Goal: Transaction & Acquisition: Purchase product/service

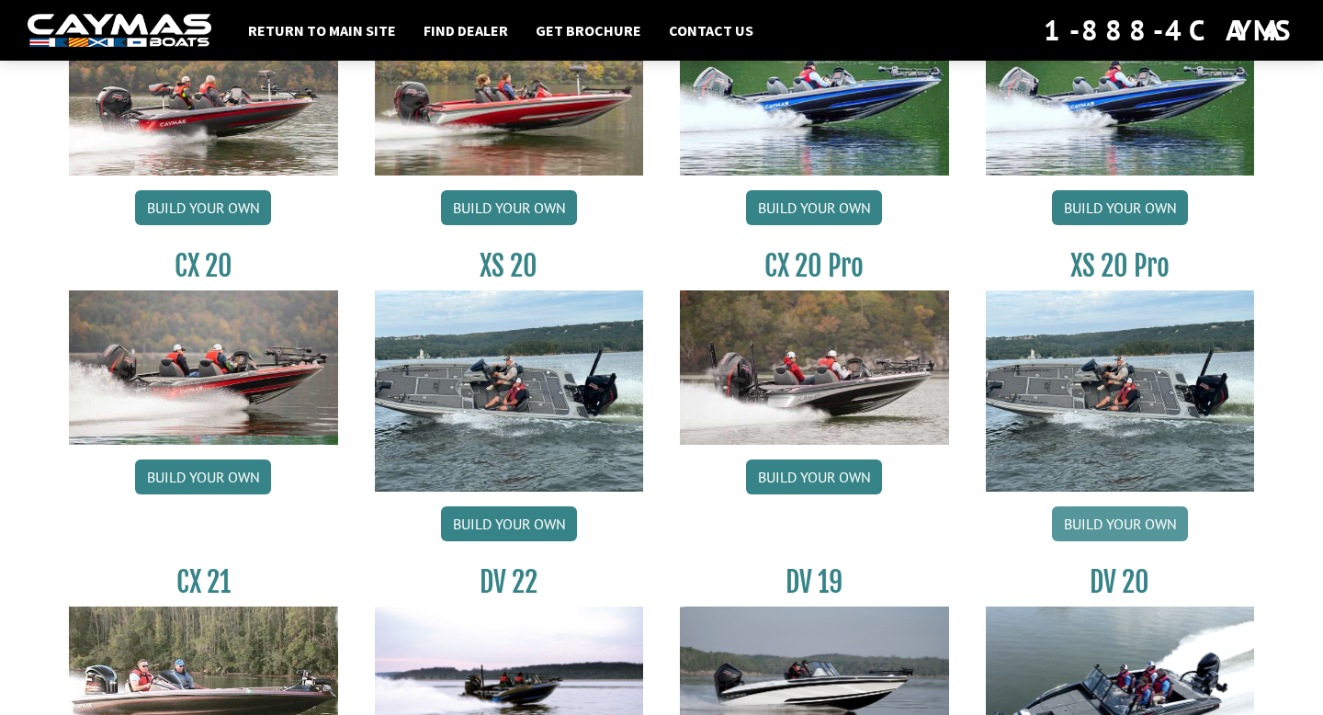
scroll to position [1691, 0]
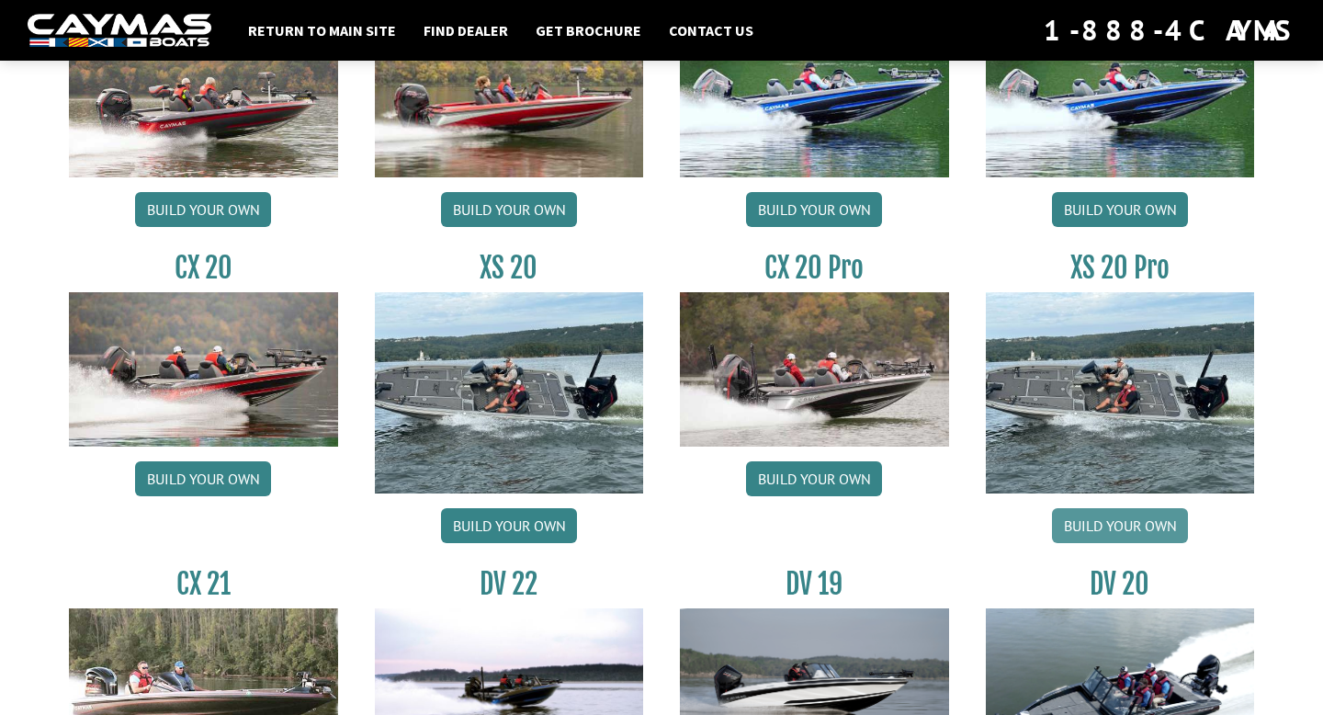
click at [1143, 528] on link "Build your own" at bounding box center [1120, 525] width 136 height 35
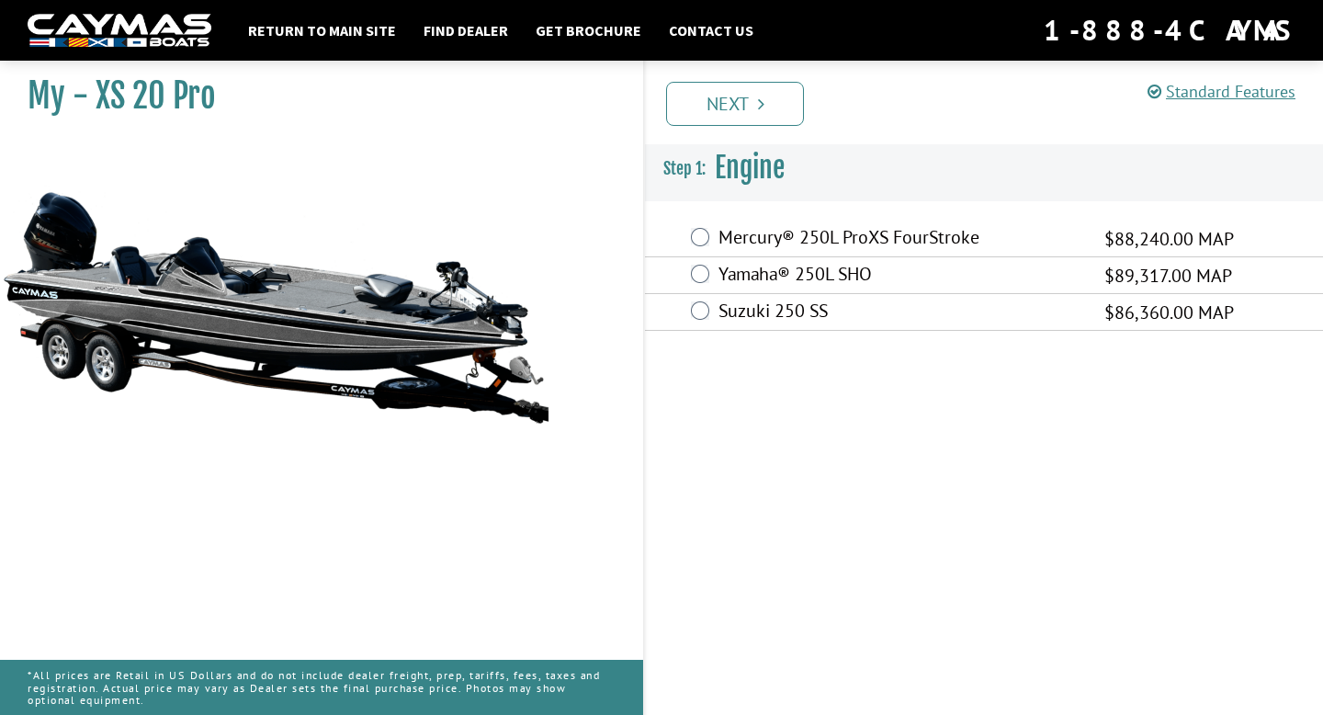
click at [874, 275] on label "Yamaha® 250L SHO" at bounding box center [900, 276] width 363 height 27
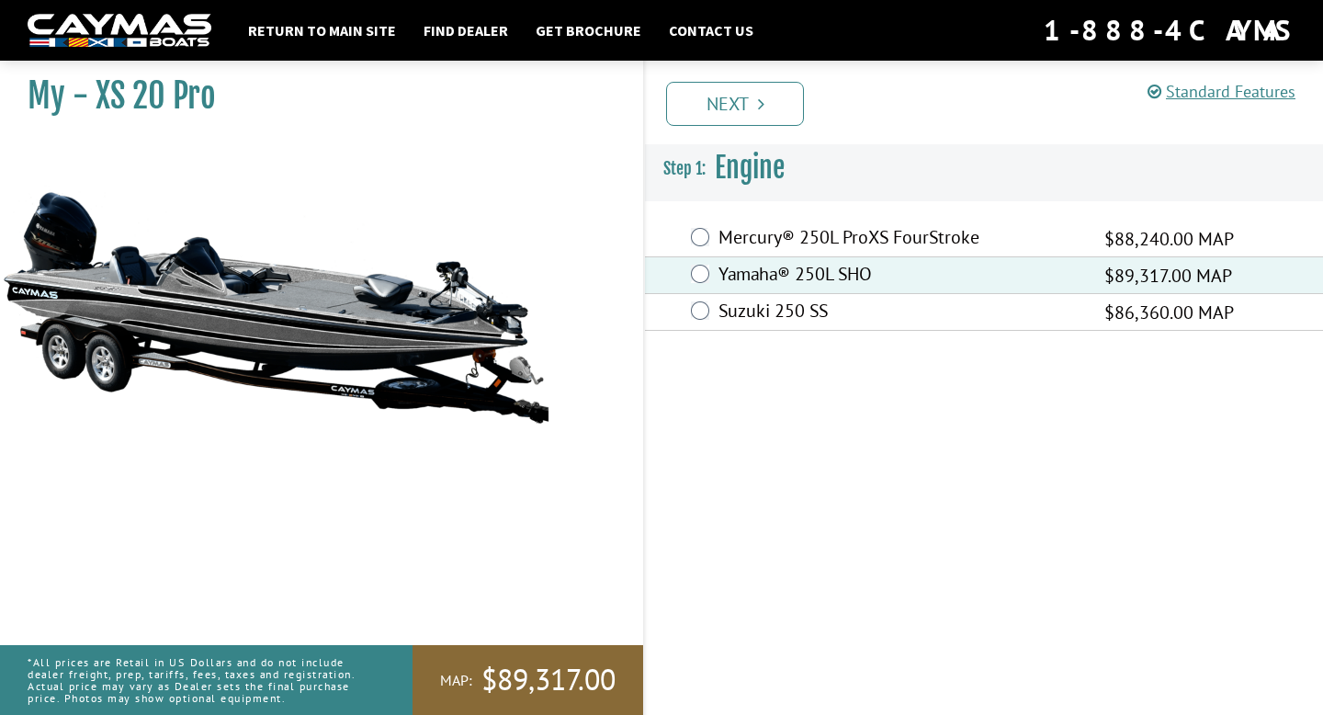
click at [777, 212] on fieldset "Engine is required. Mercury® 250L ProXS FourStroke $88,240.00 MAP Yamaha® 250L …" at bounding box center [984, 275] width 678 height 147
click at [765, 234] on label "Mercury® 250L ProXS FourStroke" at bounding box center [900, 239] width 363 height 27
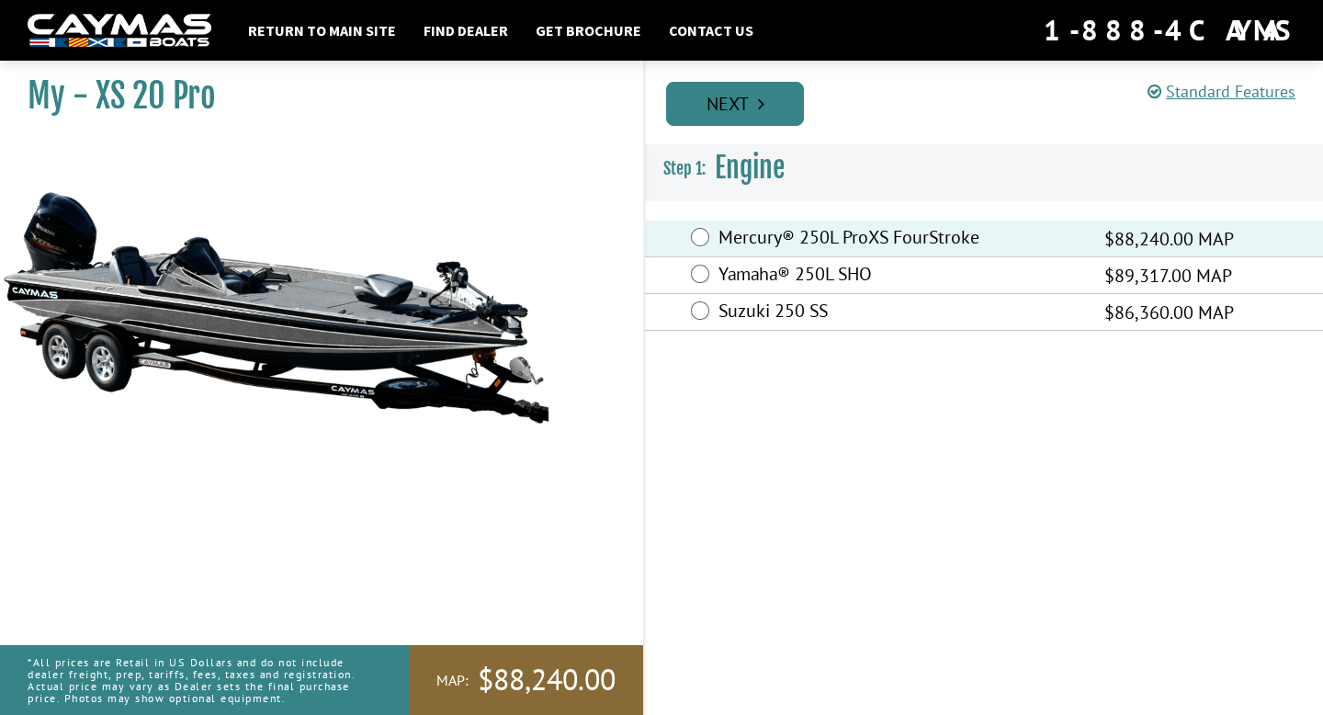
click at [754, 94] on link "Next" at bounding box center [735, 104] width 138 height 44
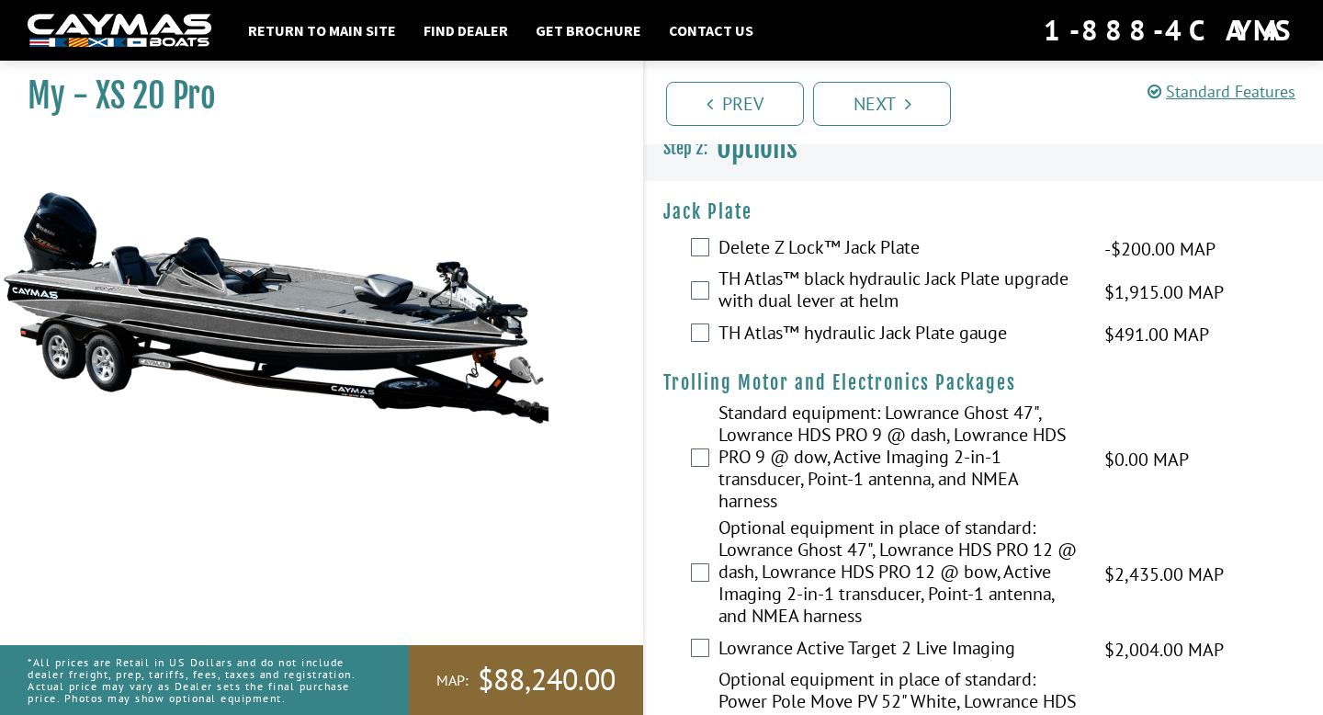
scroll to position [21, 0]
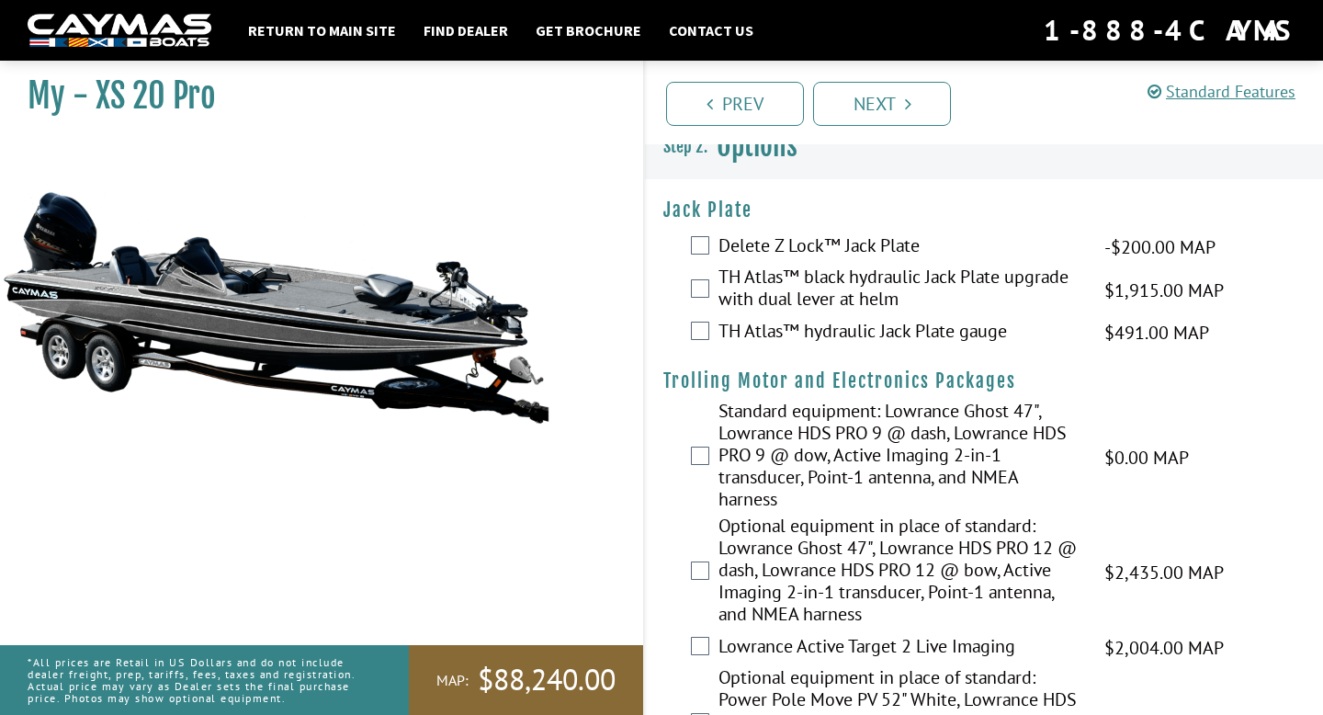
click at [880, 320] on label "TH Atlas™ hydraulic Jack Plate gauge" at bounding box center [900, 333] width 363 height 27
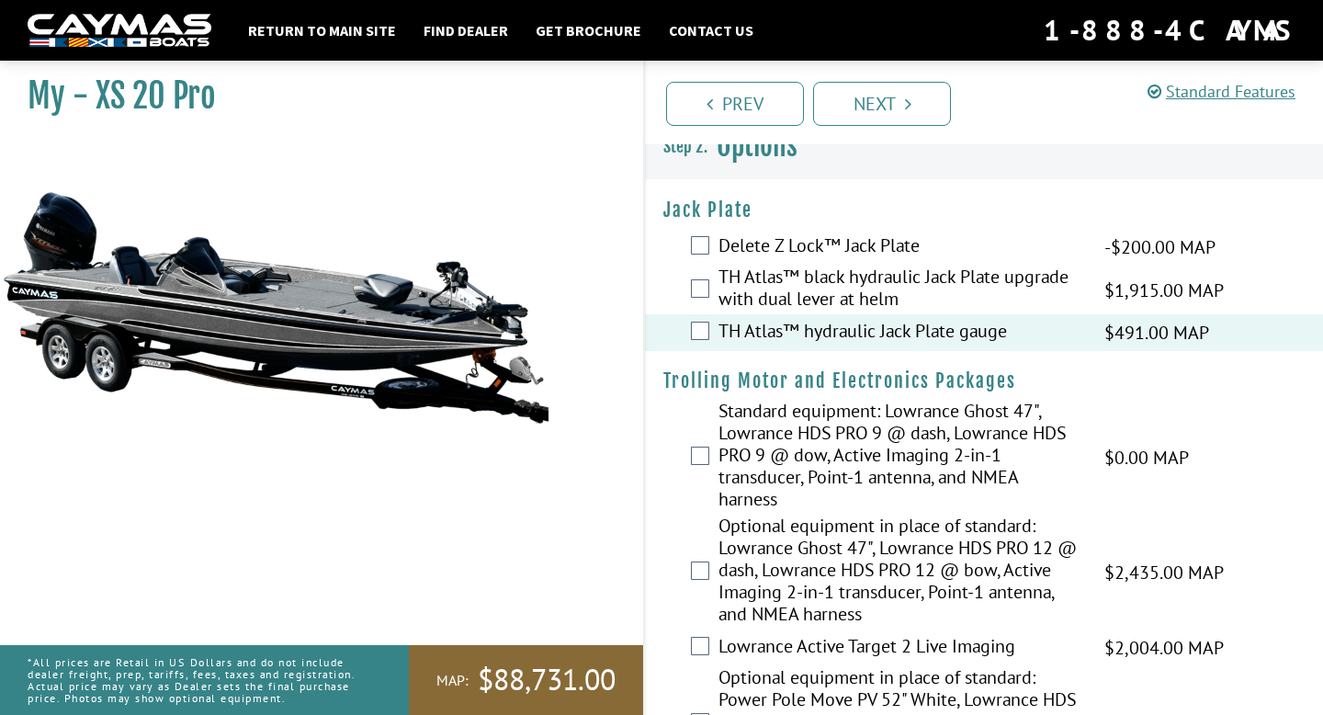
click at [879, 336] on label "TH Atlas™ hydraulic Jack Plate gauge" at bounding box center [900, 333] width 363 height 27
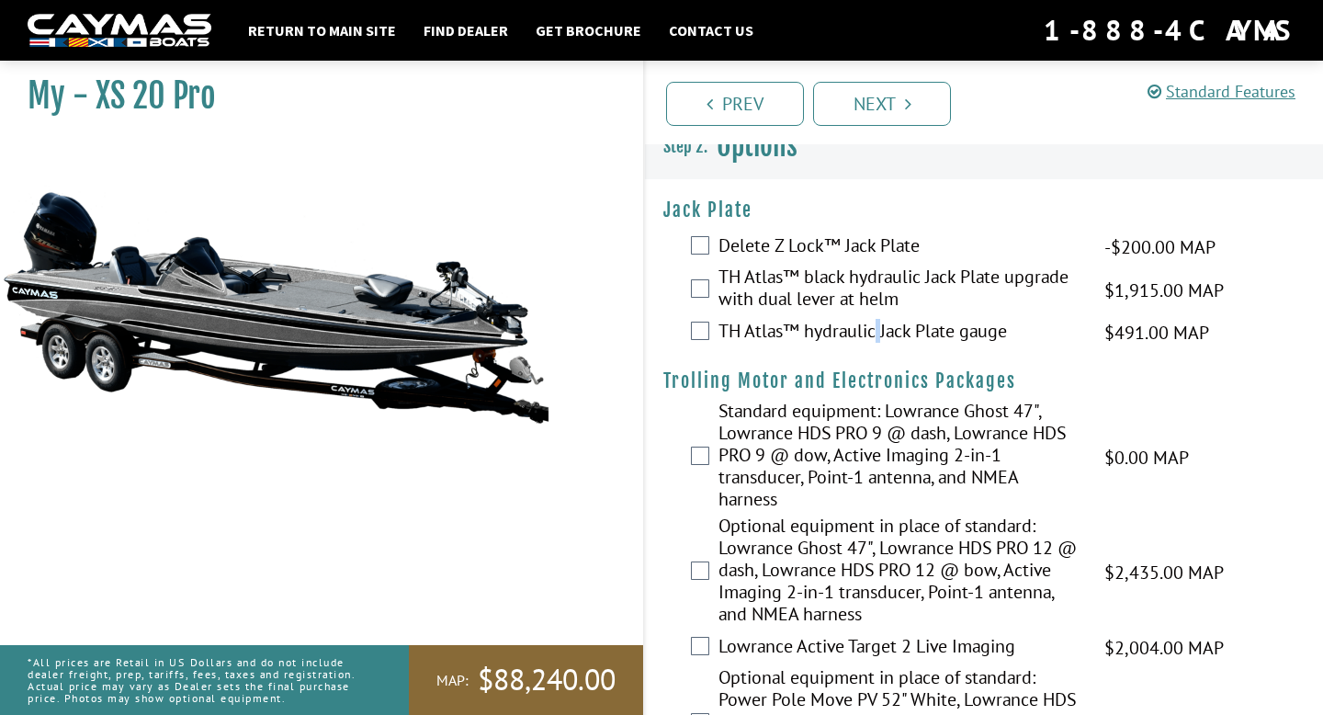
click at [879, 336] on label "TH Atlas™ hydraulic Jack Plate gauge" at bounding box center [900, 333] width 363 height 27
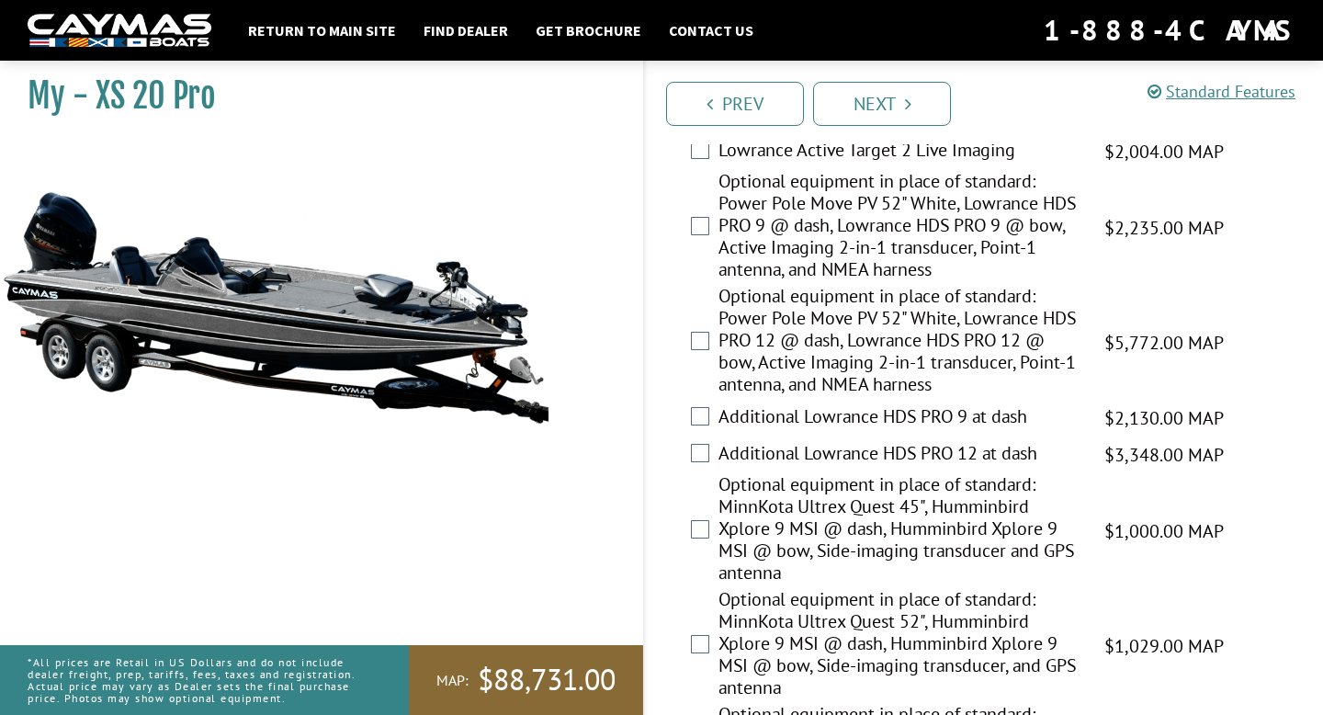
scroll to position [524, 0]
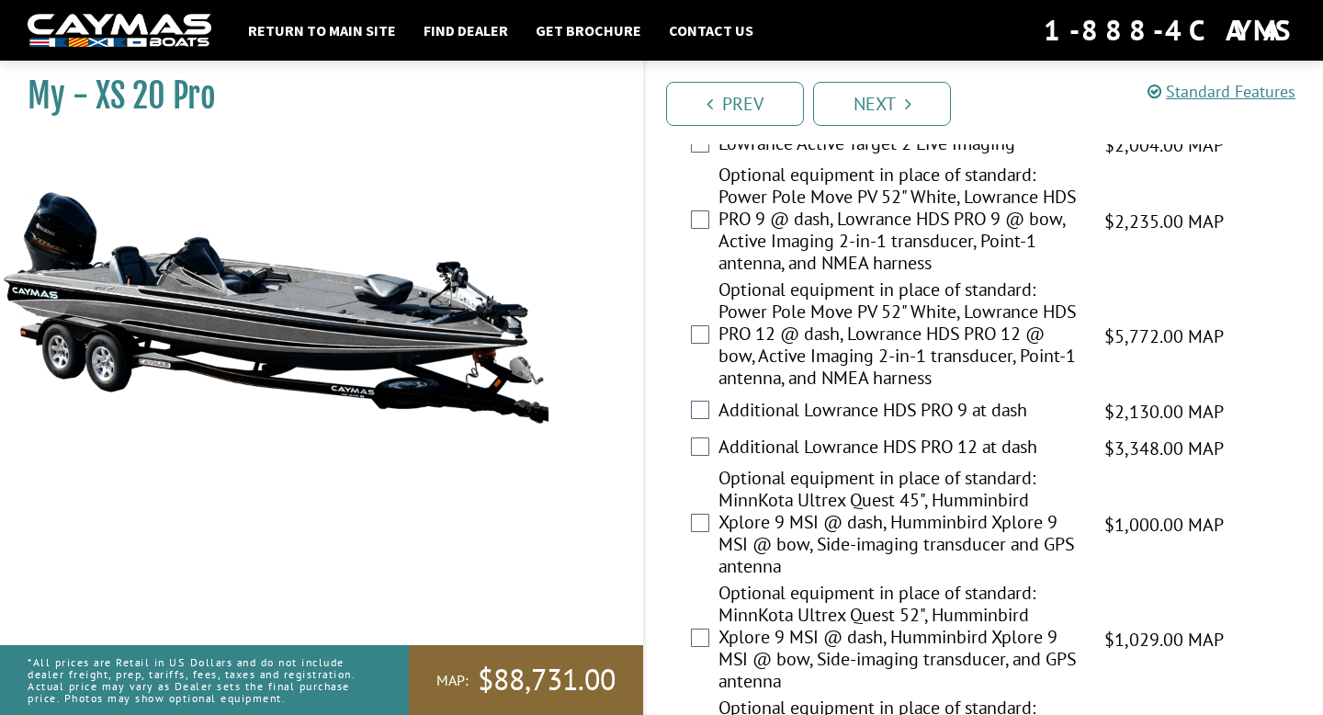
click at [870, 365] on label "Optional equipment in place of standard: Power Pole Move PV 52" White, Lowrance…" at bounding box center [900, 335] width 363 height 115
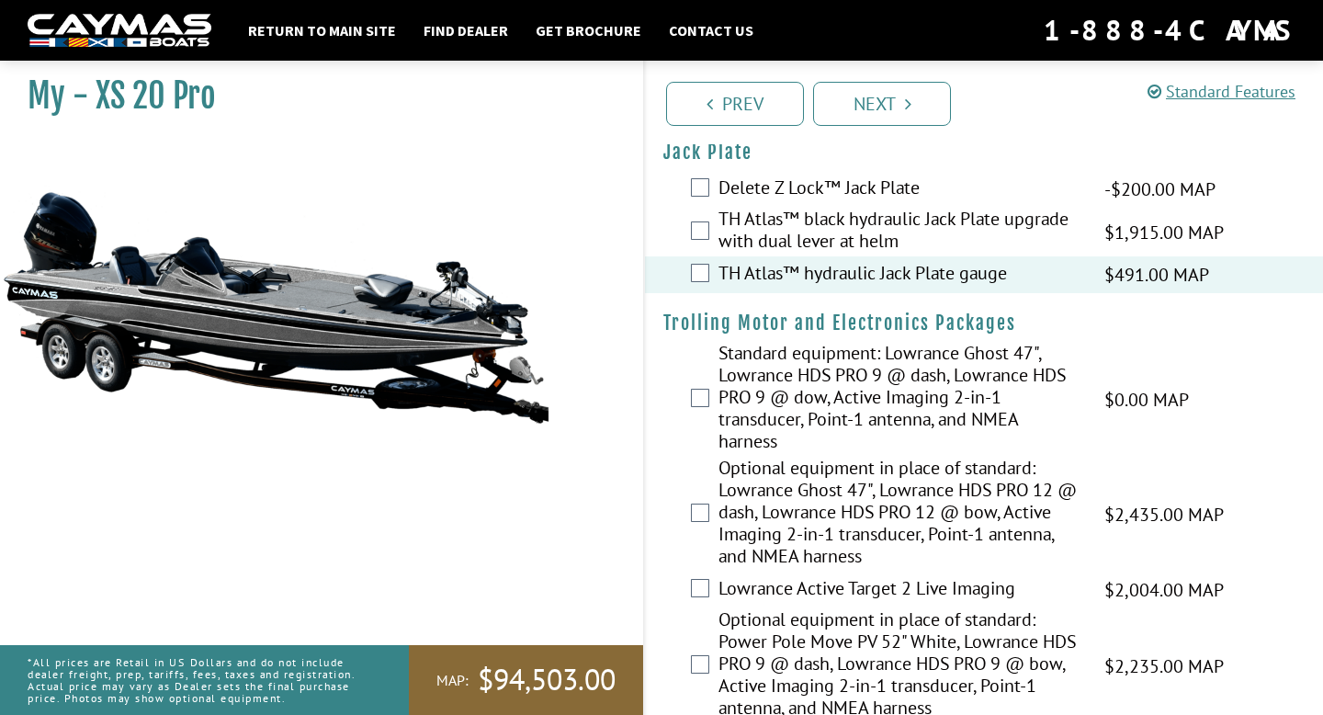
click at [870, 365] on label "Standard equipment: Lowrance Ghost 47", Lowrance HDS PRO 9 @ dash, Lowrance HDS…" at bounding box center [900, 399] width 363 height 115
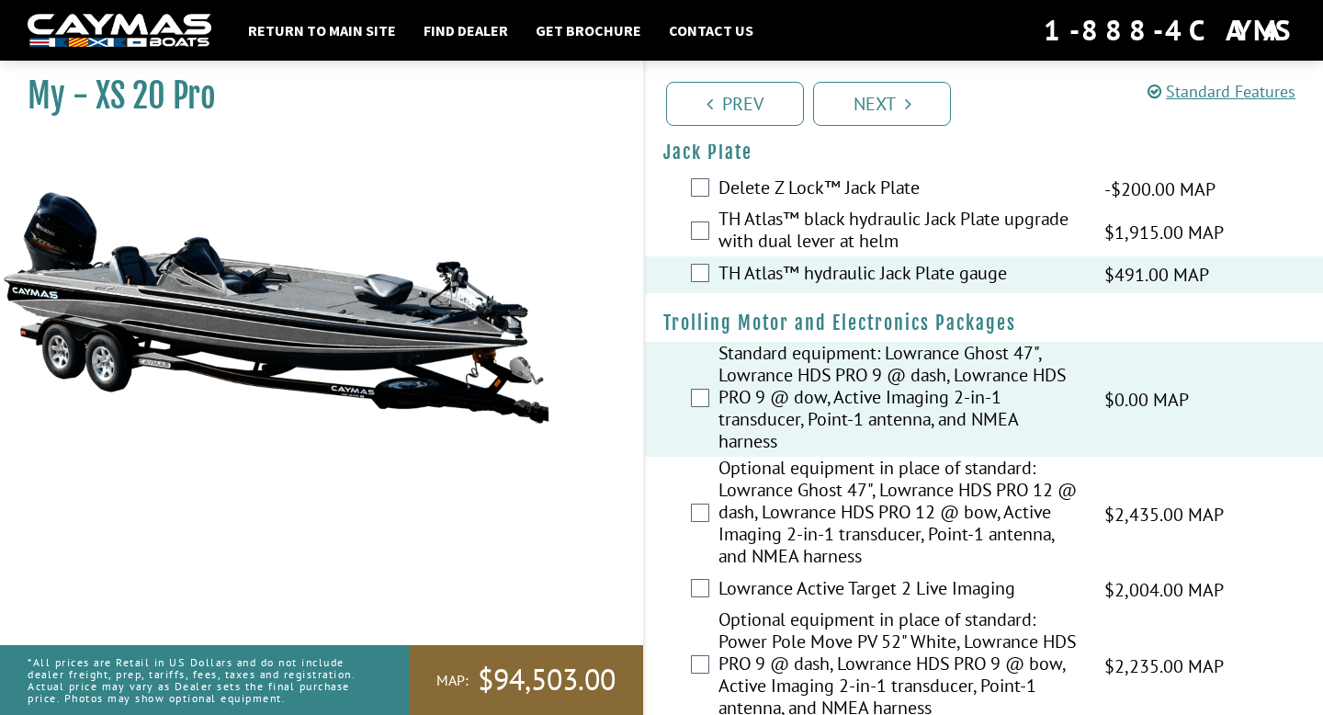
click at [866, 459] on label "Optional equipment in place of standard: Lowrance Ghost 47", Lowrance HDS PRO 1…" at bounding box center [900, 514] width 363 height 115
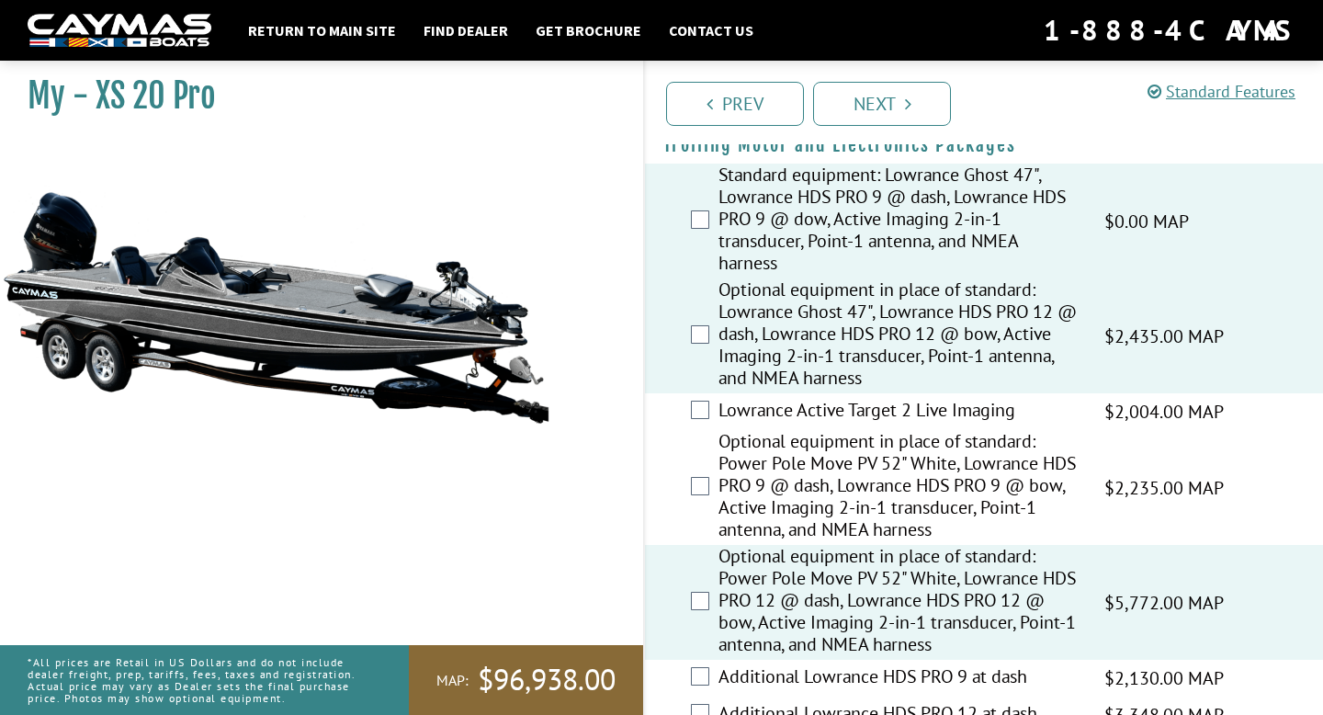
scroll to position [279, 0]
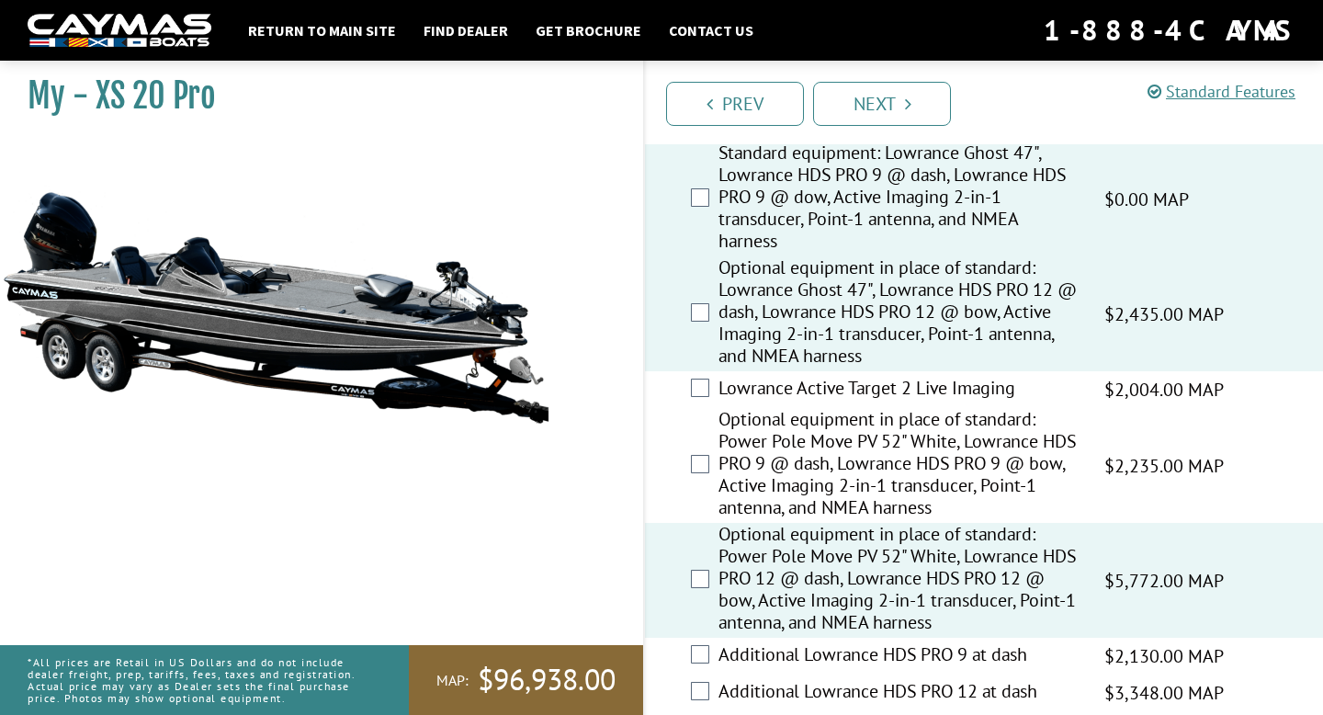
click at [866, 459] on label "Optional equipment in place of standard: Power Pole Move PV 52" White, Lowrance…" at bounding box center [900, 465] width 363 height 115
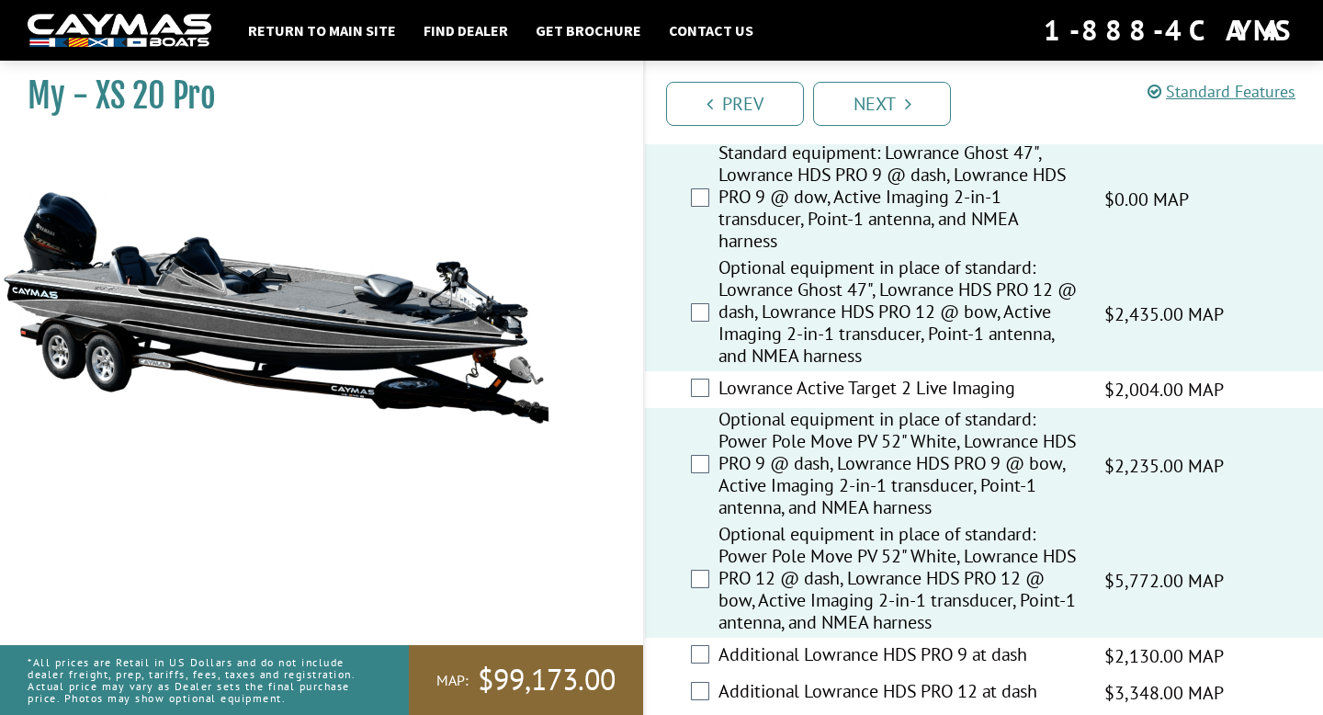
click at [861, 402] on label "Lowrance Active Target 2 Live Imaging" at bounding box center [900, 390] width 363 height 27
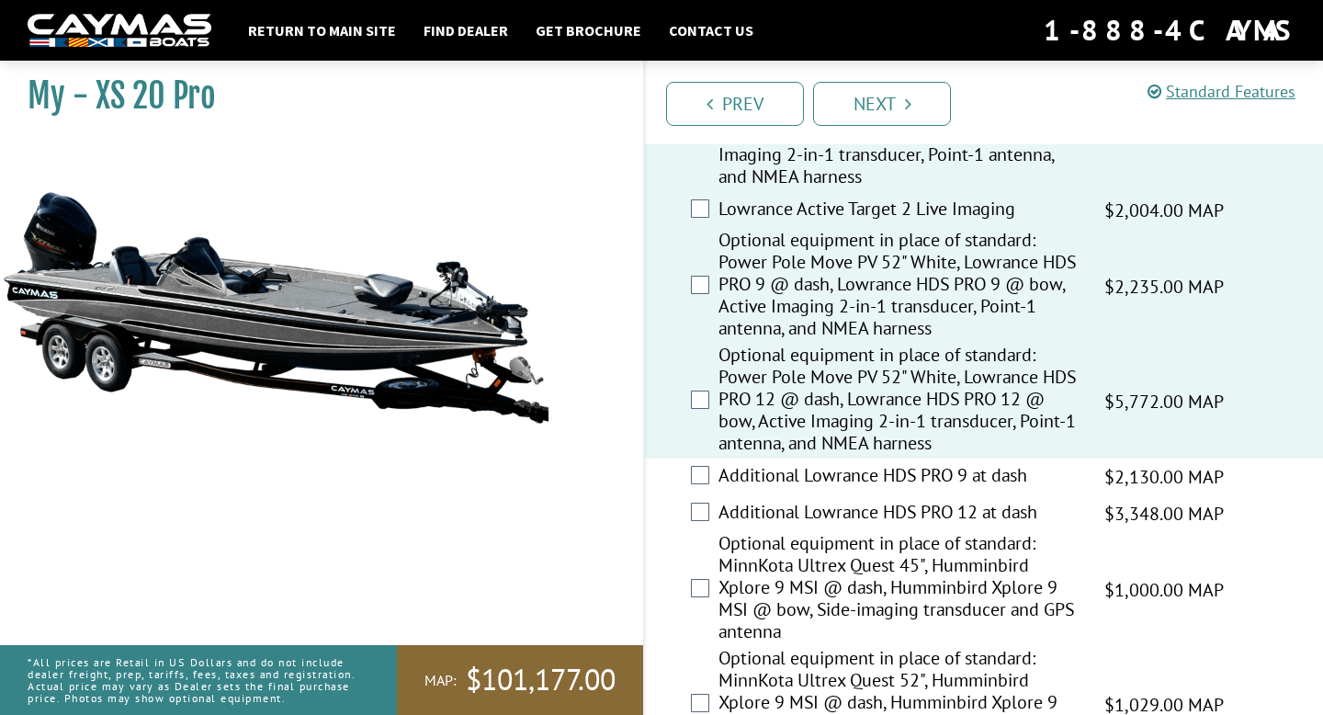
scroll to position [471, 0]
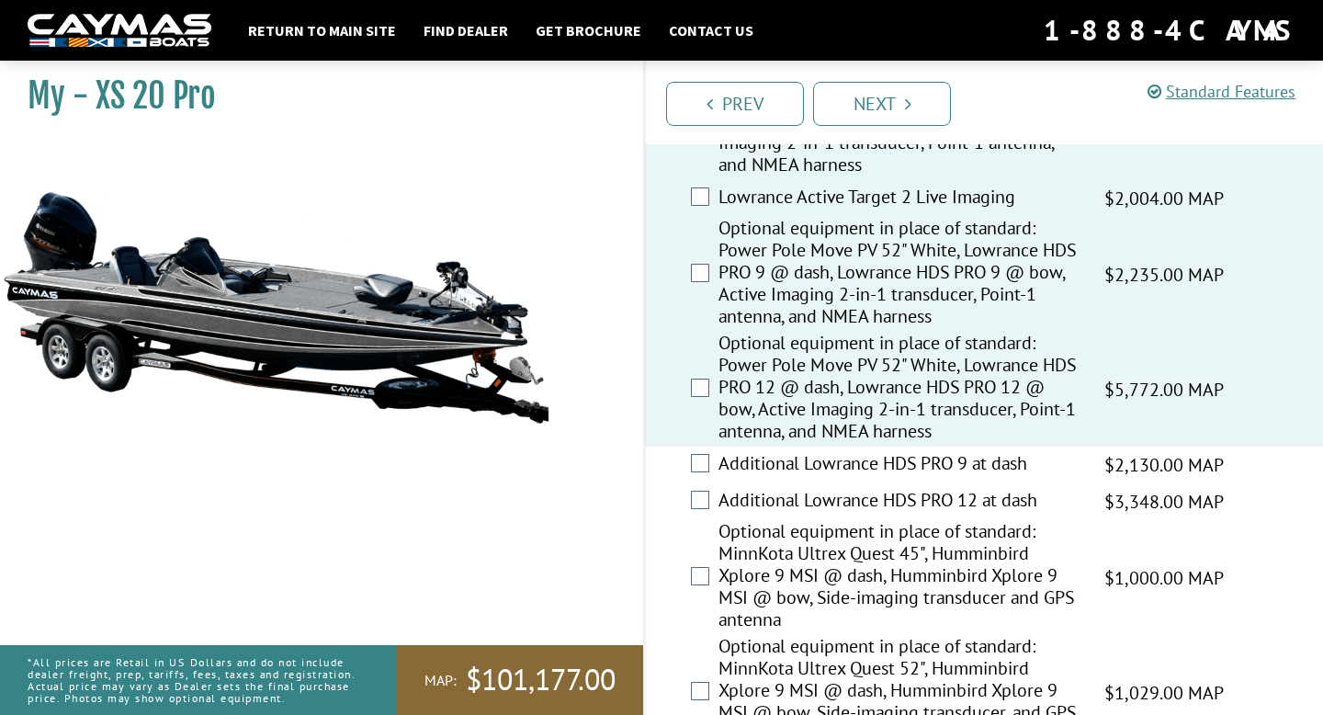
click at [822, 489] on label "Additional Lowrance HDS PRO 12 at dash" at bounding box center [900, 502] width 363 height 27
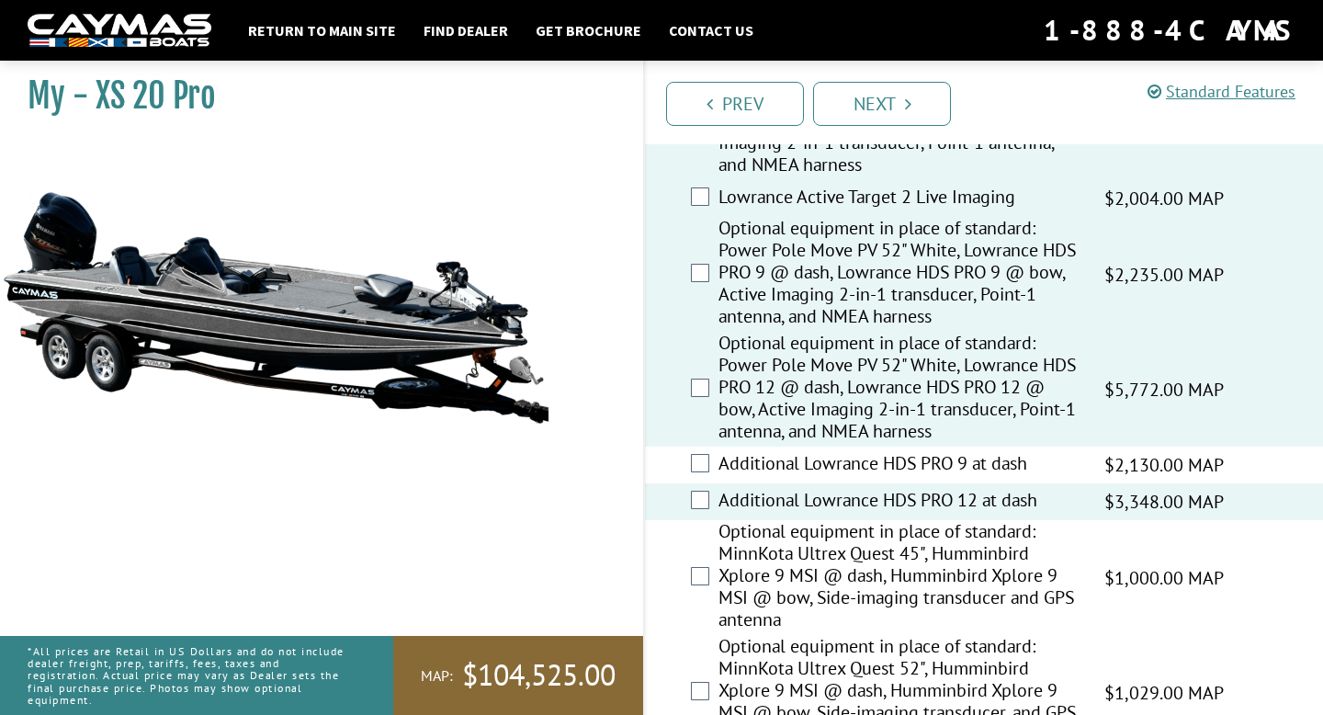
click at [819, 472] on label "Additional Lowrance HDS PRO 9 at dash" at bounding box center [900, 465] width 363 height 27
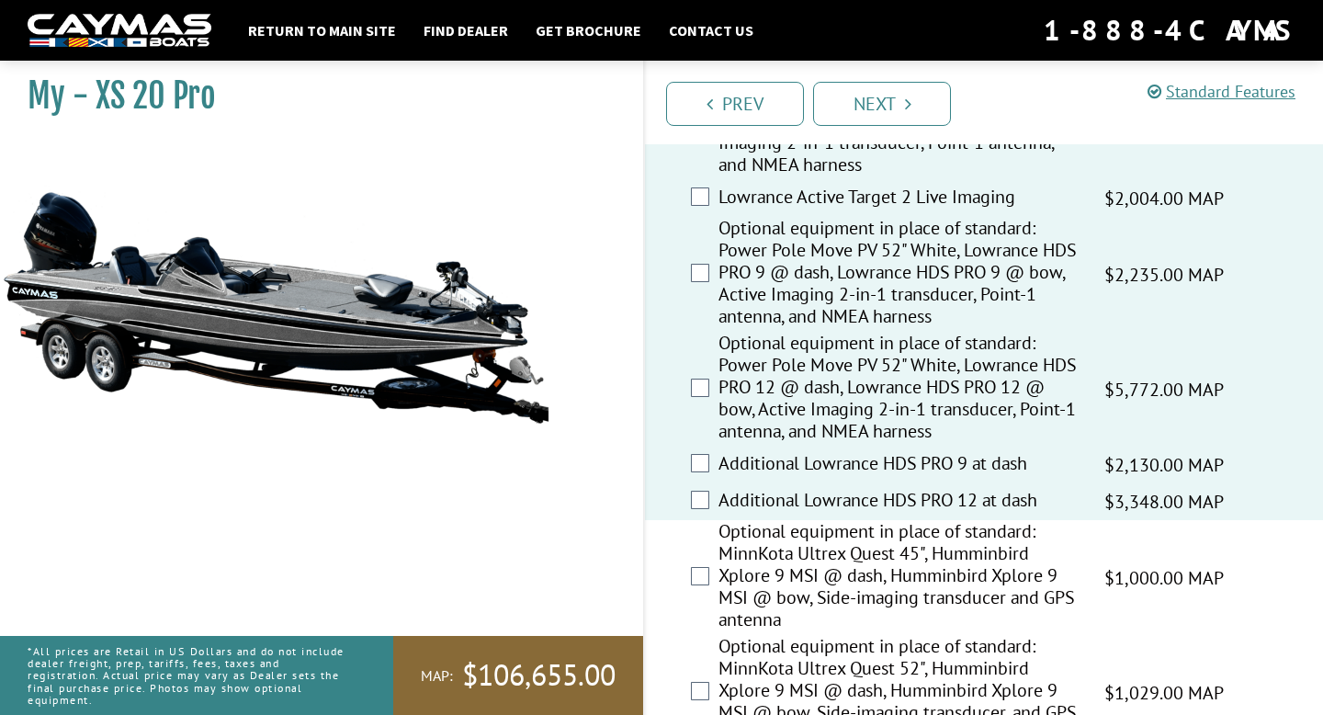
click at [821, 528] on label "Optional equipment in place of standard: MinnKota Ultrex Quest 45", Humminbird …" at bounding box center [900, 577] width 363 height 115
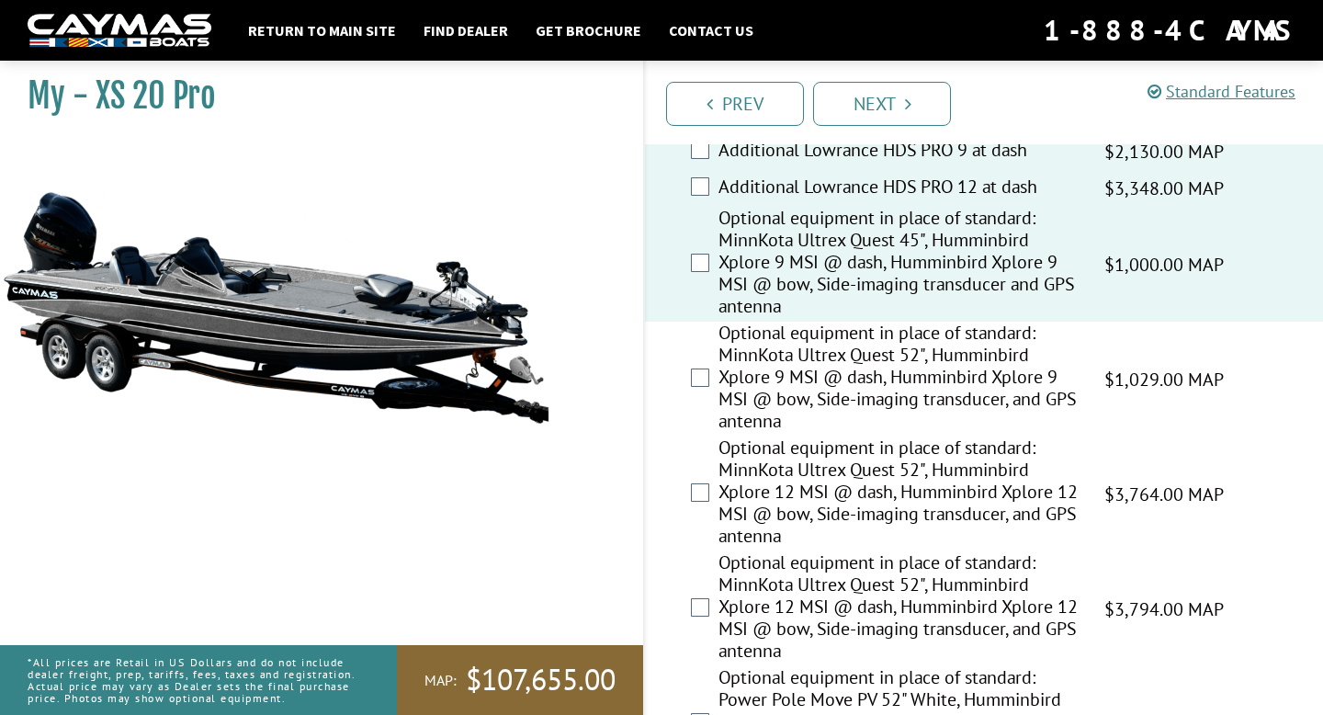
click at [800, 393] on label "Optional equipment in place of standard: MinnKota Ultrex Quest 52", Humminbird …" at bounding box center [900, 379] width 363 height 115
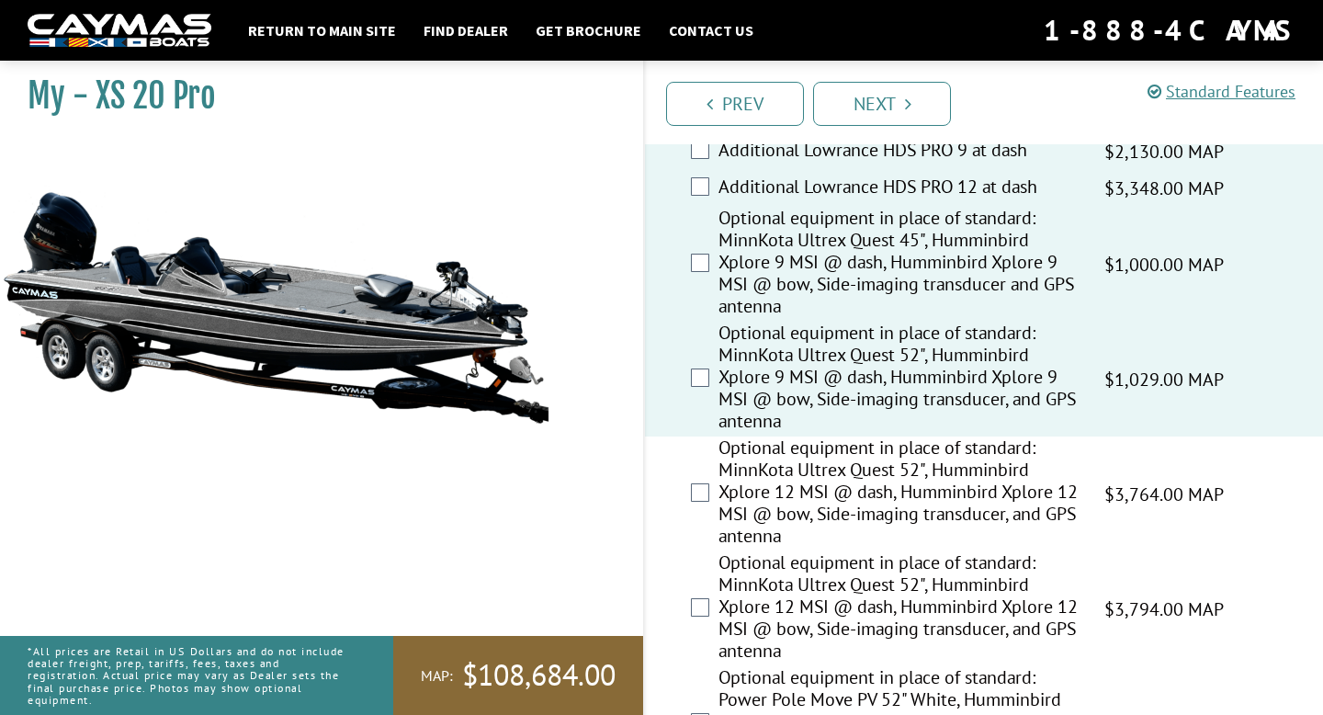
click at [800, 490] on label "Optional equipment in place of standard: MinnKota Ultrex Quest 52", Humminbird …" at bounding box center [900, 494] width 363 height 115
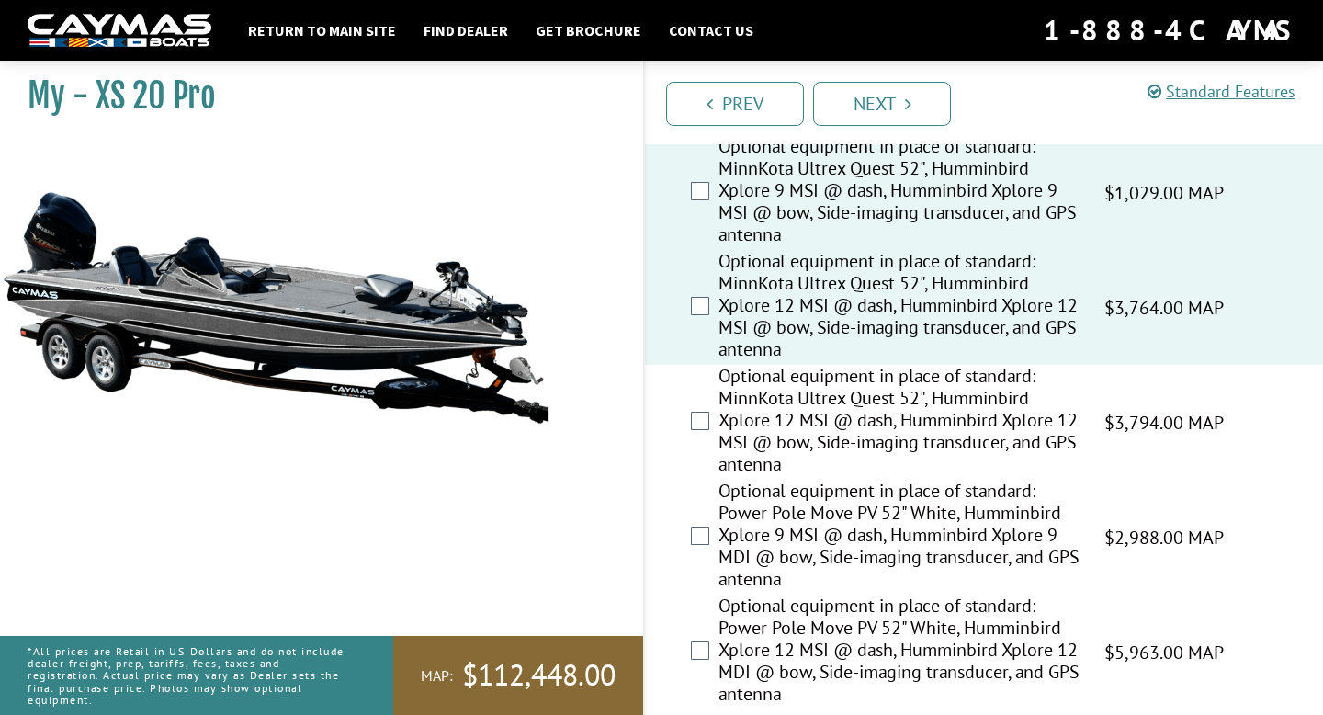
scroll to position [977, 0]
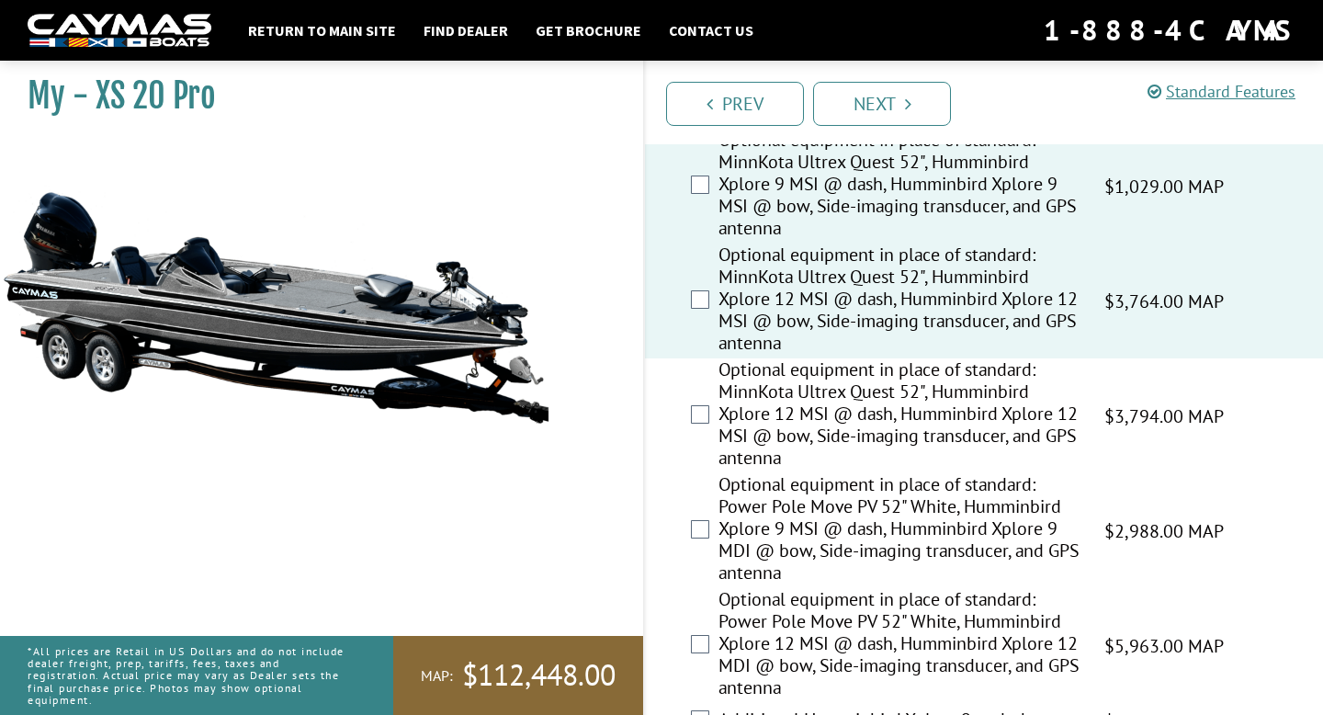
click at [800, 490] on label "Optional equipment in place of standard: Power Pole Move PV 52" White, Humminbi…" at bounding box center [900, 530] width 363 height 115
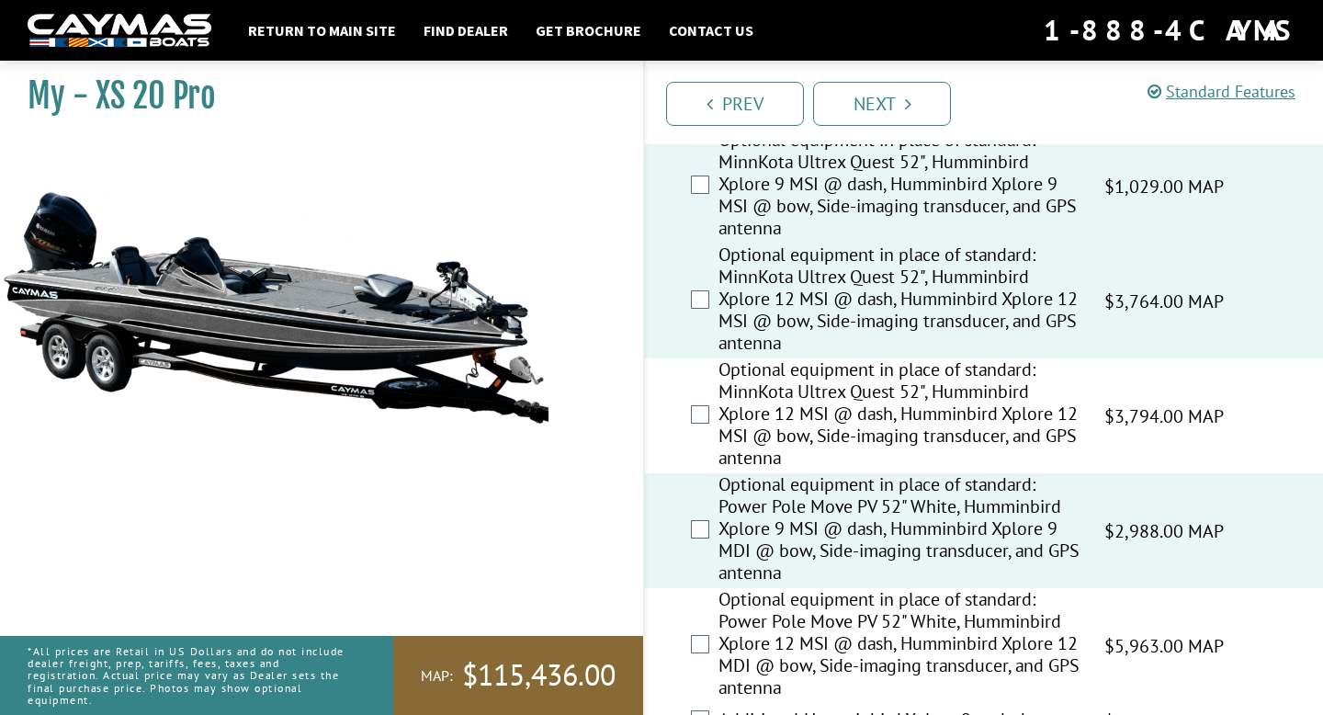
click at [799, 437] on label "Optional equipment in place of standard: MinnKota Ultrex Quest 52", Humminbird …" at bounding box center [900, 415] width 363 height 115
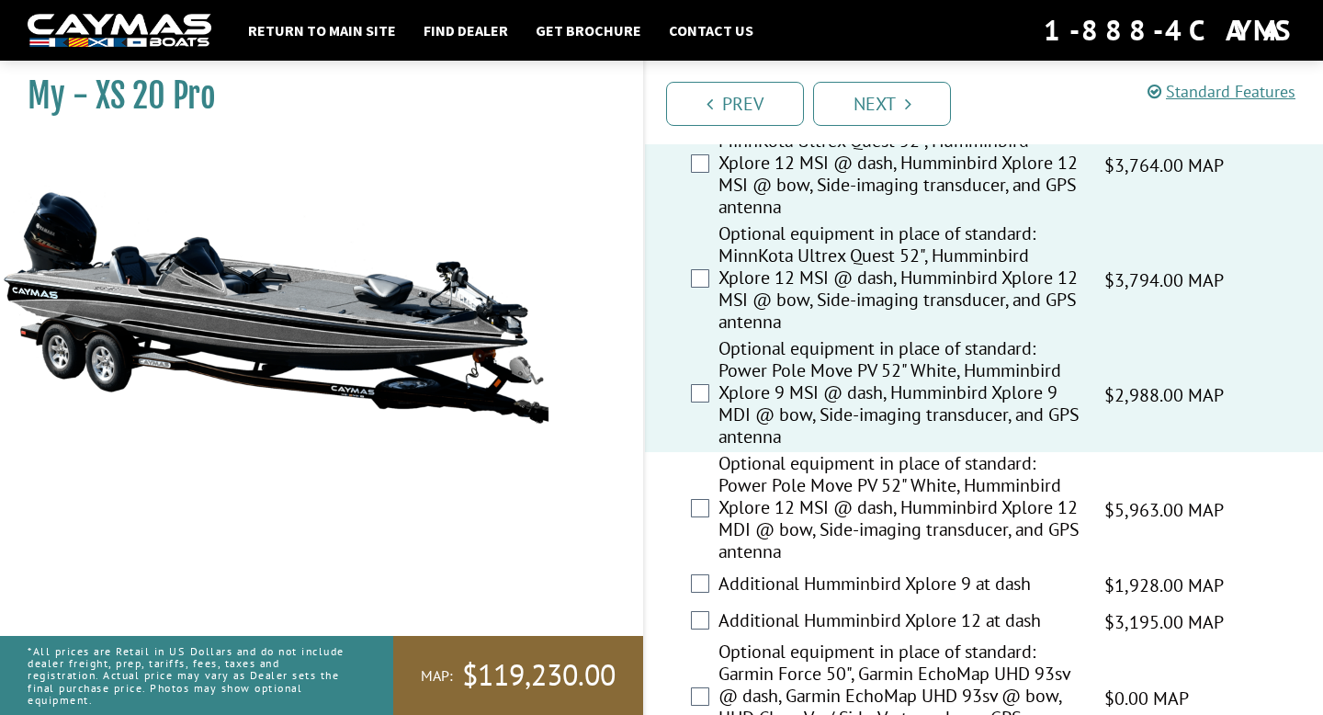
scroll to position [1202, 0]
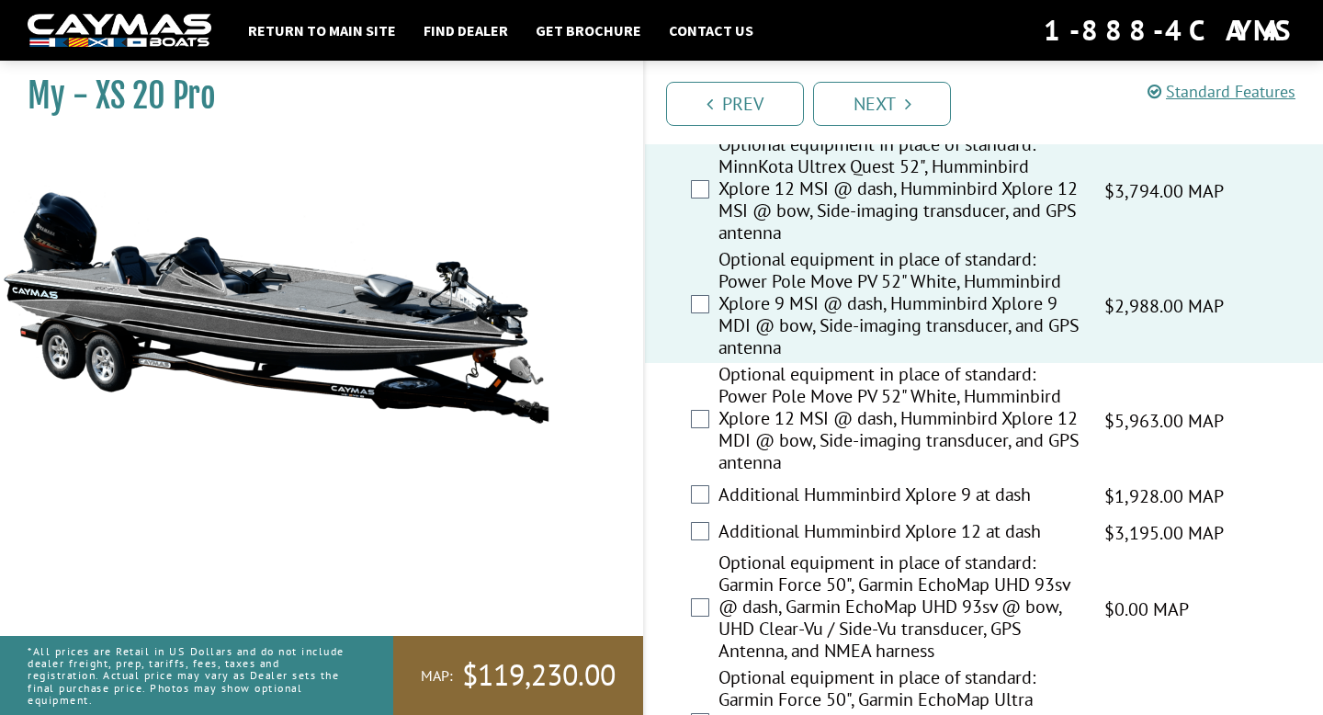
click at [799, 437] on label "Optional equipment in place of standard: Power Pole Move PV 52" White, Humminbi…" at bounding box center [900, 420] width 363 height 115
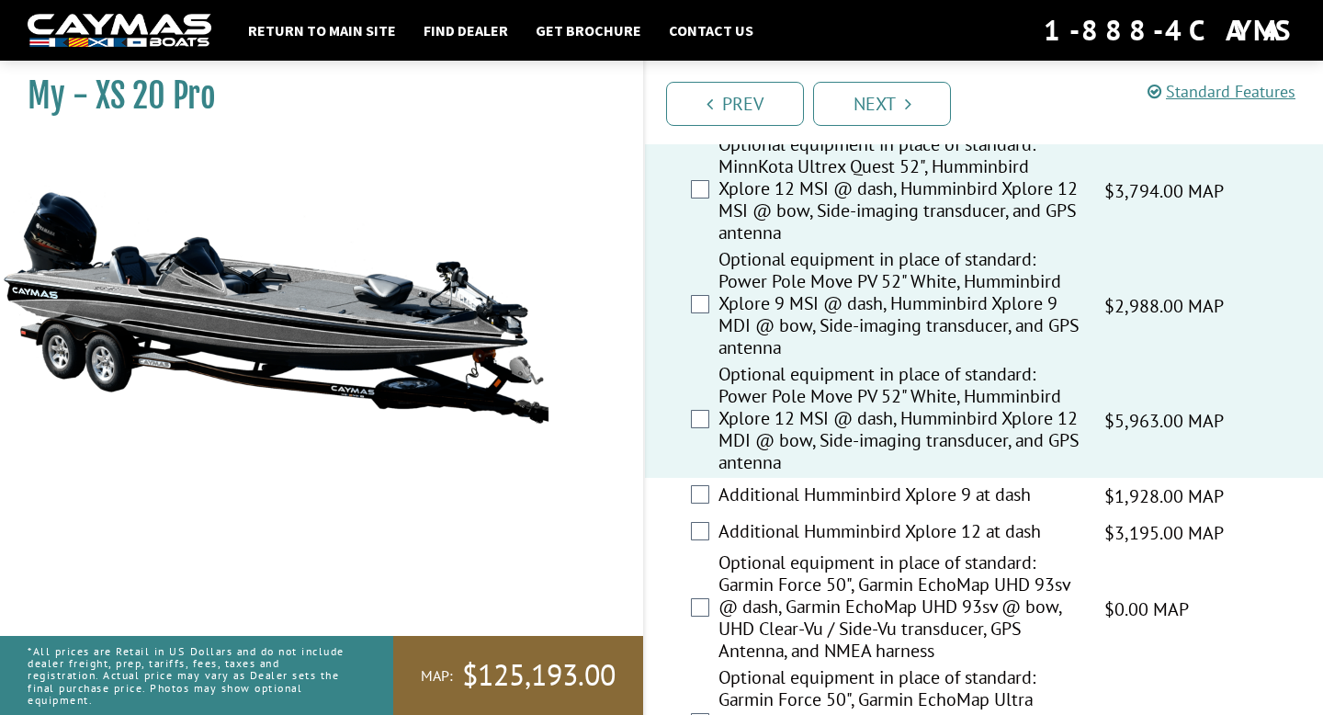
click at [799, 500] on label "Additional Humminbird Xplore 9 at dash" at bounding box center [900, 496] width 363 height 27
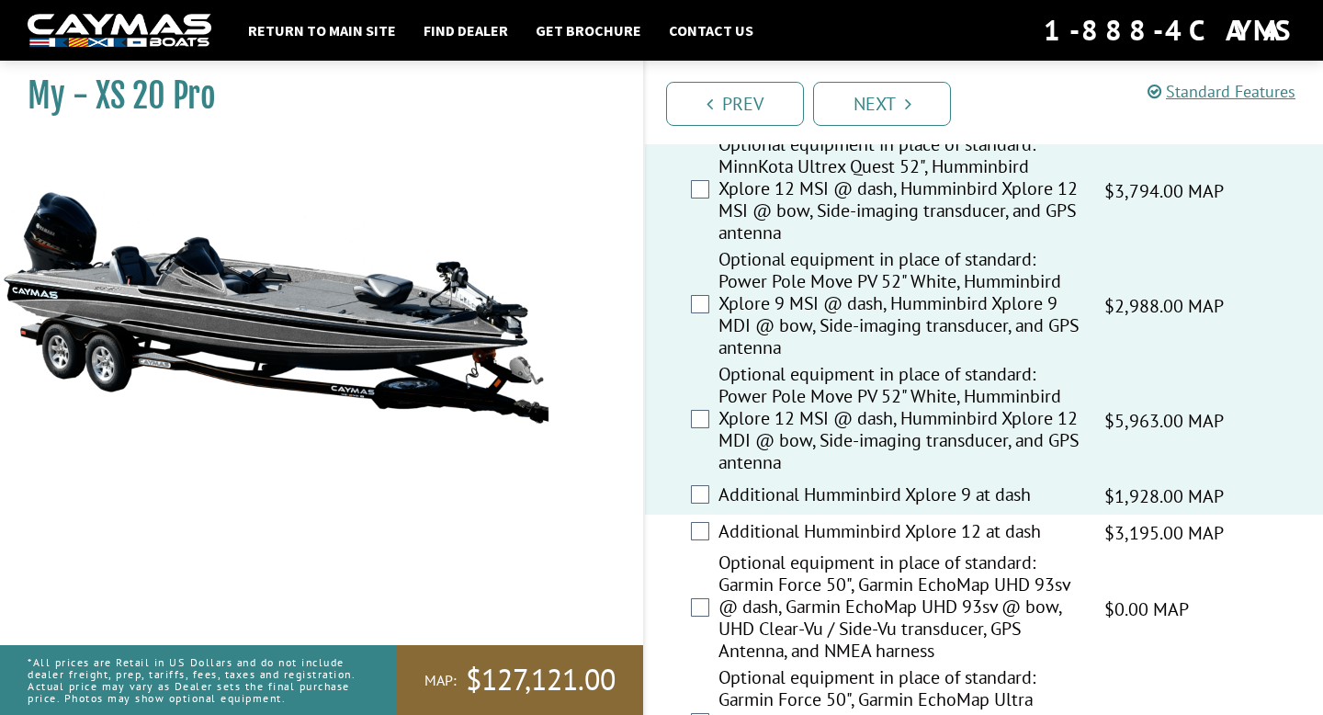
click at [799, 528] on label "Additional Humminbird Xplore 12 at dash" at bounding box center [900, 533] width 363 height 27
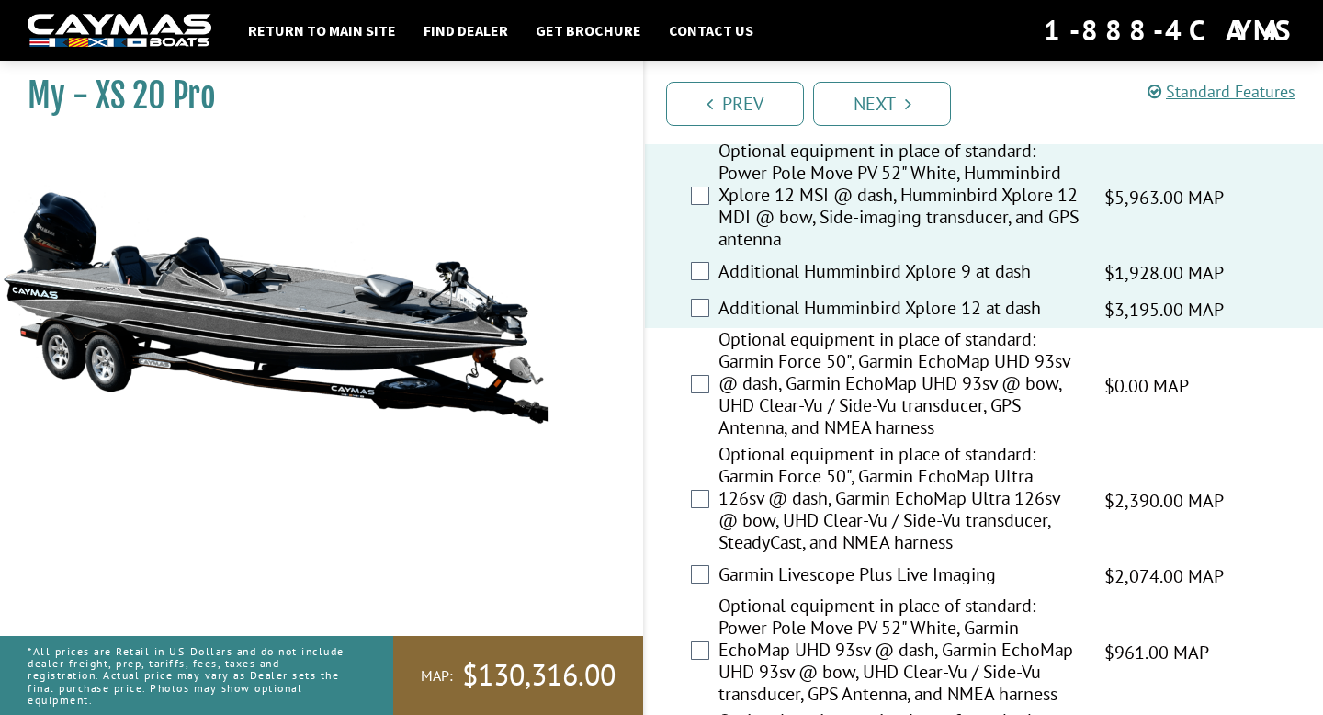
scroll to position [1439, 0]
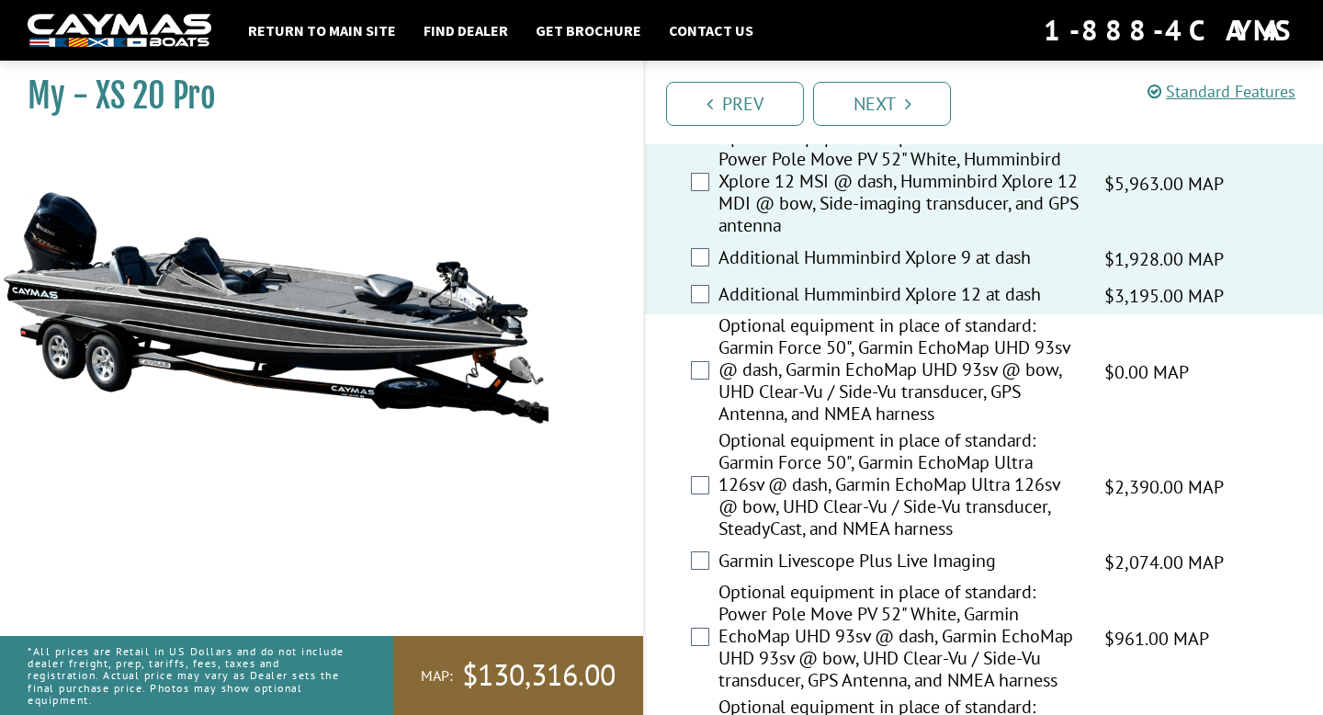
click at [799, 528] on label "Optional equipment in place of standard: Garmin Force 50", Garmin EchoMap Ultra…" at bounding box center [900, 486] width 363 height 115
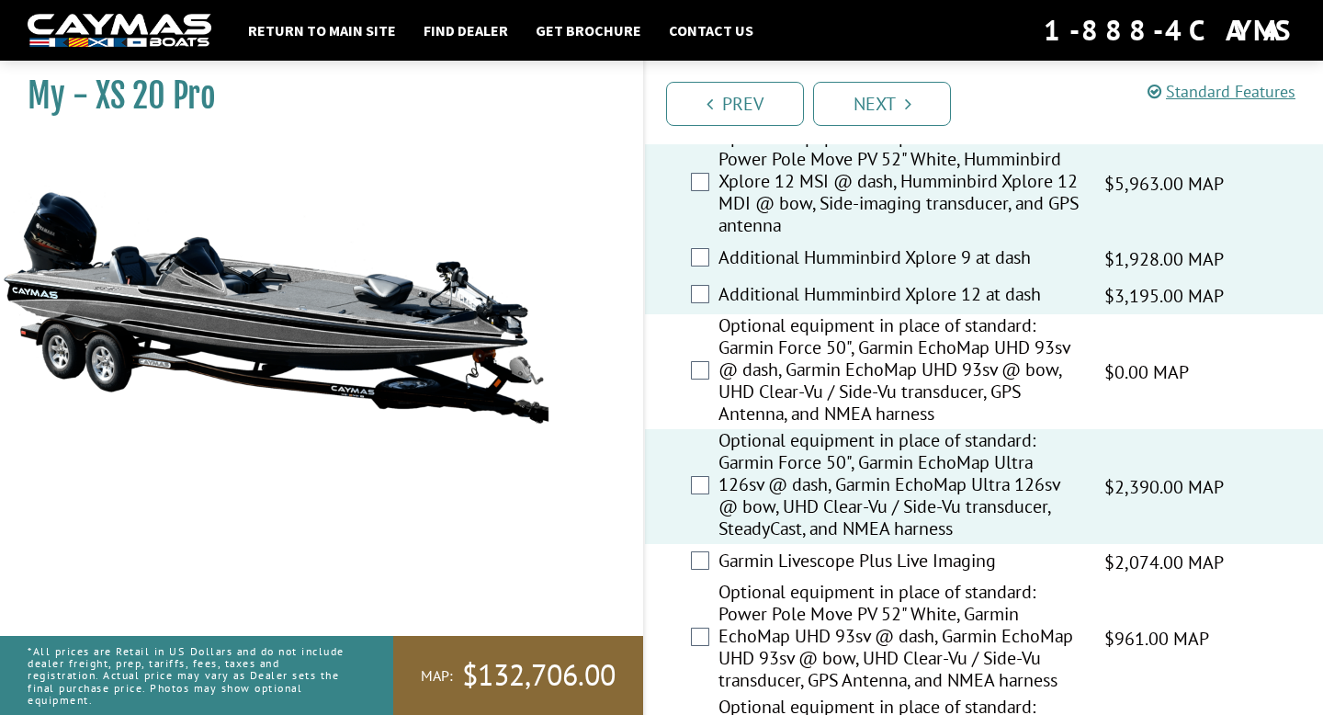
click at [782, 377] on label "Optional equipment in place of standard: Garmin Force 50", Garmin EchoMap UHD 9…" at bounding box center [900, 371] width 363 height 115
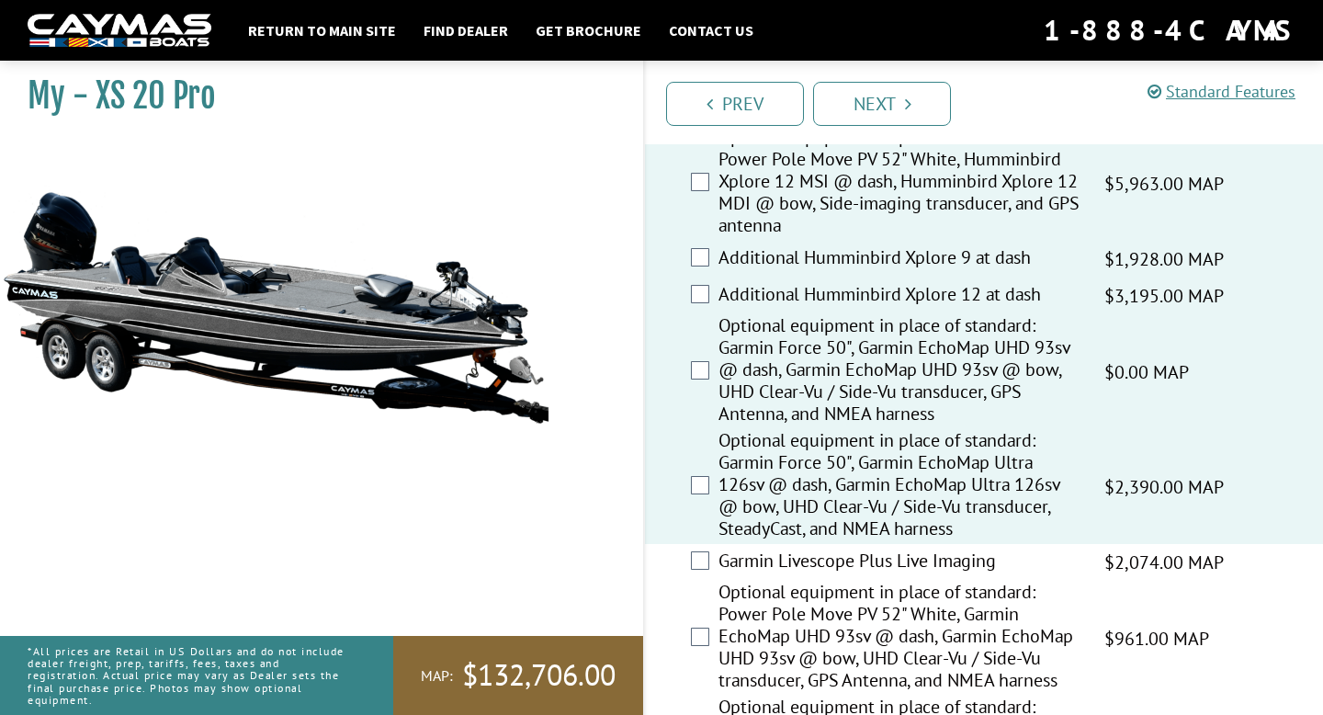
click at [789, 583] on label "Optional equipment in place of standard: Power Pole Move PV 52" White, Garmin E…" at bounding box center [900, 638] width 363 height 115
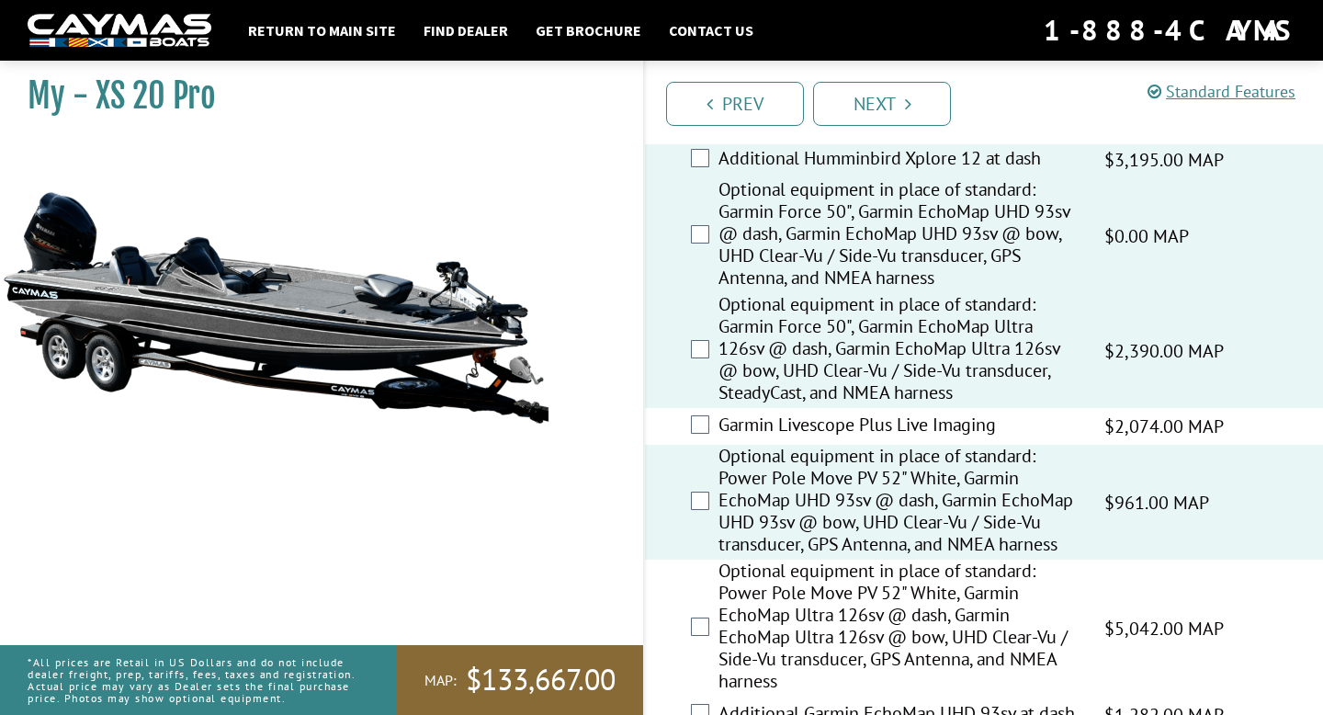
click at [781, 431] on label "Garmin Livescope Plus Live Imaging" at bounding box center [900, 427] width 363 height 27
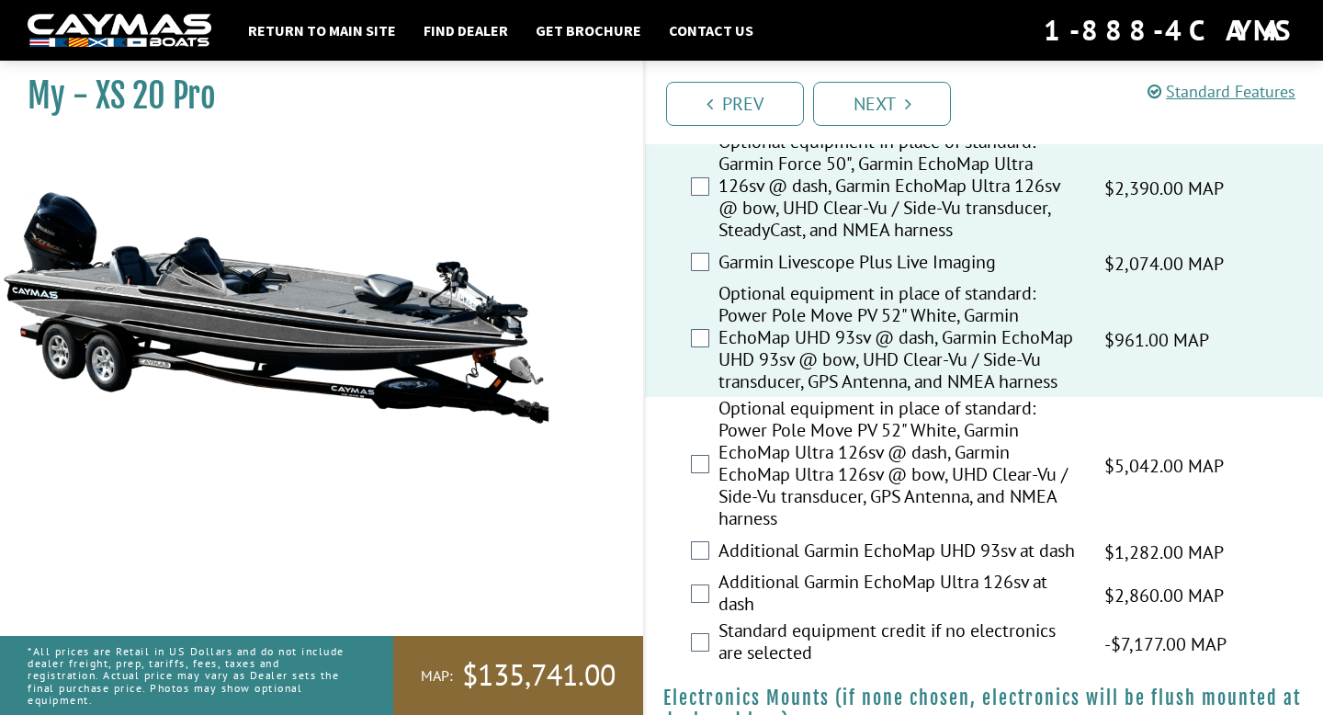
scroll to position [1751, 0]
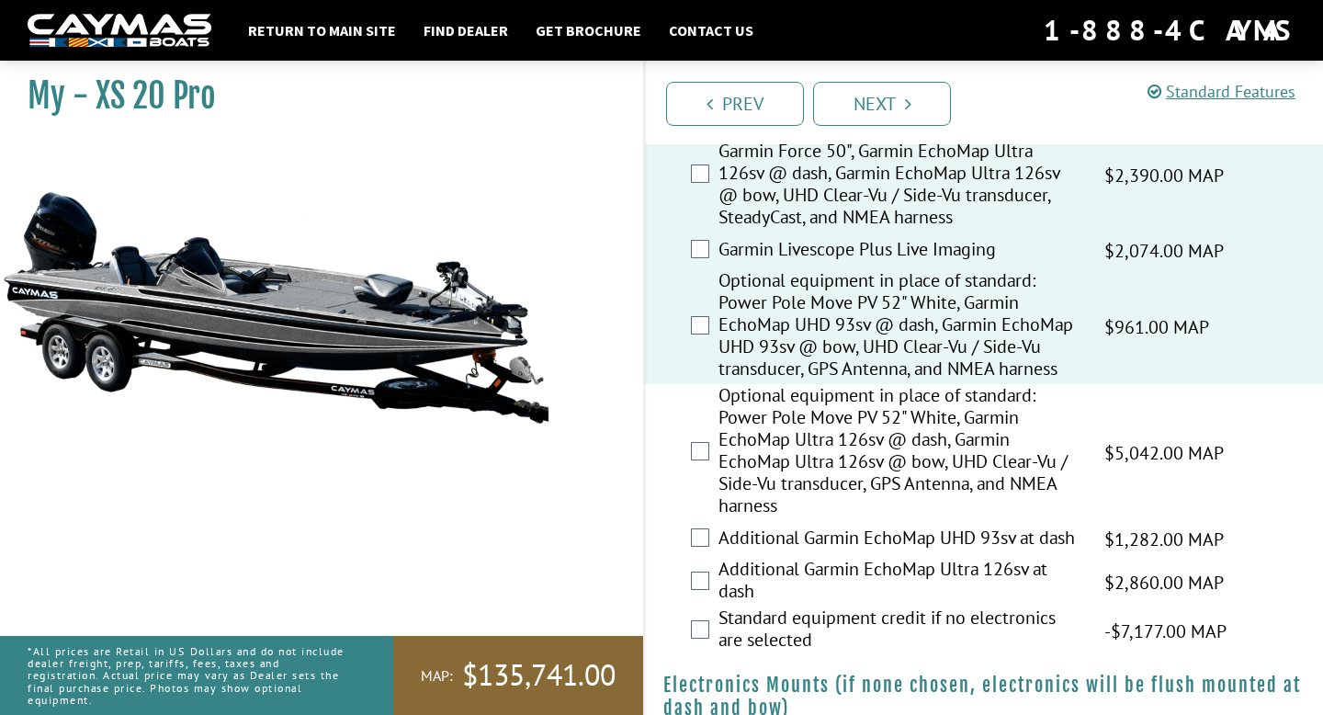
click at [781, 431] on label "Optional equipment in place of standard: Power Pole Move PV 52" White, Garmin E…" at bounding box center [900, 452] width 363 height 137
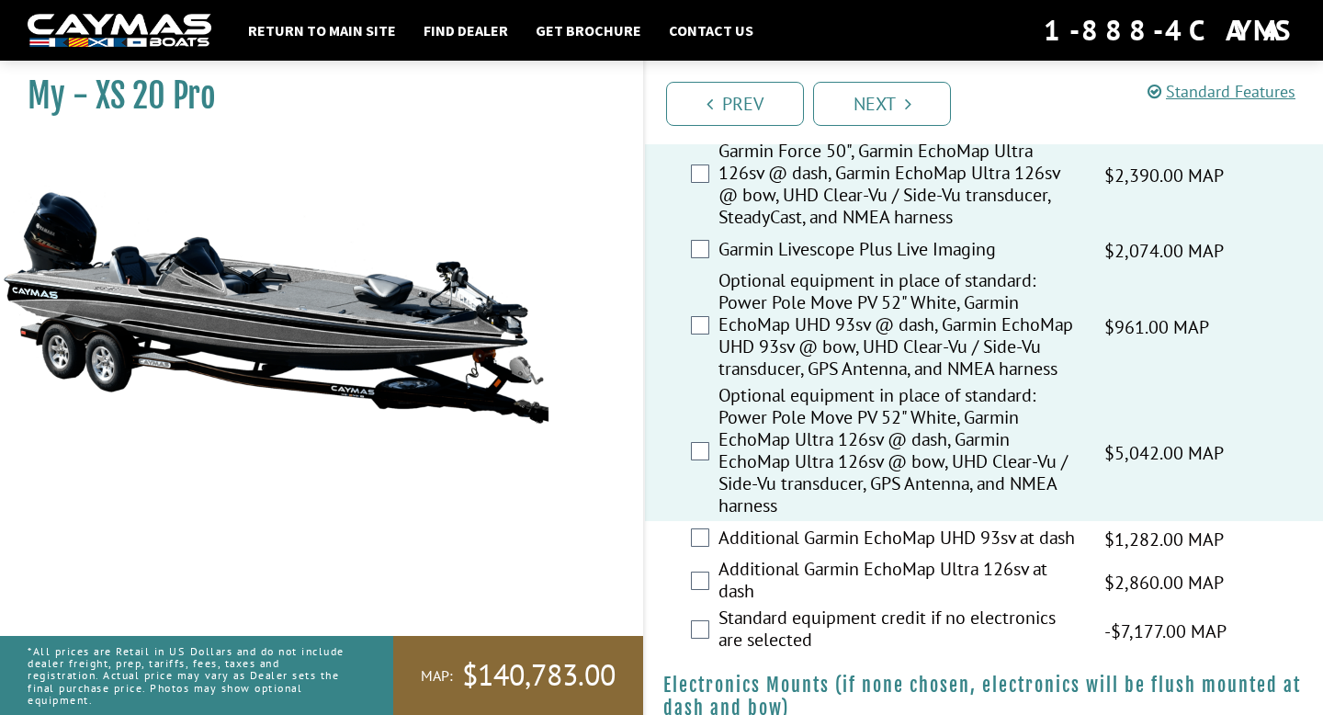
click at [800, 553] on label "Additional Garmin EchoMap UHD 93sv at dash" at bounding box center [900, 540] width 363 height 27
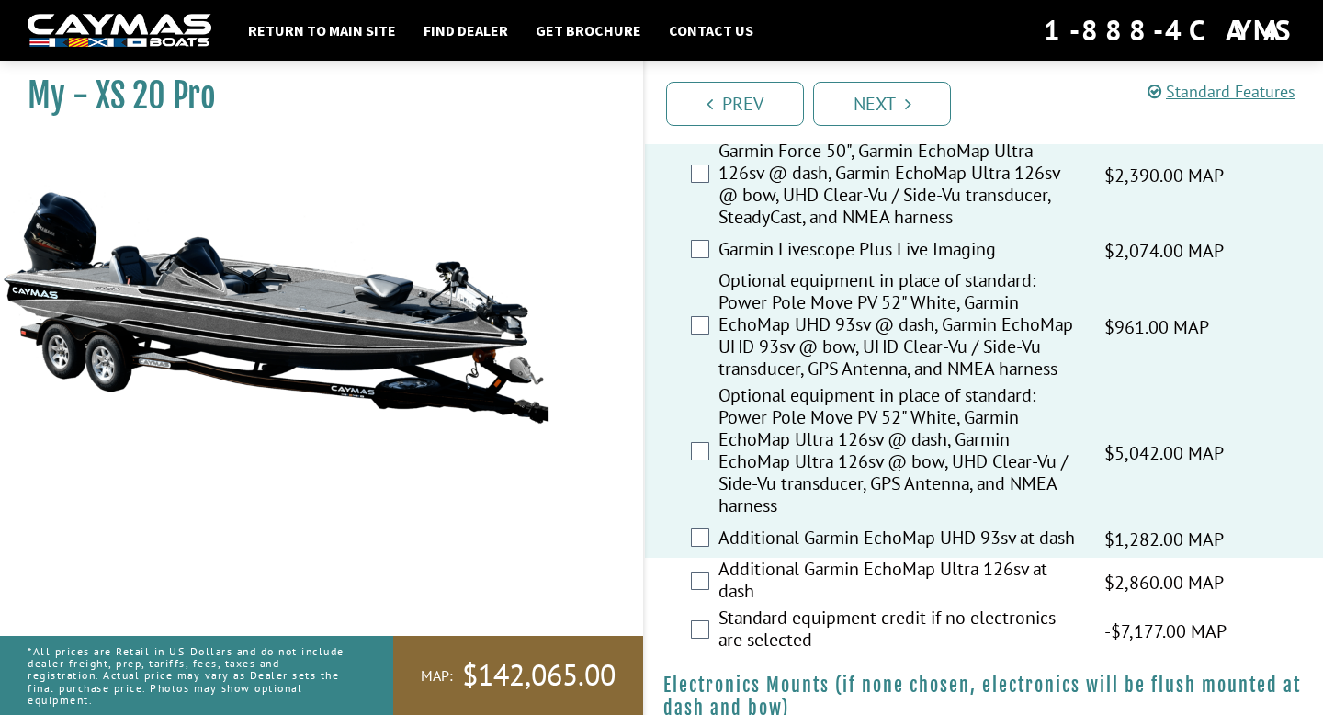
click at [800, 585] on label "Additional Garmin EchoMap Ultra 126sv at dash" at bounding box center [900, 582] width 363 height 49
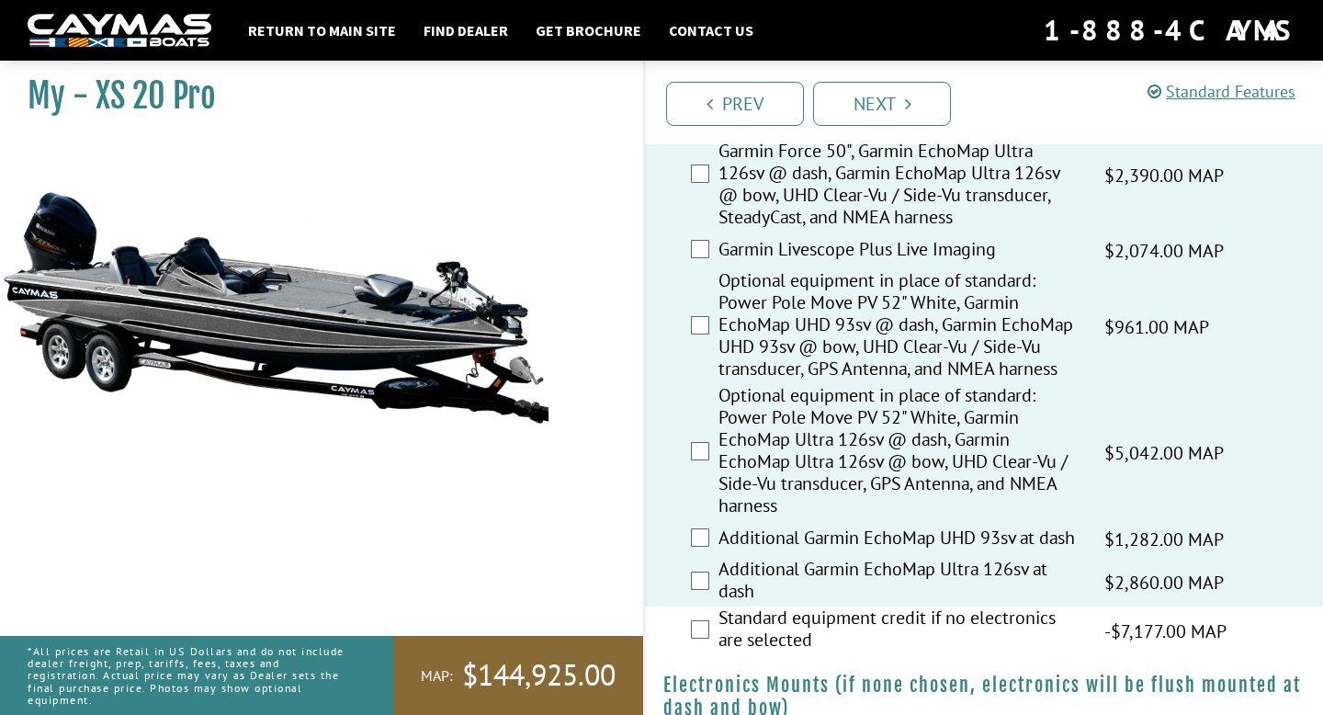
click at [800, 618] on label "Standard equipment credit if no electronics are selected" at bounding box center [900, 631] width 363 height 49
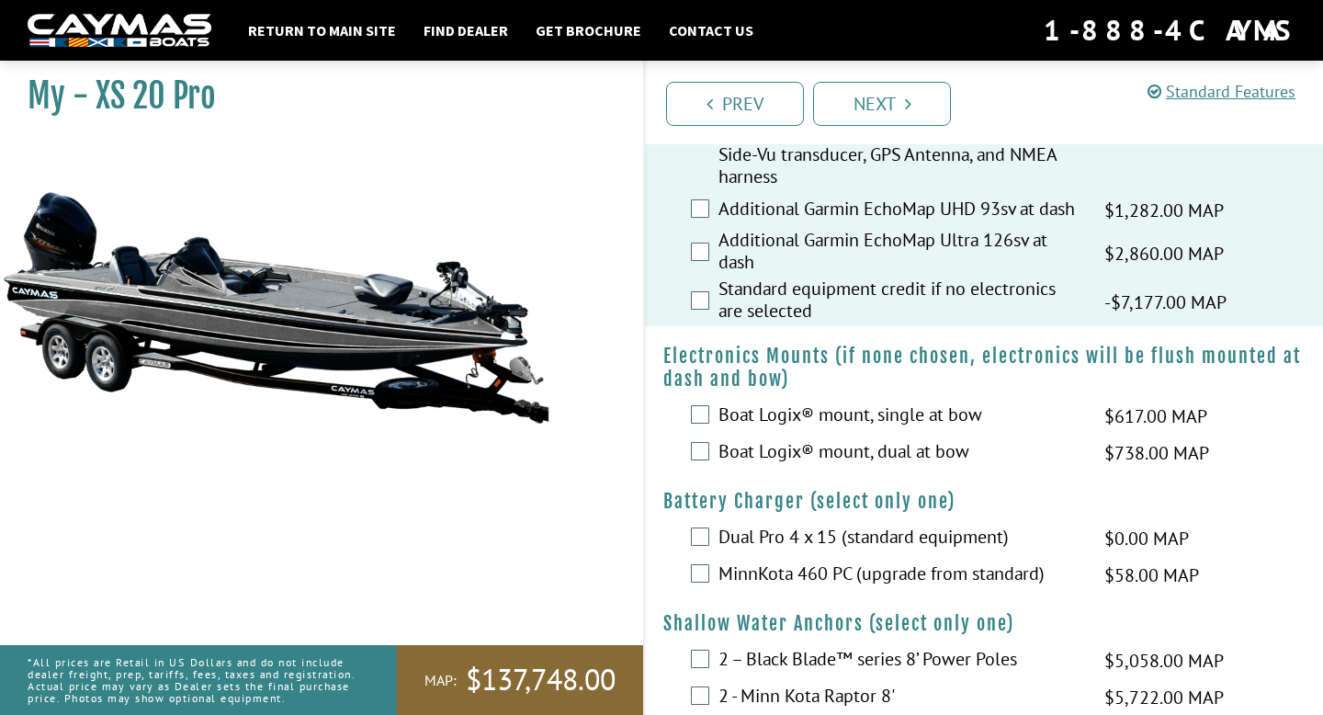
scroll to position [2081, 0]
click at [833, 462] on label "Boat Logix® mount, dual at bow" at bounding box center [900, 452] width 363 height 27
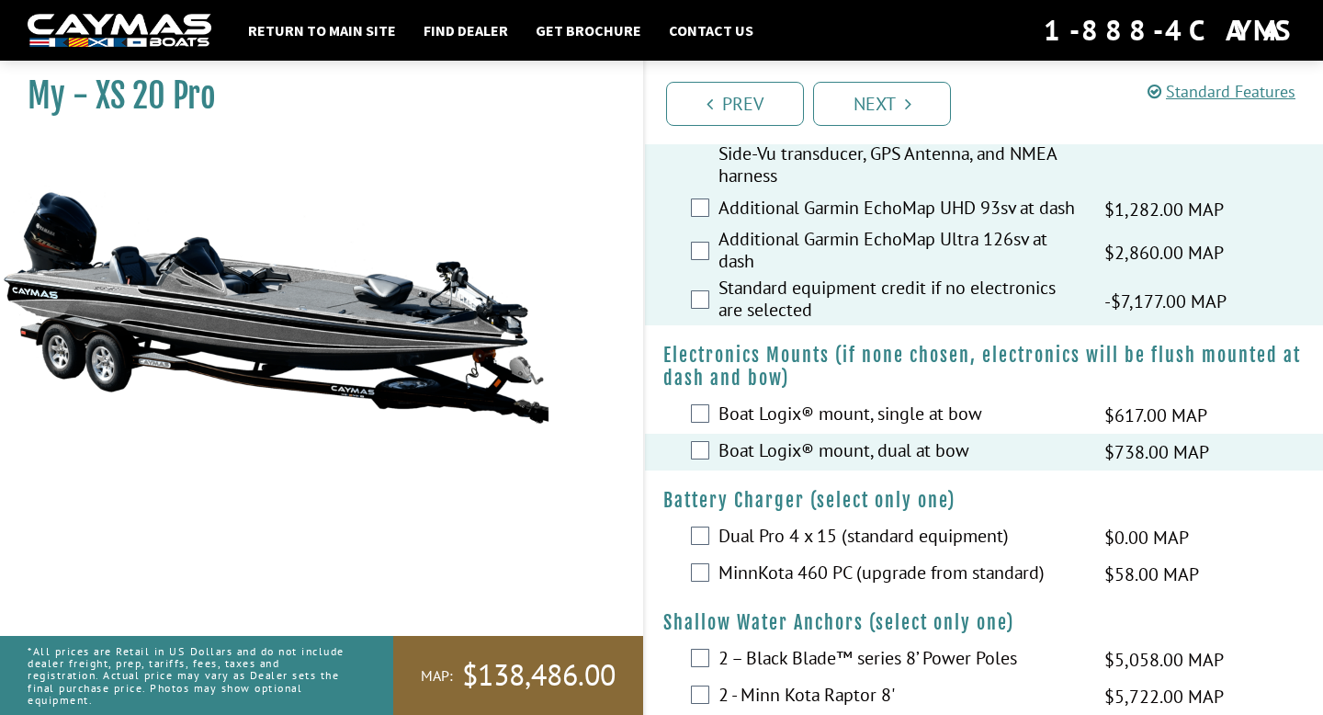
click at [833, 429] on label "Boat Logix® mount, single at bow" at bounding box center [900, 416] width 363 height 27
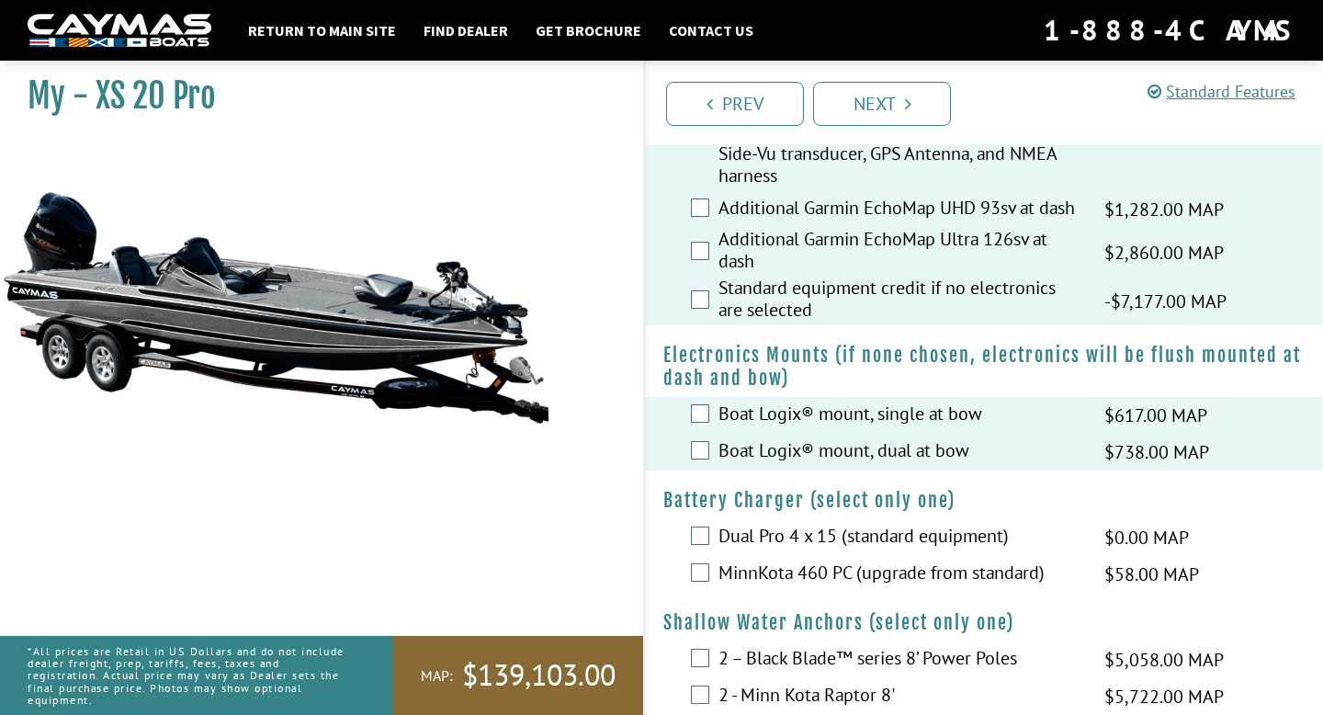
click at [818, 551] on label "Dual Pro 4 x 15 (standard equipment)" at bounding box center [900, 538] width 363 height 27
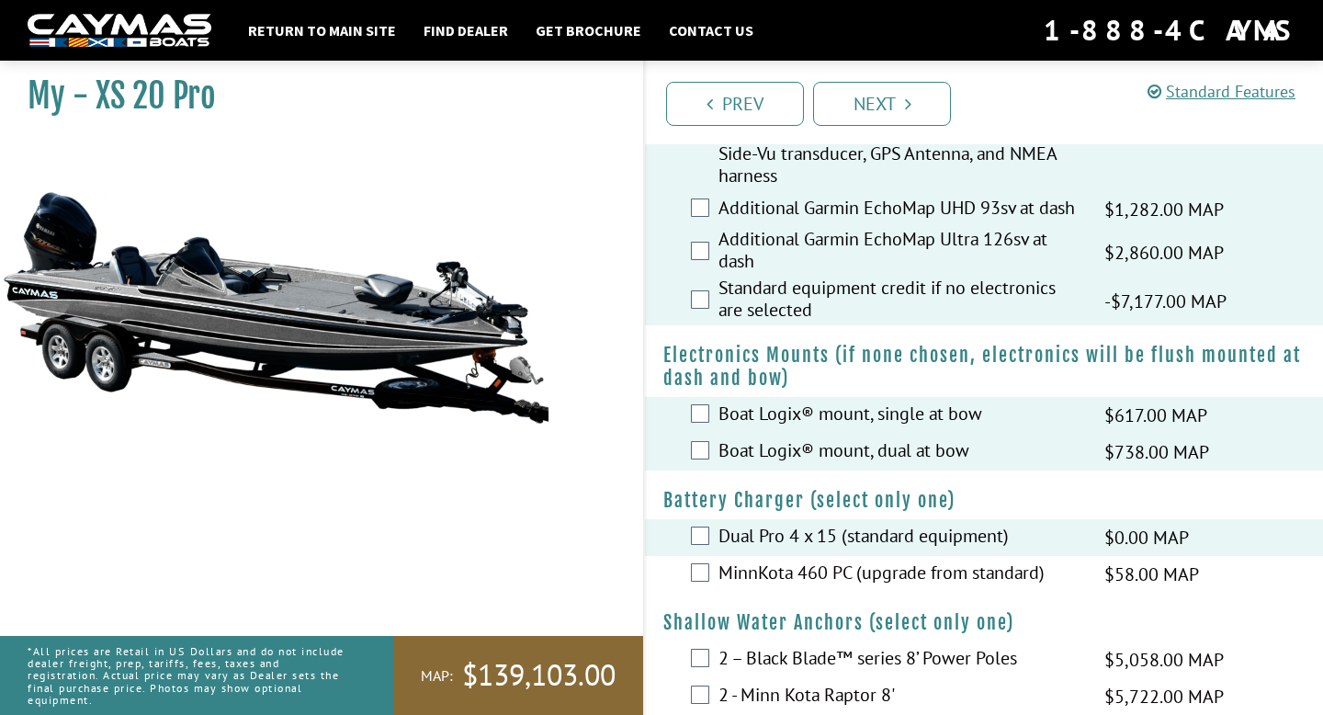
click at [818, 577] on label "MinnKota 460 PC (upgrade from standard)" at bounding box center [900, 575] width 363 height 27
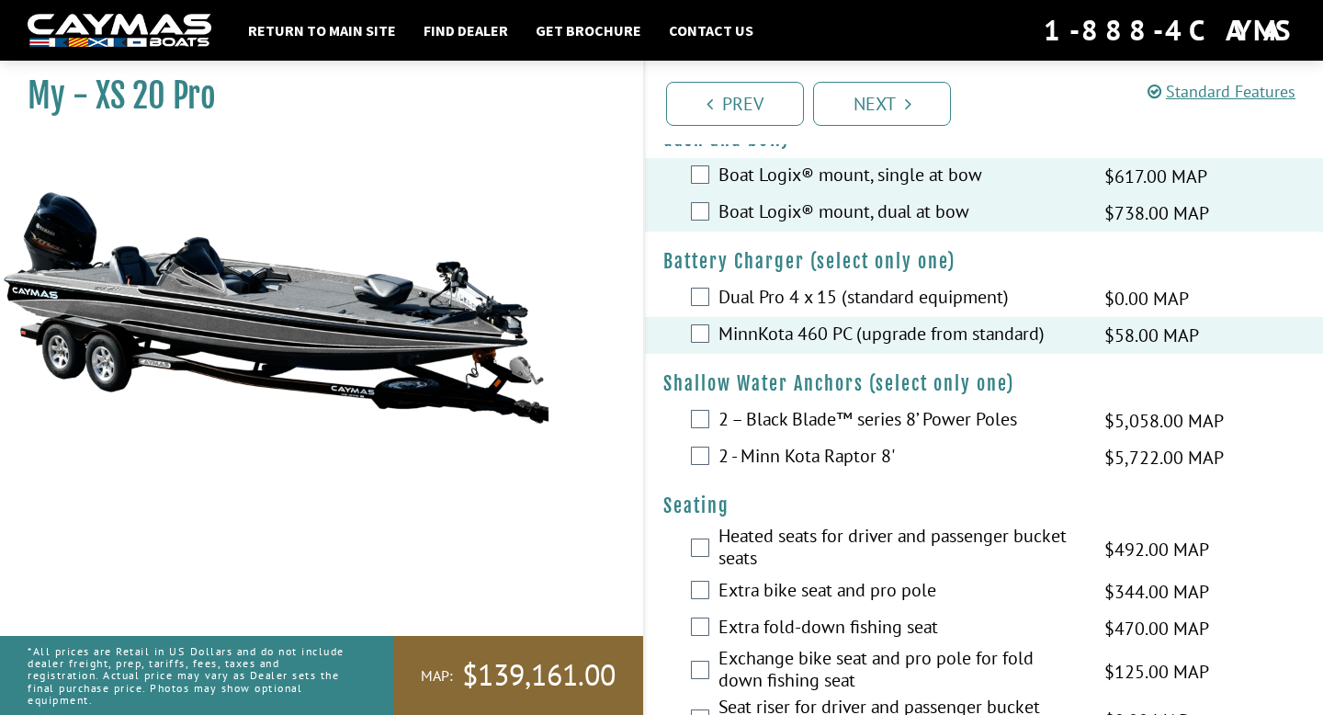
scroll to position [2325, 0]
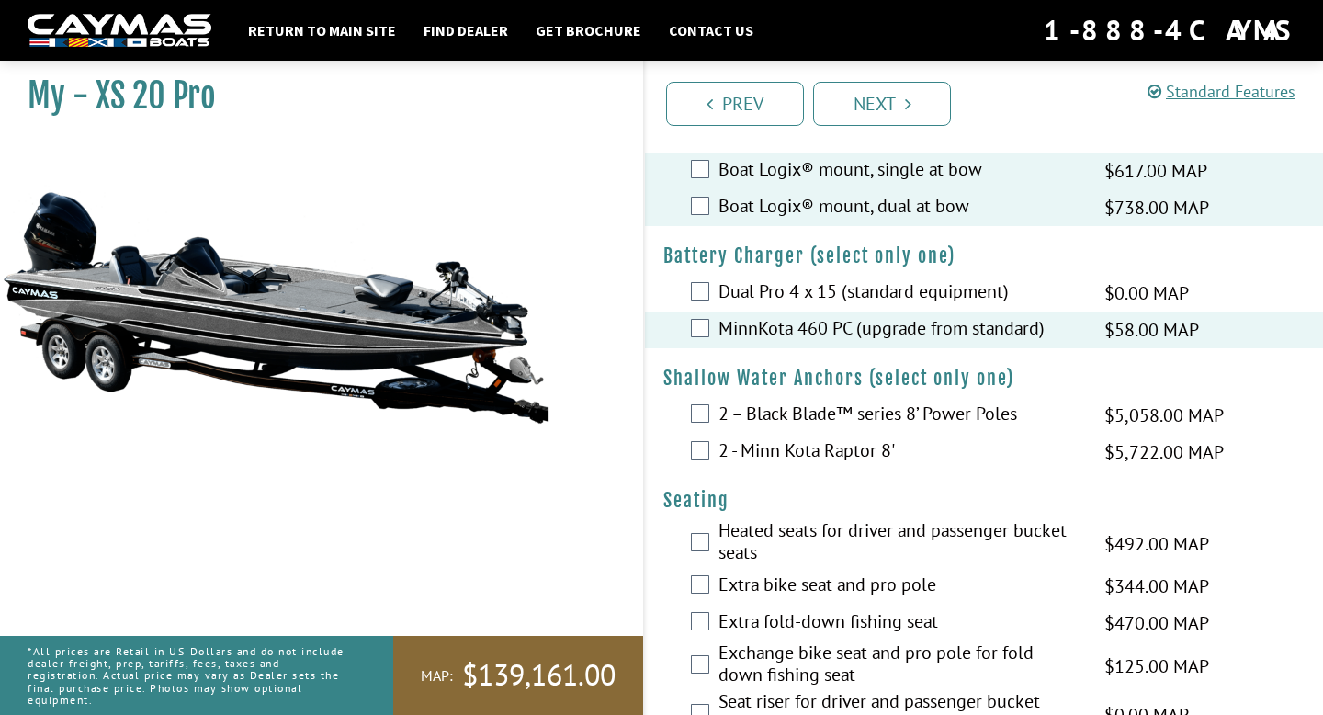
click at [800, 456] on label "2 - Minn Kota Raptor 8'" at bounding box center [900, 452] width 363 height 27
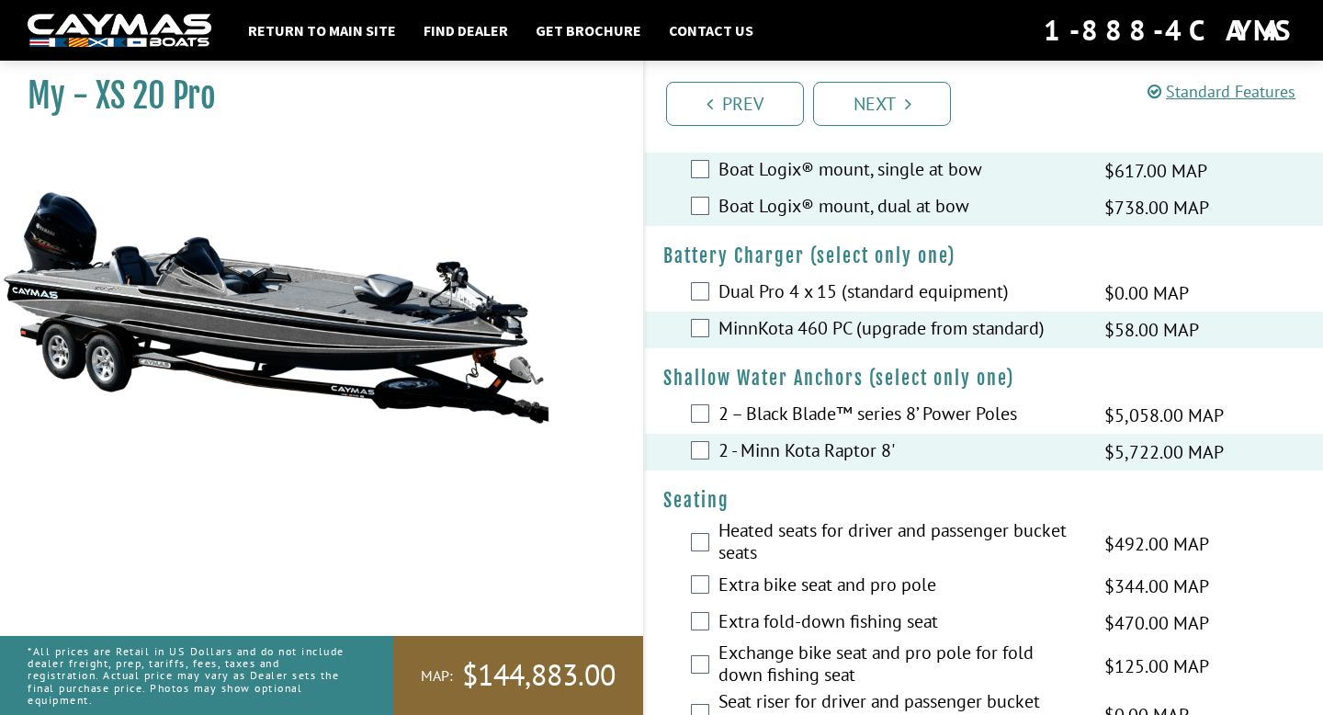
click at [800, 466] on label "2 - Minn Kota Raptor 8'" at bounding box center [900, 452] width 363 height 27
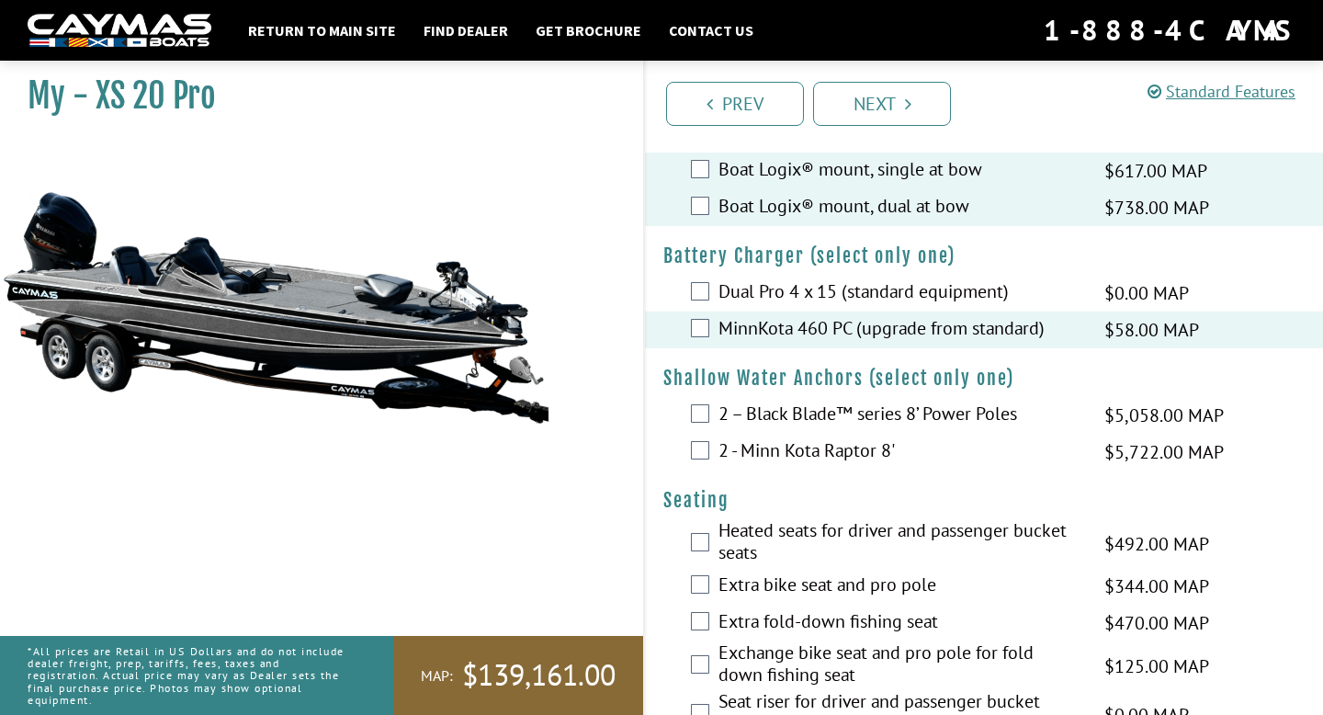
click at [800, 450] on label "2 - Minn Kota Raptor 8'" at bounding box center [900, 452] width 363 height 27
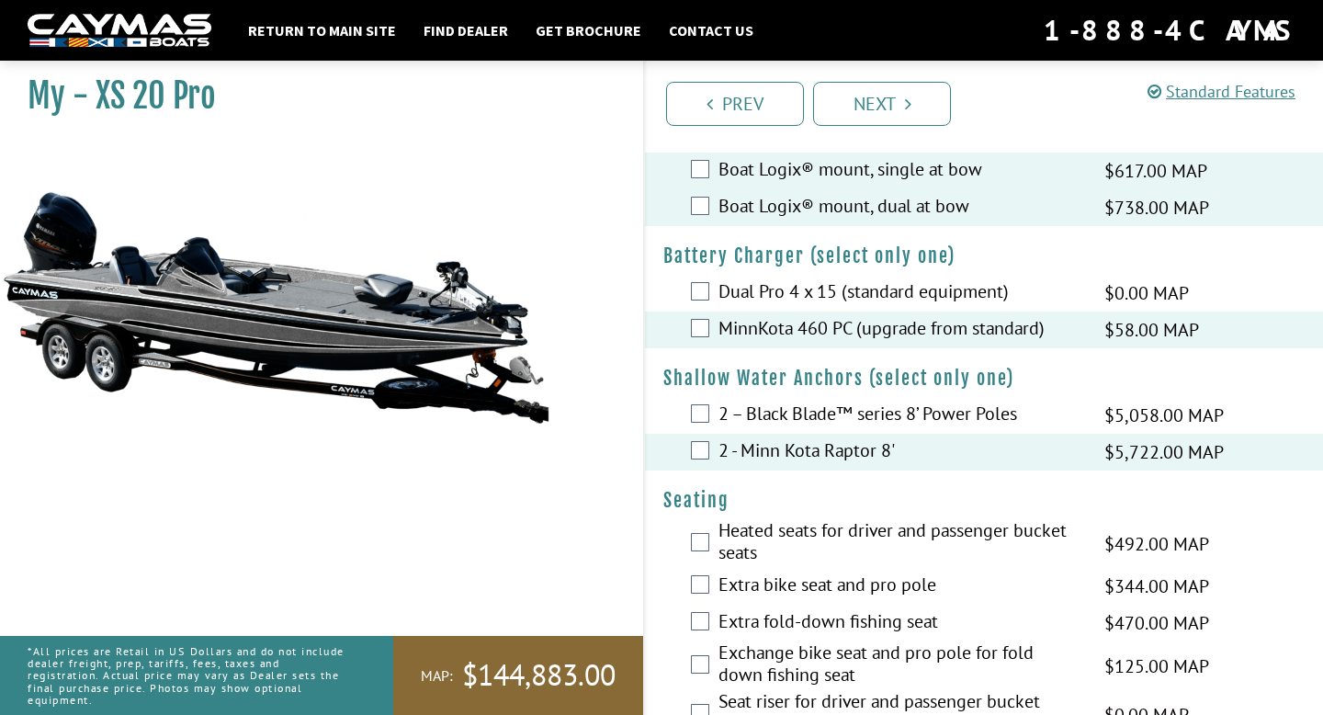
click at [800, 429] on label "2 – Black Blade™ series 8’ Power Poles" at bounding box center [900, 416] width 363 height 27
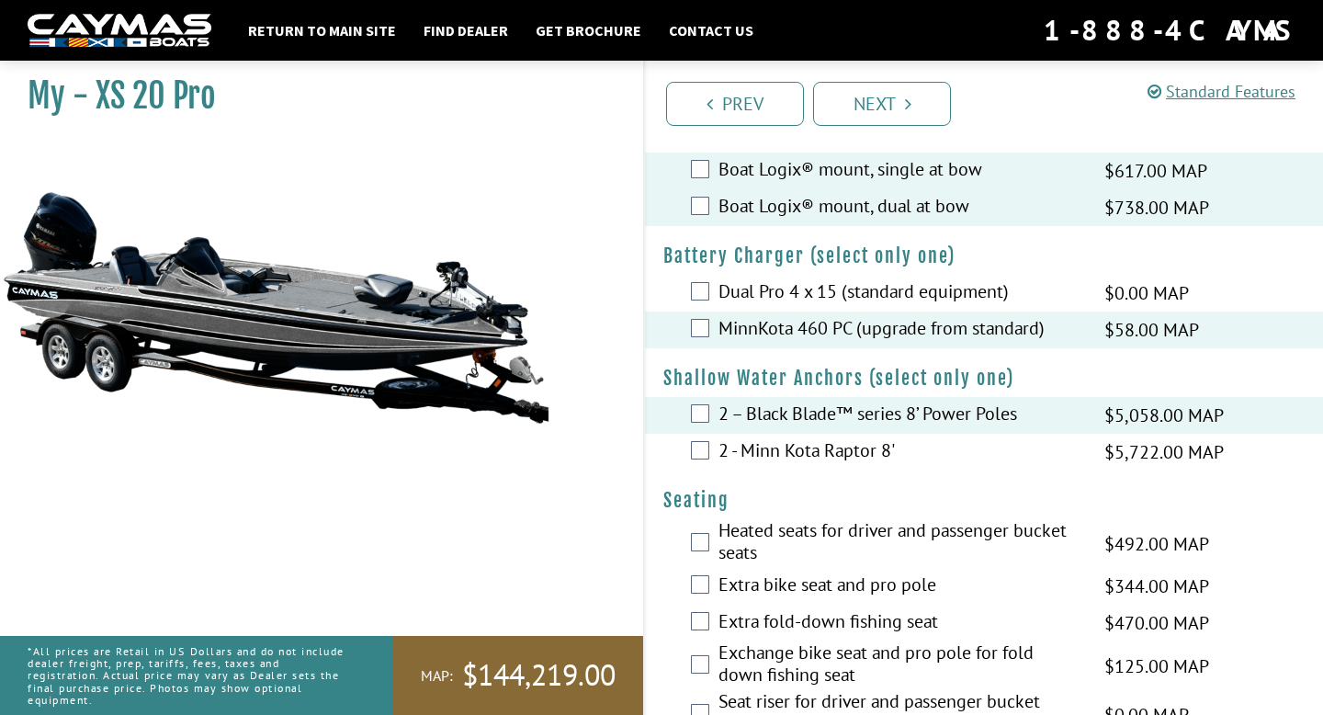
click at [801, 466] on label "2 - Minn Kota Raptor 8'" at bounding box center [900, 452] width 363 height 27
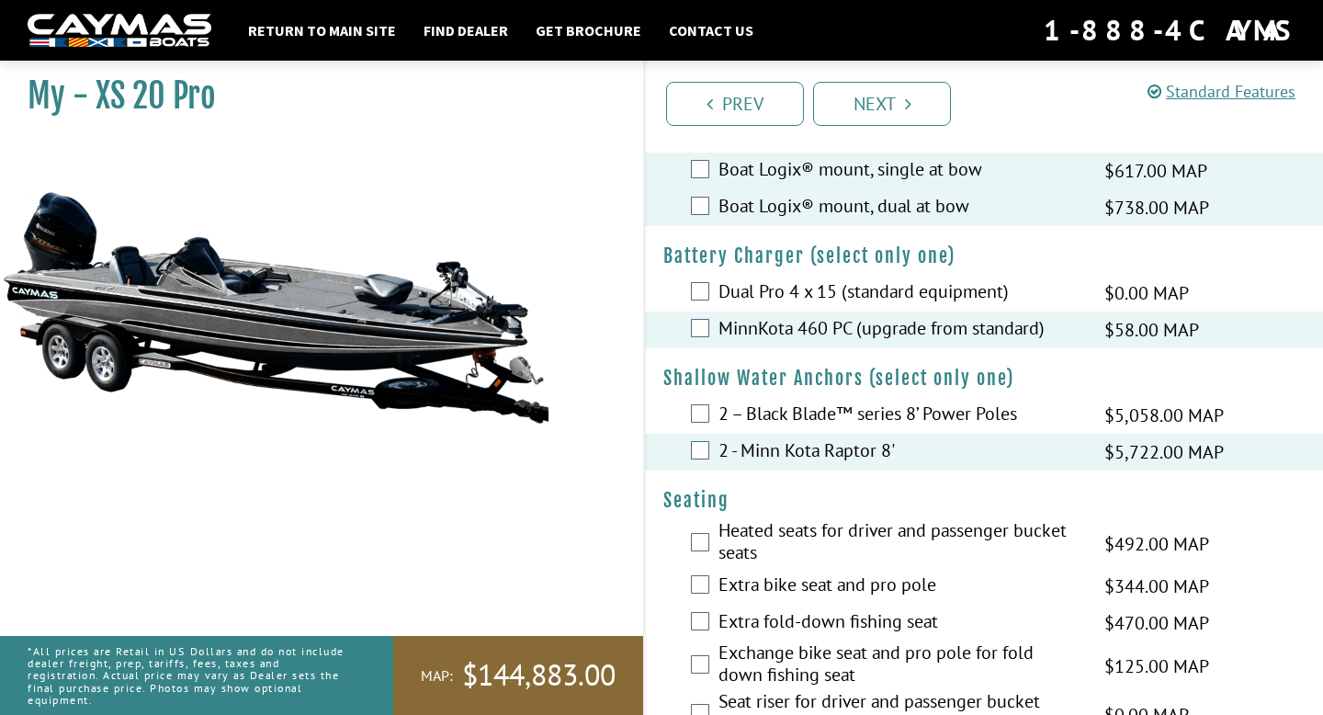
scroll to position [2454, 0]
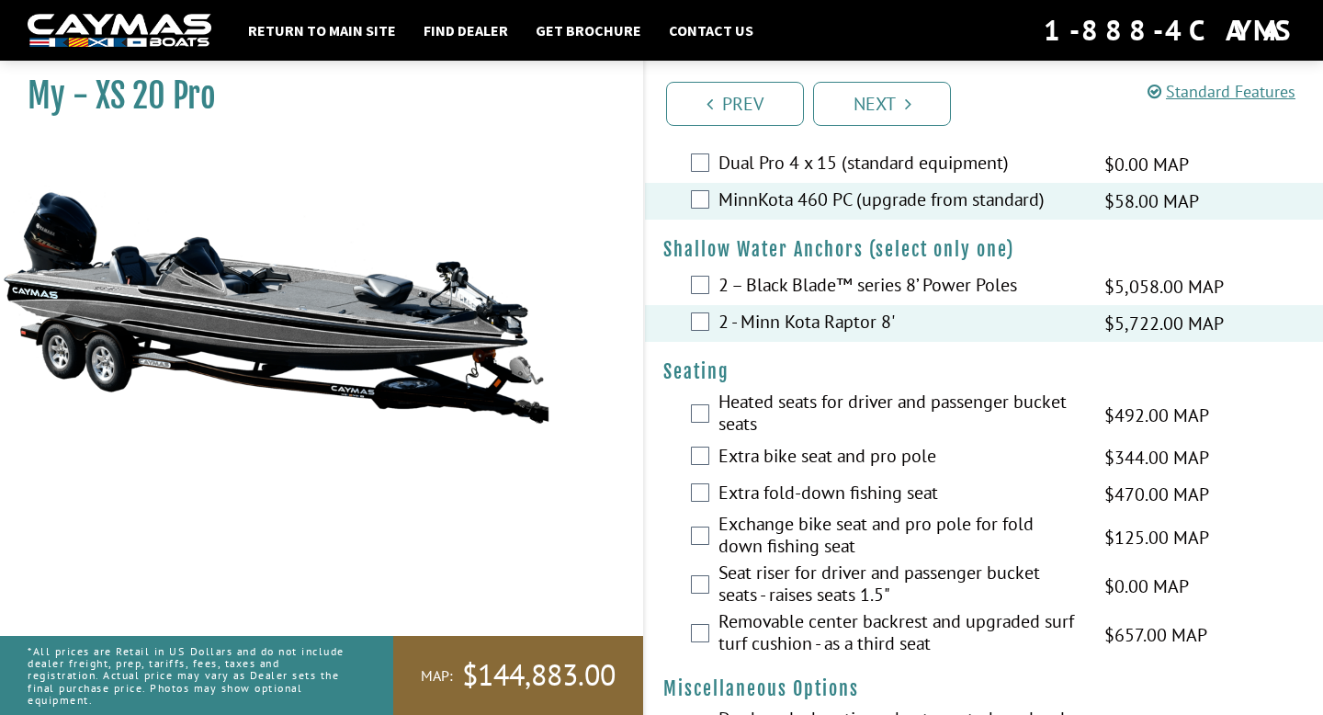
click at [801, 439] on label "Heated seats for driver and passenger bucket seats" at bounding box center [900, 415] width 363 height 49
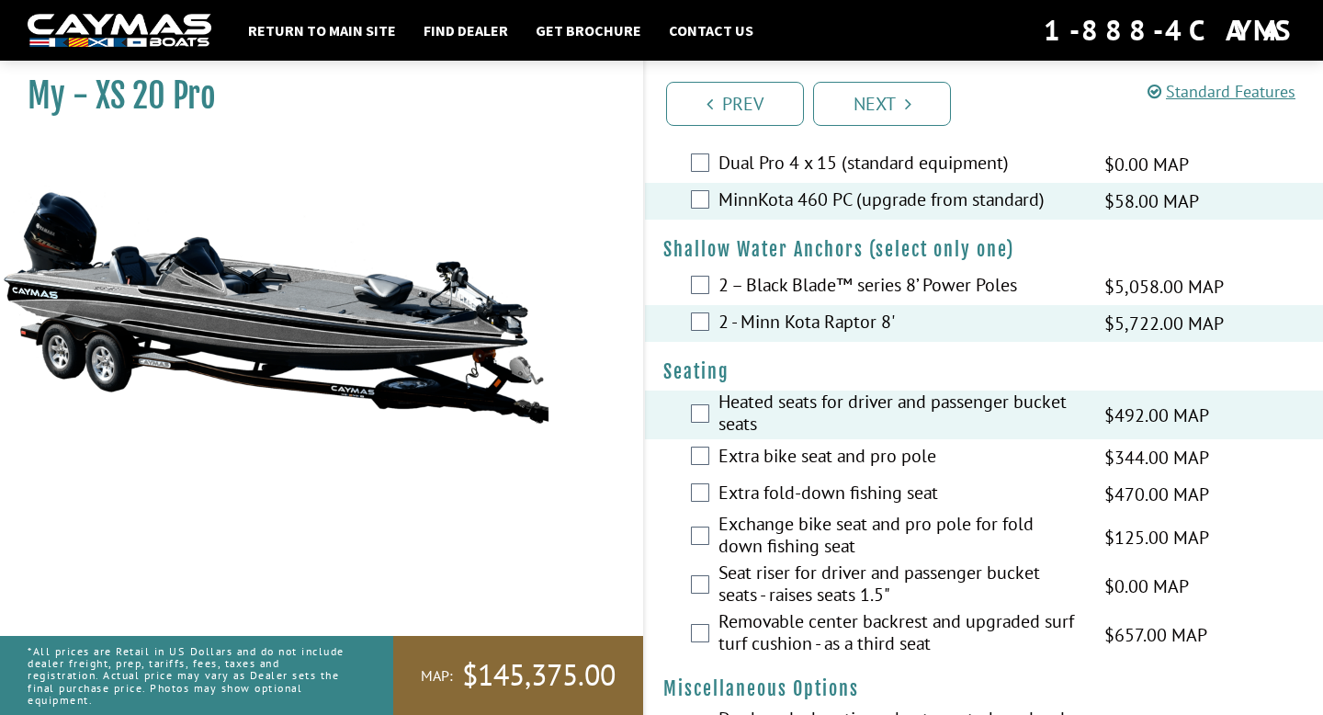
click at [801, 500] on label "Extra fold-down fishing seat" at bounding box center [900, 495] width 363 height 27
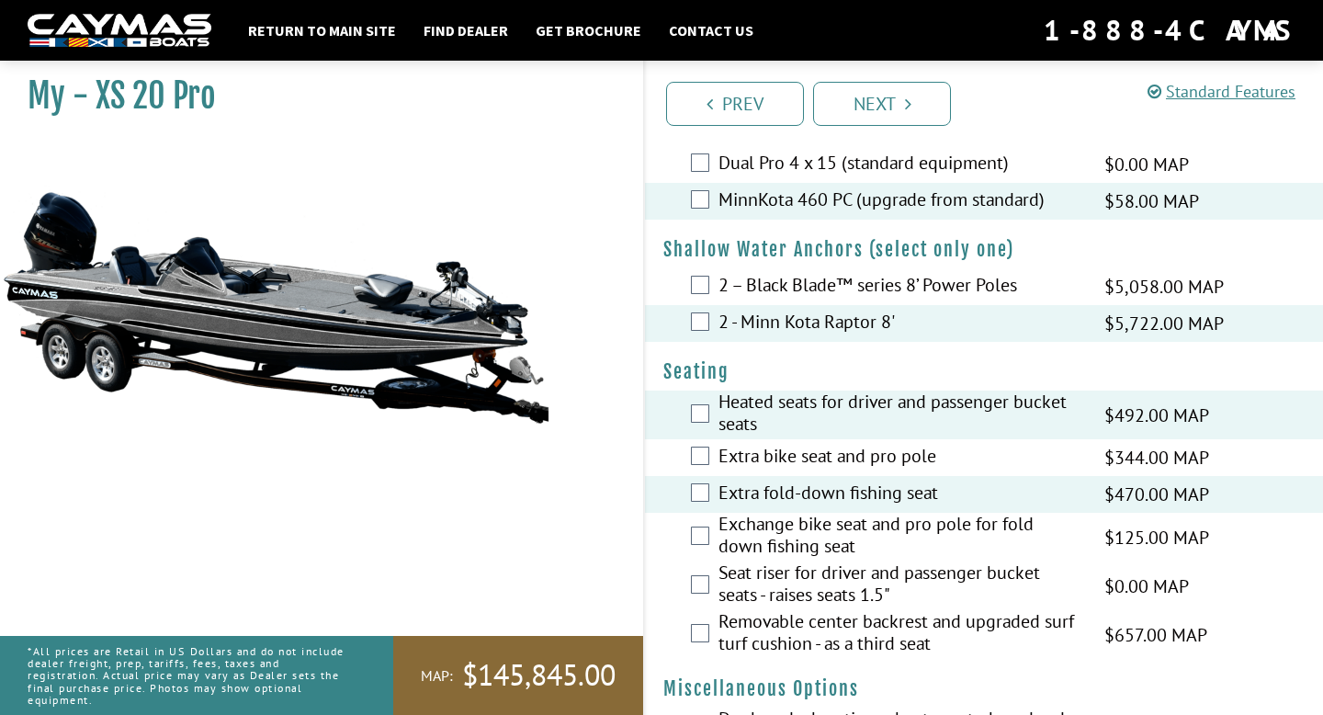
click at [791, 471] on label "Extra bike seat and pro pole" at bounding box center [900, 458] width 363 height 27
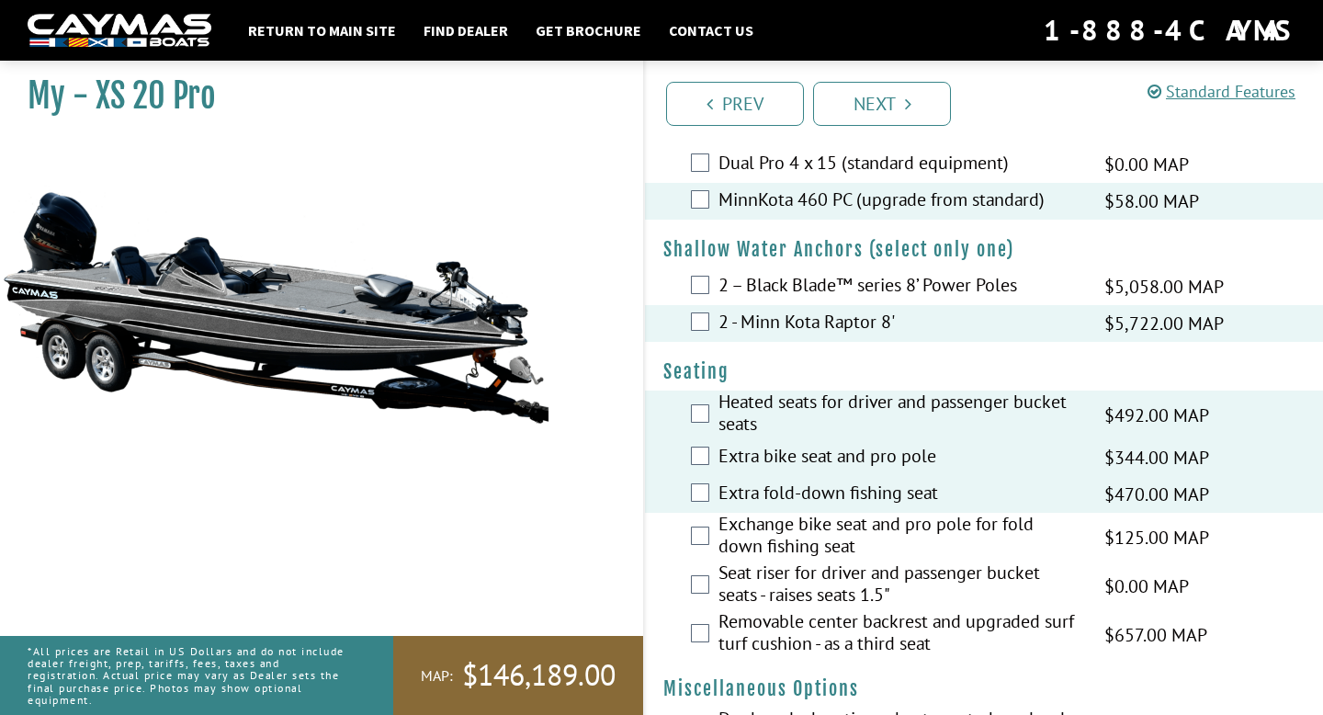
click at [791, 538] on label "Exchange bike seat and pro pole for fold down fishing seat" at bounding box center [900, 537] width 363 height 49
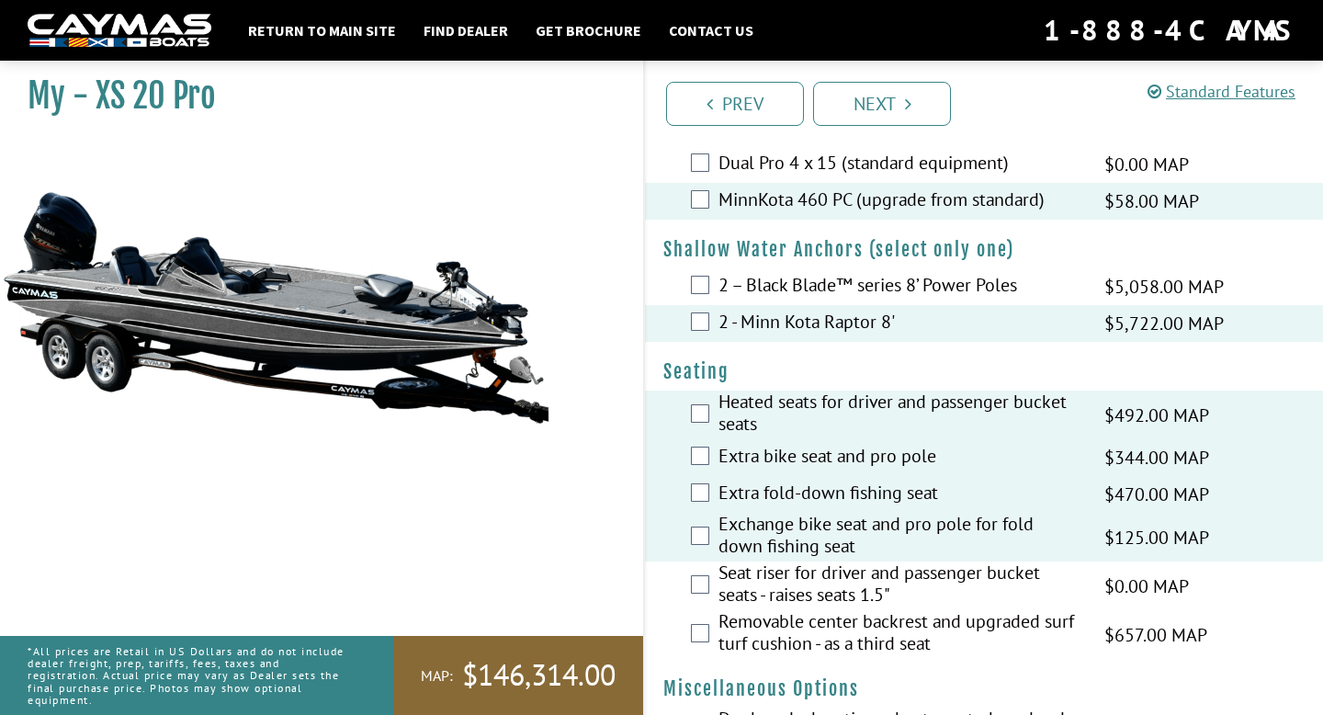
click at [791, 557] on label "Exchange bike seat and pro pole for fold down fishing seat" at bounding box center [900, 537] width 363 height 49
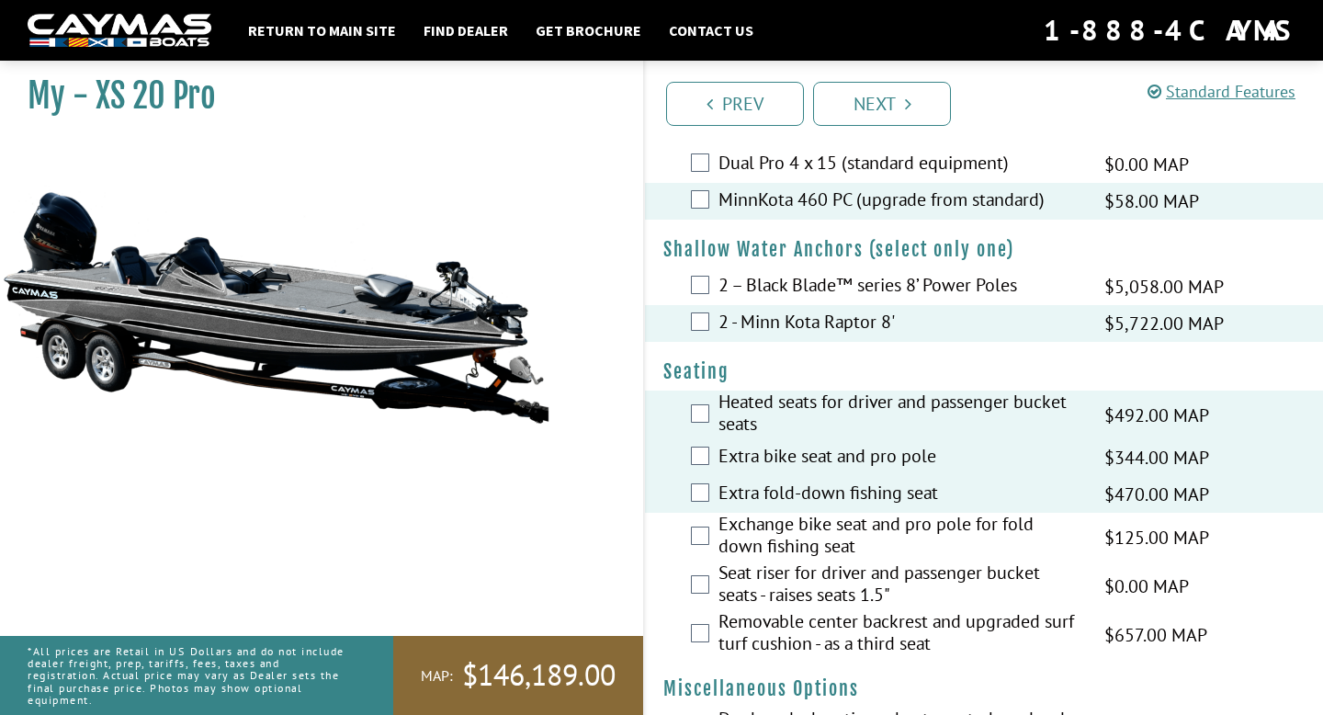
click at [791, 557] on label "Exchange bike seat and pro pole for fold down fishing seat" at bounding box center [900, 537] width 363 height 49
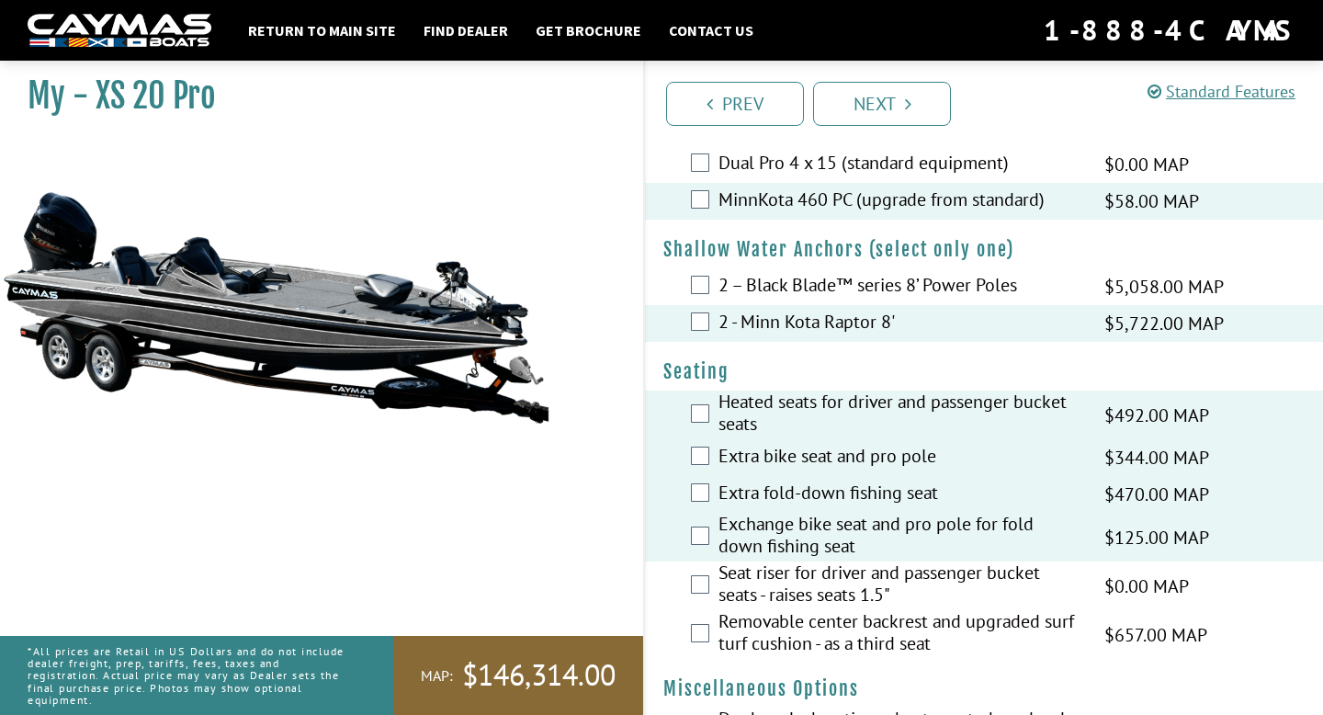
click at [791, 582] on label "Seat riser for driver and passenger bucket seats - raises seats 1.5"" at bounding box center [900, 586] width 363 height 49
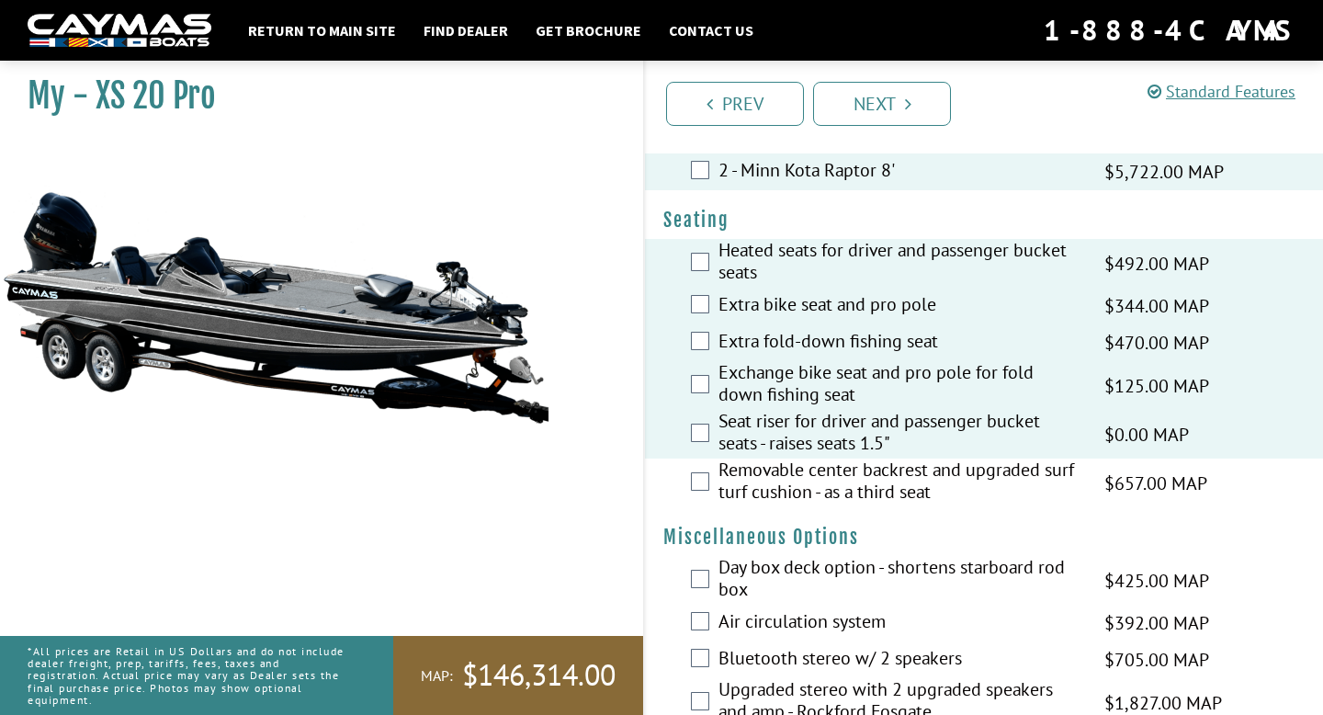
scroll to position [2620, 0]
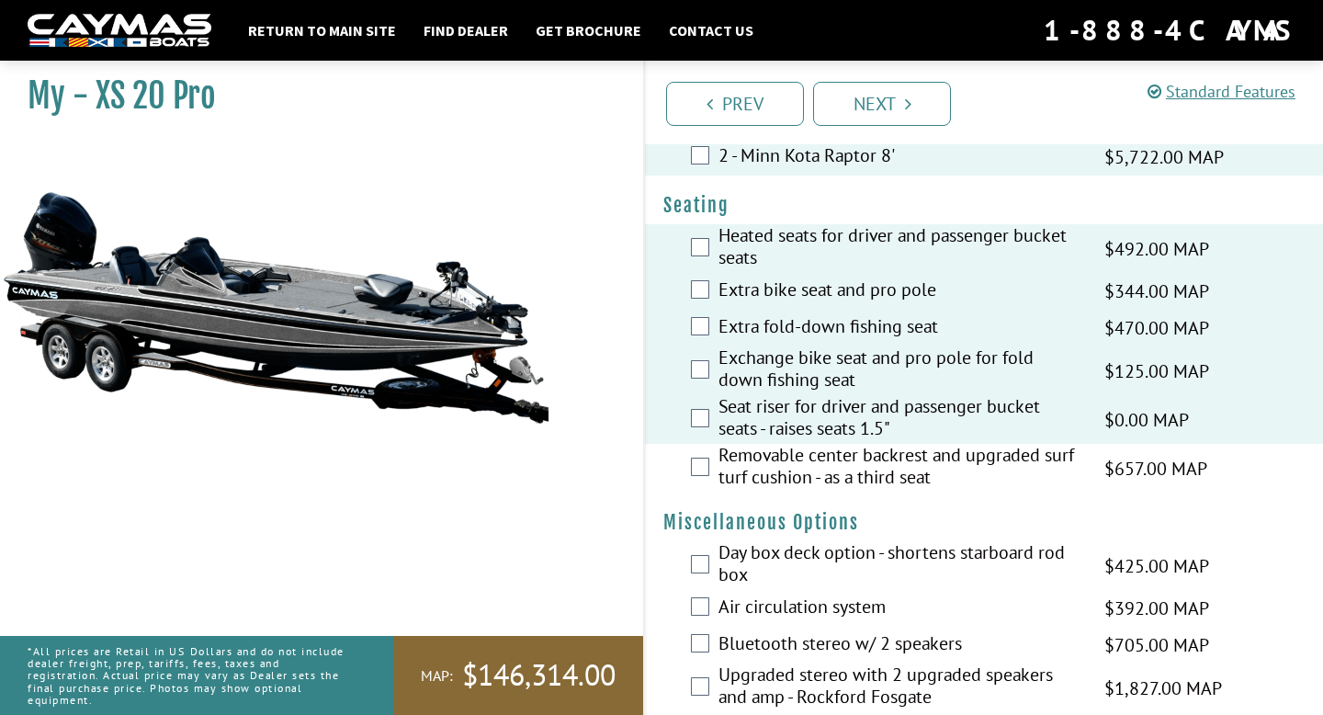
click at [779, 478] on label "Removable center backrest and upgraded surf turf cushion - as a third seat" at bounding box center [900, 468] width 363 height 49
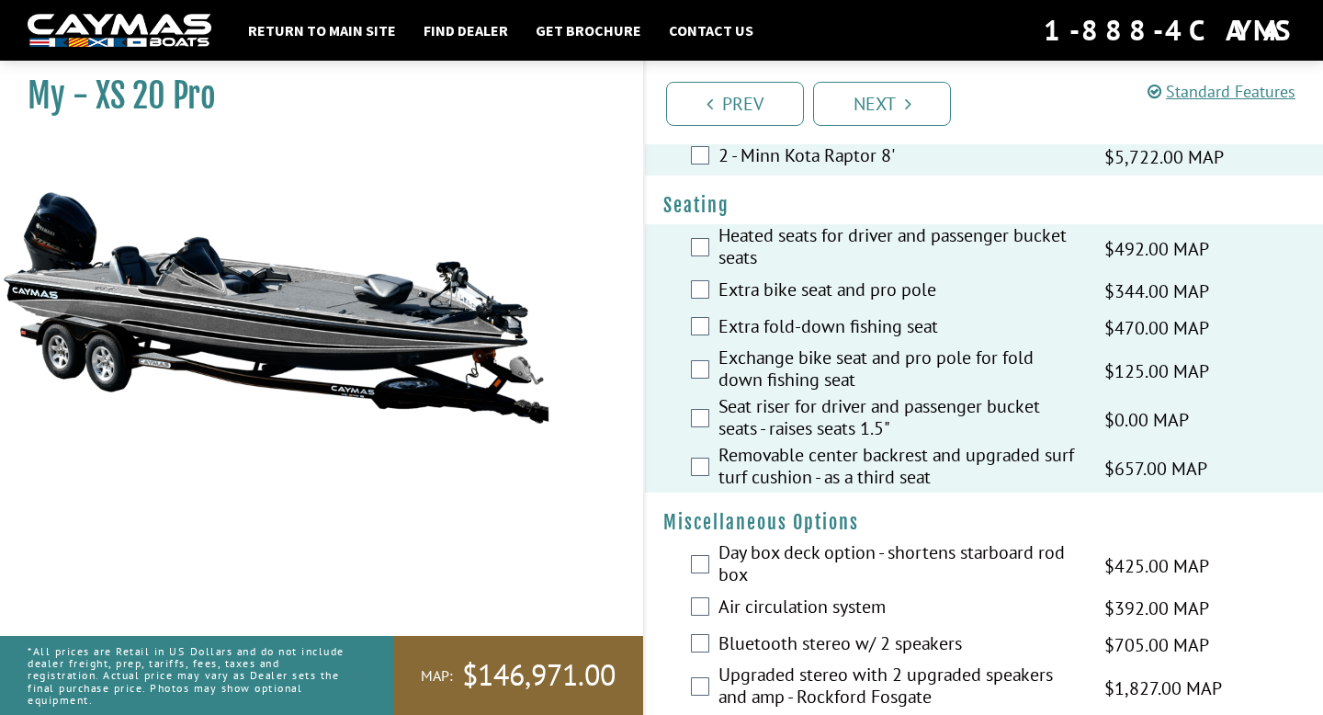
click at [781, 568] on label "Day box deck option - shortens starboard rod box" at bounding box center [900, 565] width 363 height 49
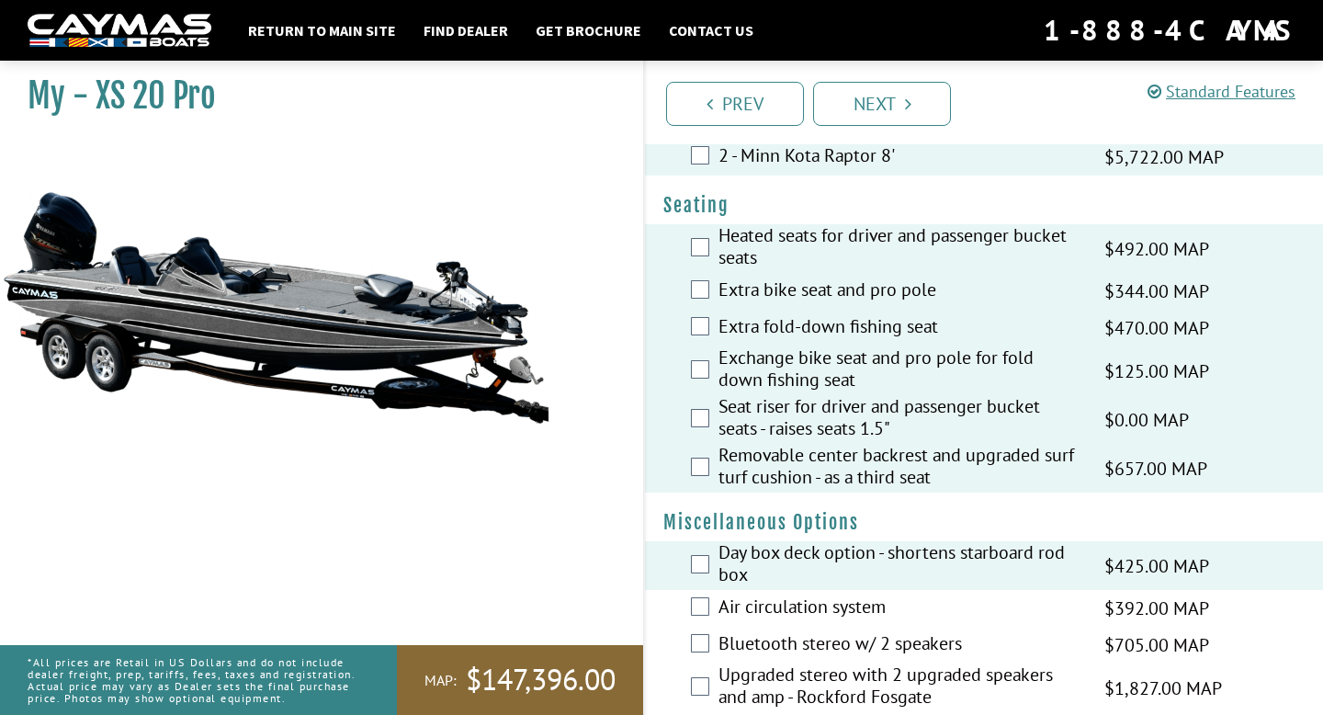
click at [788, 604] on div "Air circulation system $392.00 MAP $463.00 MSRP" at bounding box center [984, 608] width 678 height 37
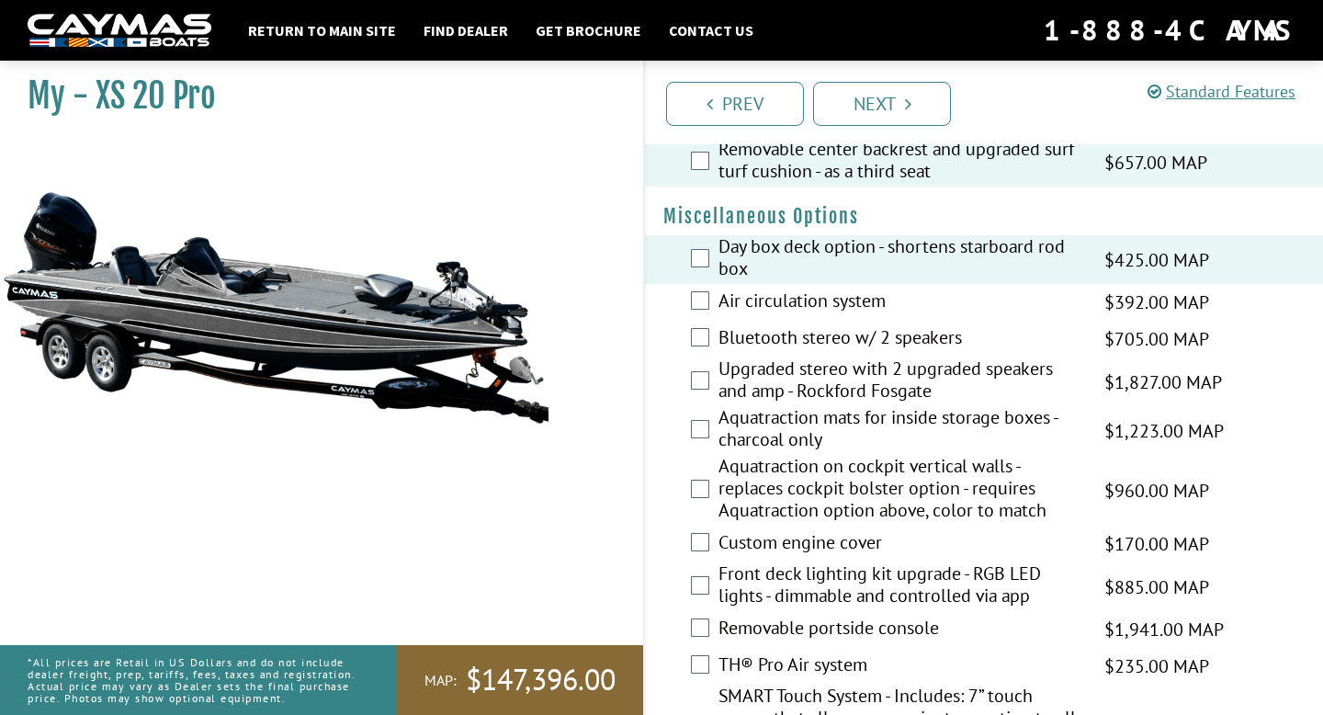
scroll to position [2979, 0]
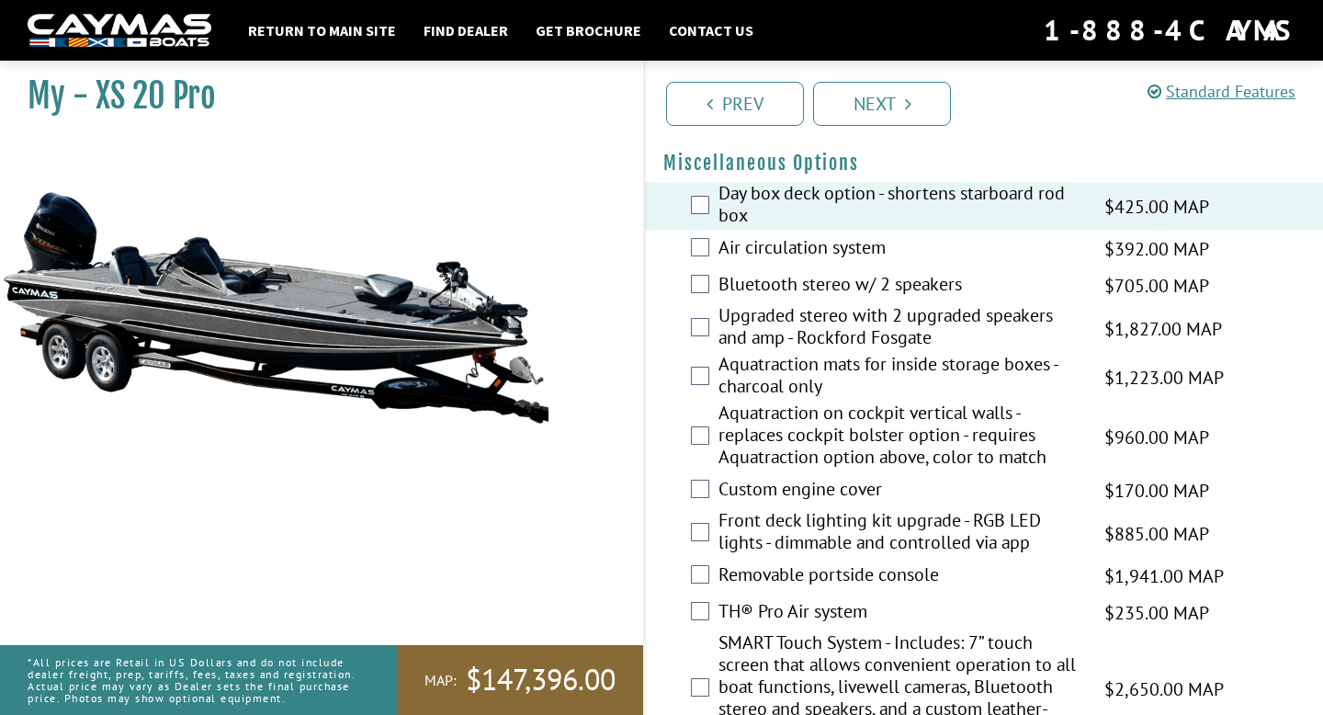
click at [741, 263] on label "Air circulation system" at bounding box center [900, 249] width 363 height 27
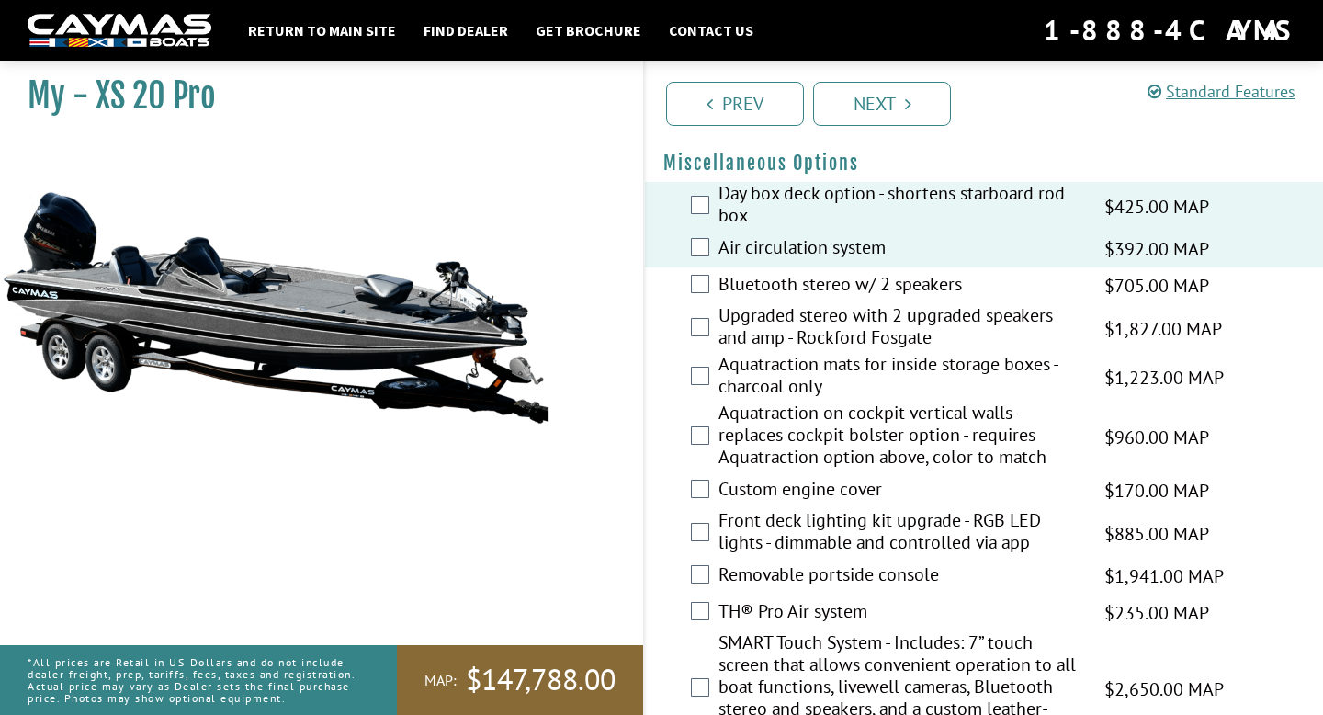
click at [741, 288] on label "Bluetooth stereo w/ 2 speakers" at bounding box center [900, 286] width 363 height 27
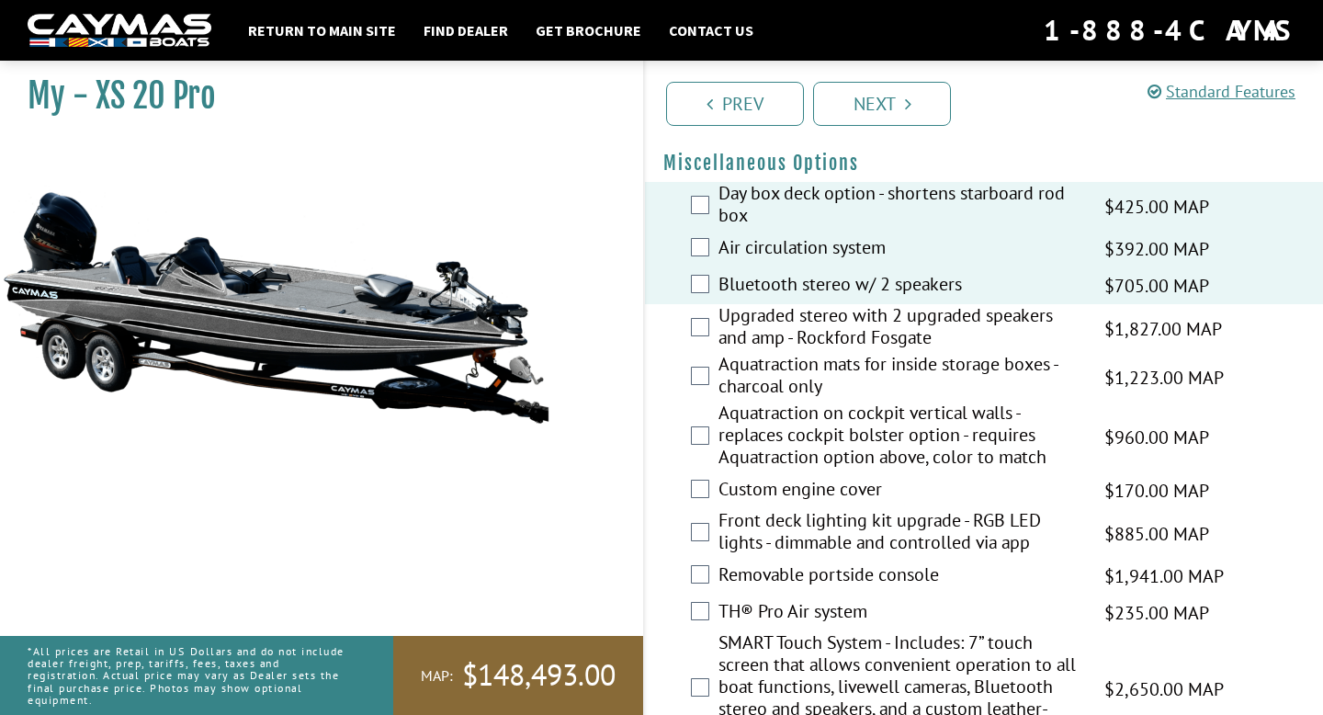
click at [741, 300] on label "Bluetooth stereo w/ 2 speakers" at bounding box center [900, 286] width 363 height 27
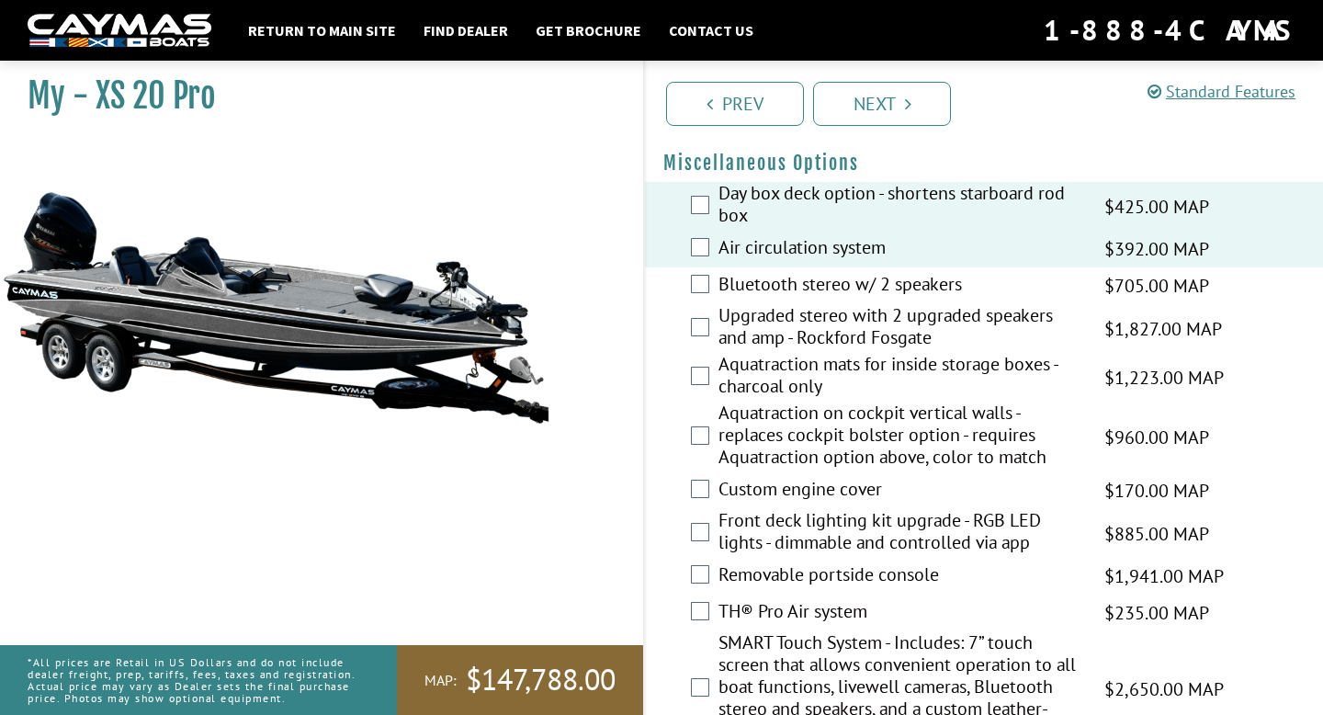
click at [743, 263] on label "Air circulation system" at bounding box center [900, 249] width 363 height 27
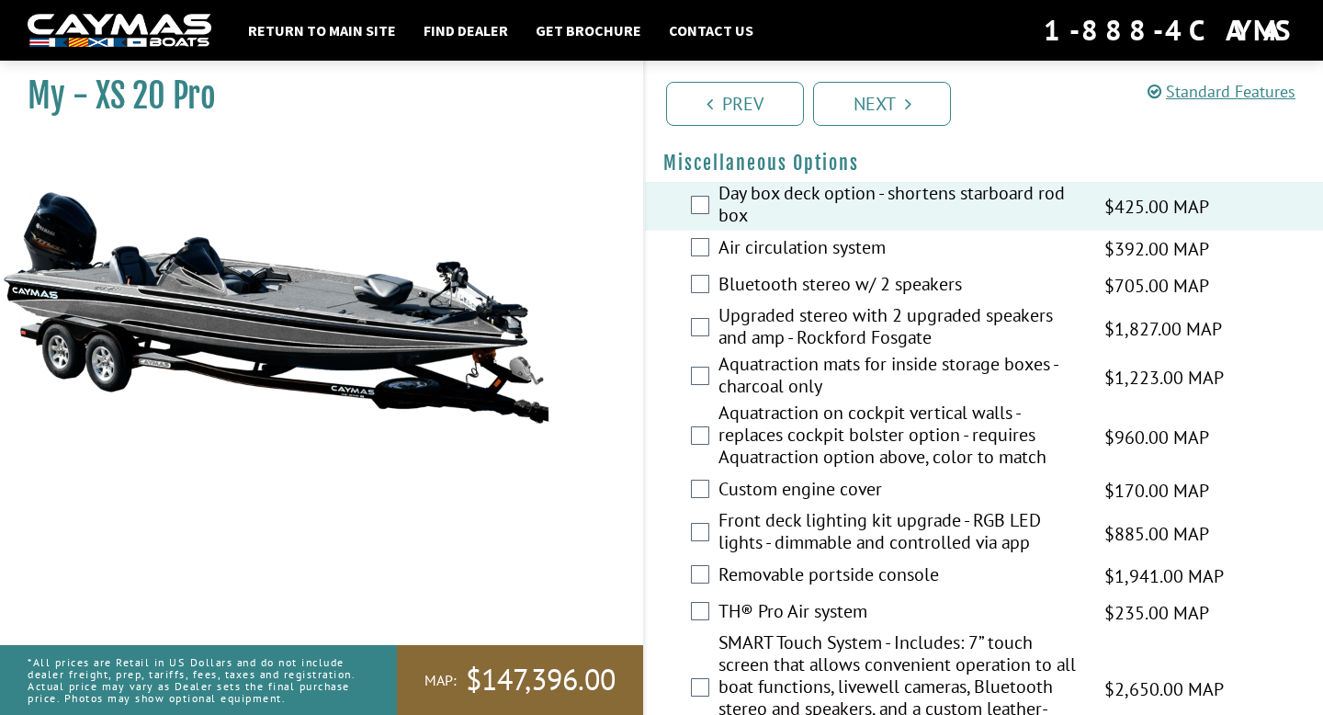
click at [743, 263] on label "Air circulation system" at bounding box center [900, 249] width 363 height 27
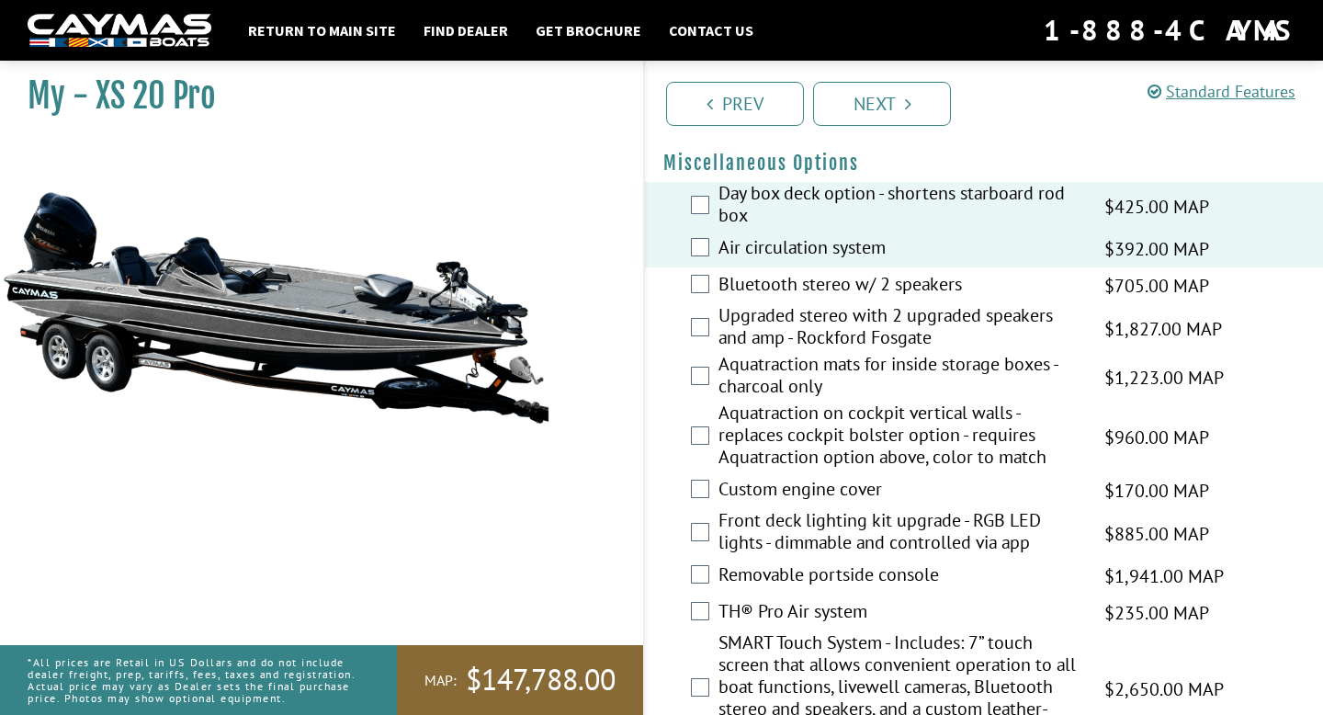
click at [743, 300] on label "Bluetooth stereo w/ 2 speakers" at bounding box center [900, 286] width 363 height 27
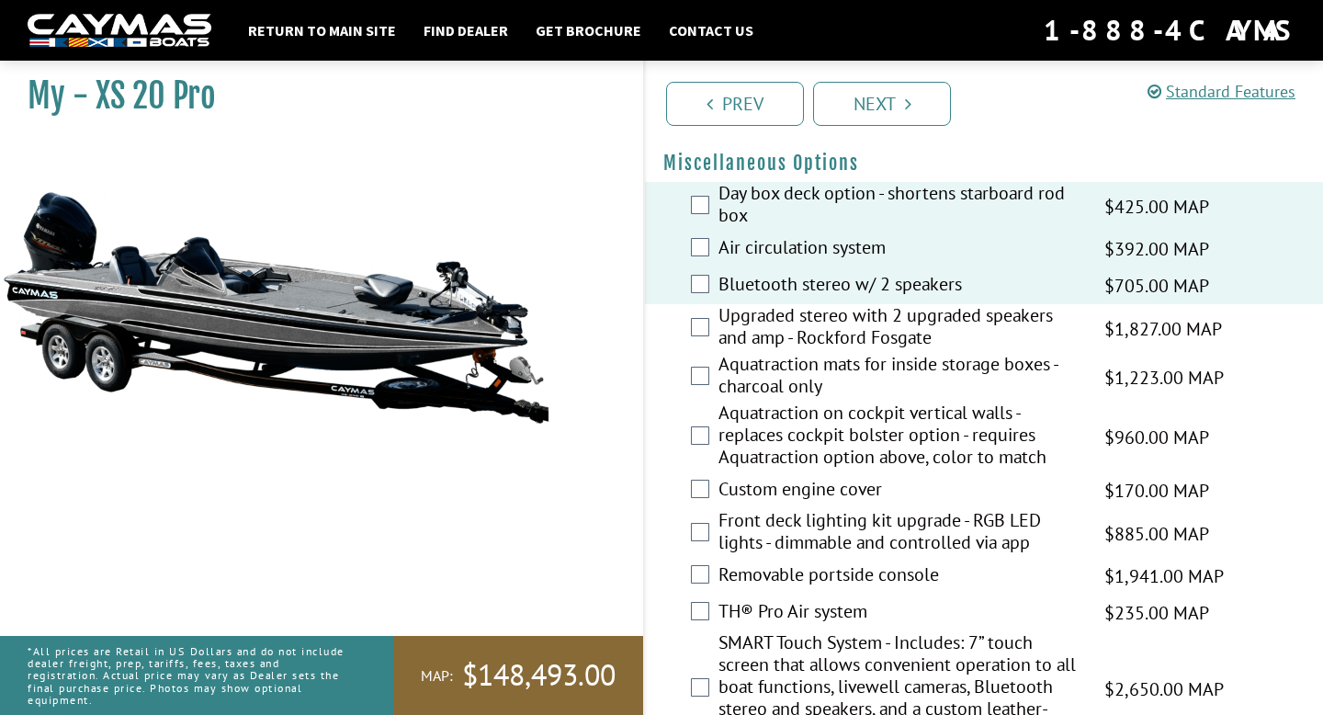
click at [743, 318] on label "Upgraded stereo with 2 upgraded speakers and amp - Rockford Fosgate" at bounding box center [900, 328] width 363 height 49
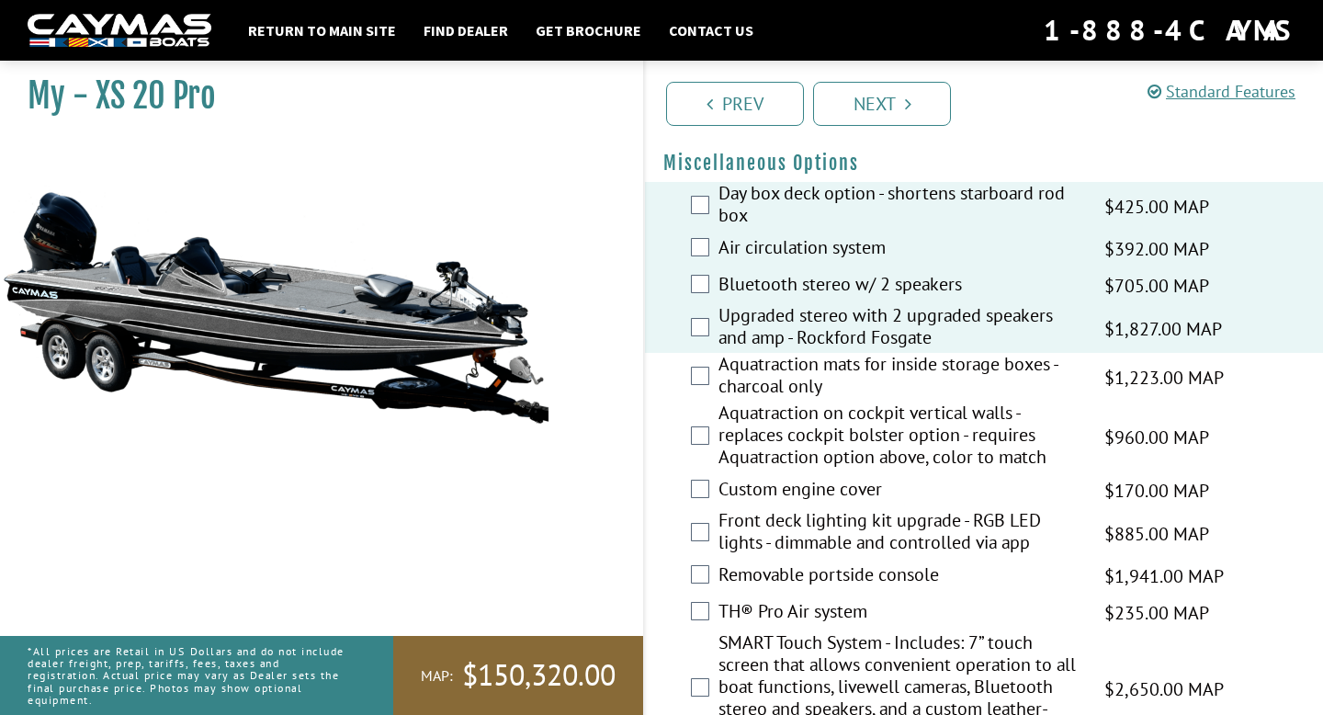
click at [743, 353] on label "Upgraded stereo with 2 upgraded speakers and amp - Rockford Fosgate" at bounding box center [900, 328] width 363 height 49
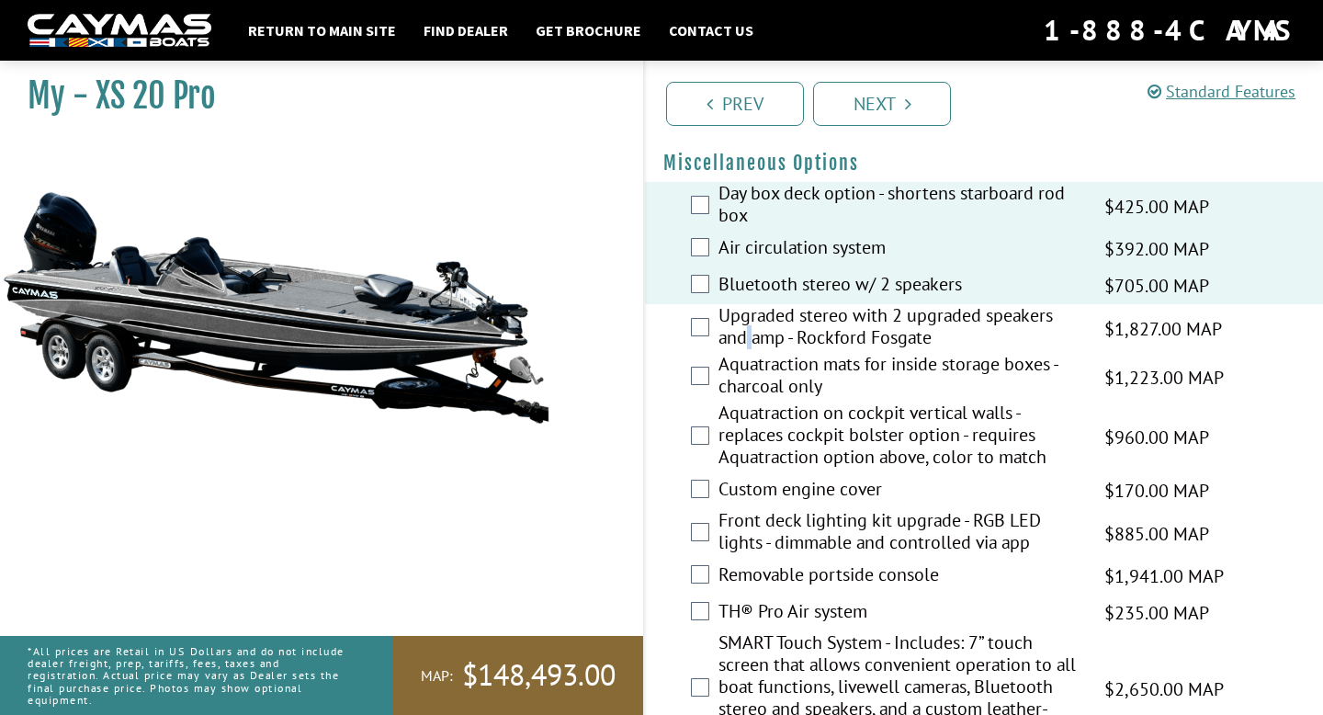
click at [743, 353] on label "Upgraded stereo with 2 upgraded speakers and amp - Rockford Fosgate" at bounding box center [900, 328] width 363 height 49
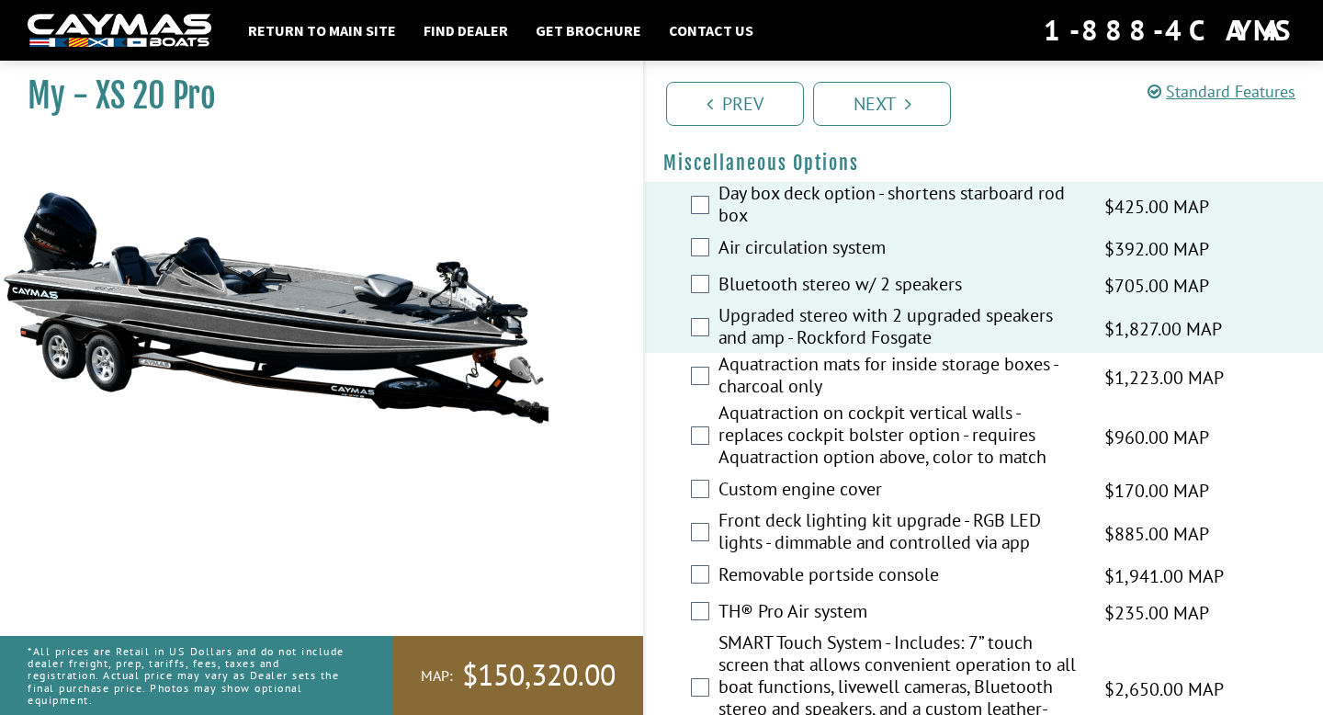
click at [743, 402] on label "Aquatraction mats for inside storage boxes - charcoal only" at bounding box center [900, 377] width 363 height 49
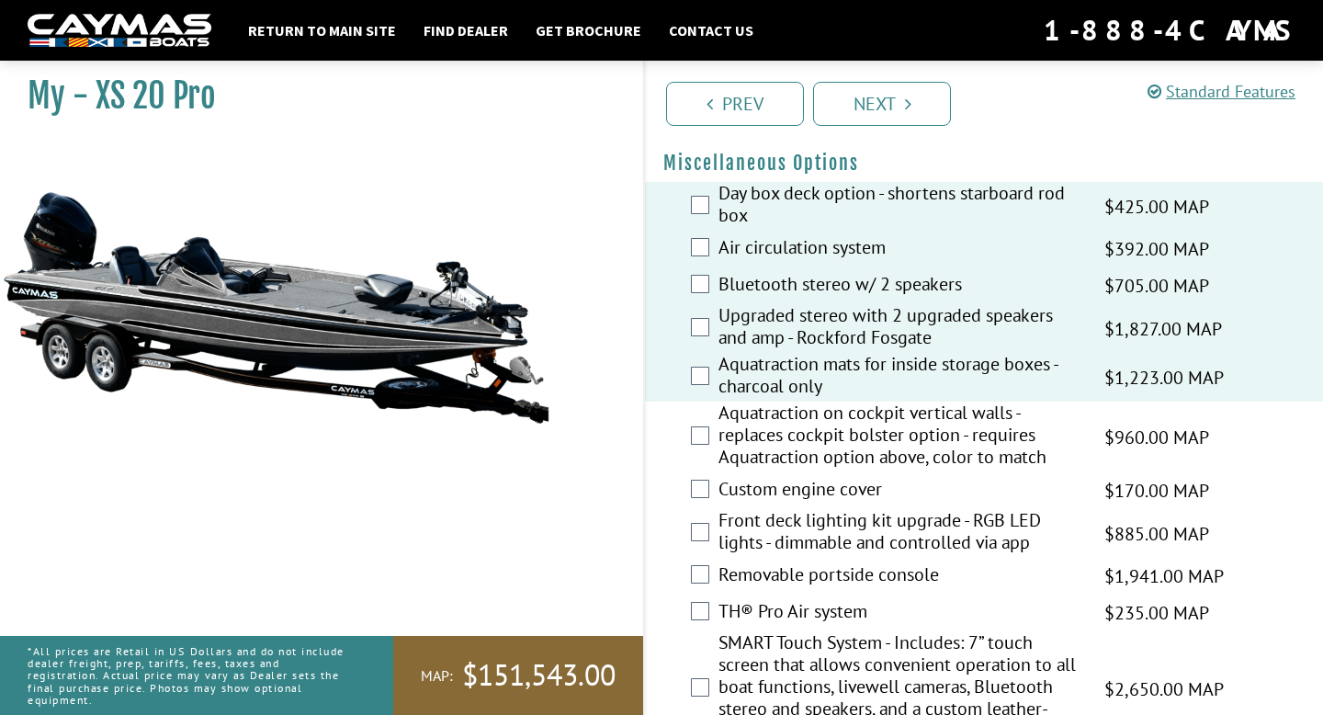
click at [743, 454] on label "Aquatraction on cockpit vertical walls - replaces cockpit bolster option - requ…" at bounding box center [900, 437] width 363 height 71
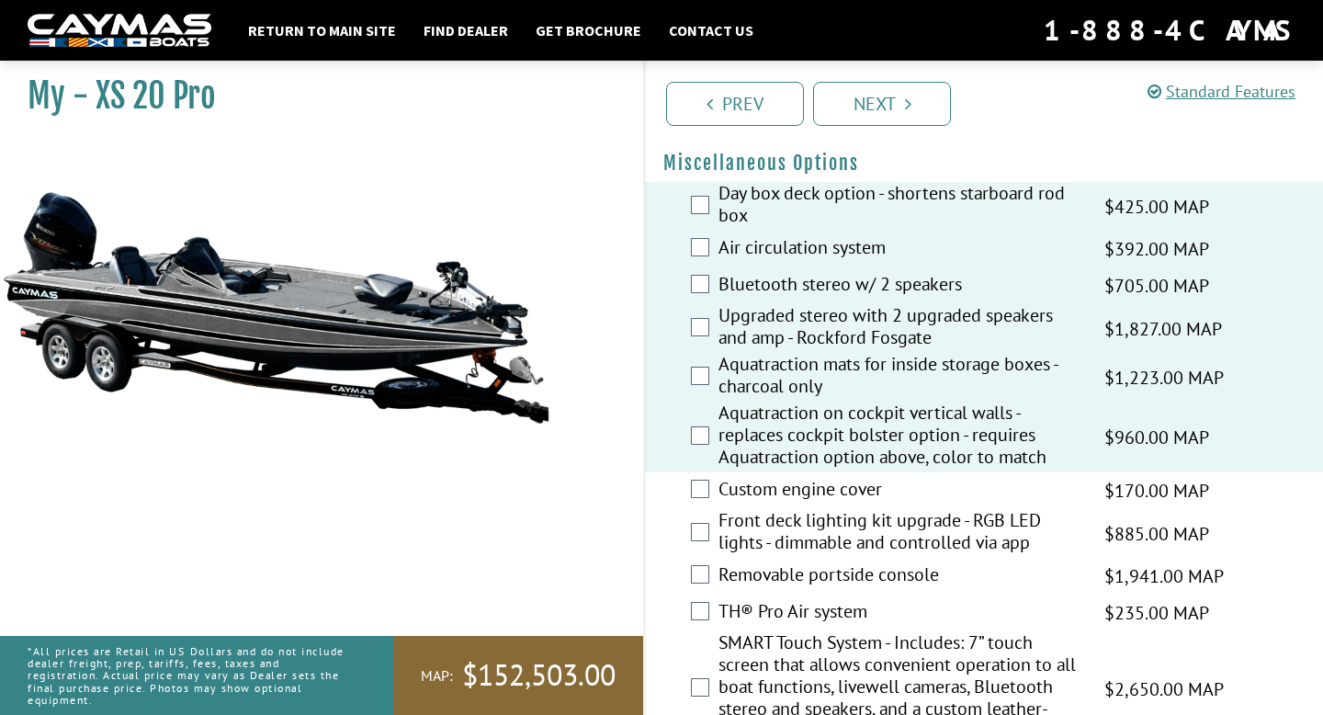
click at [743, 533] on label "Front deck lighting kit upgrade - RGB LED lights - dimmable and controlled via …" at bounding box center [900, 533] width 363 height 49
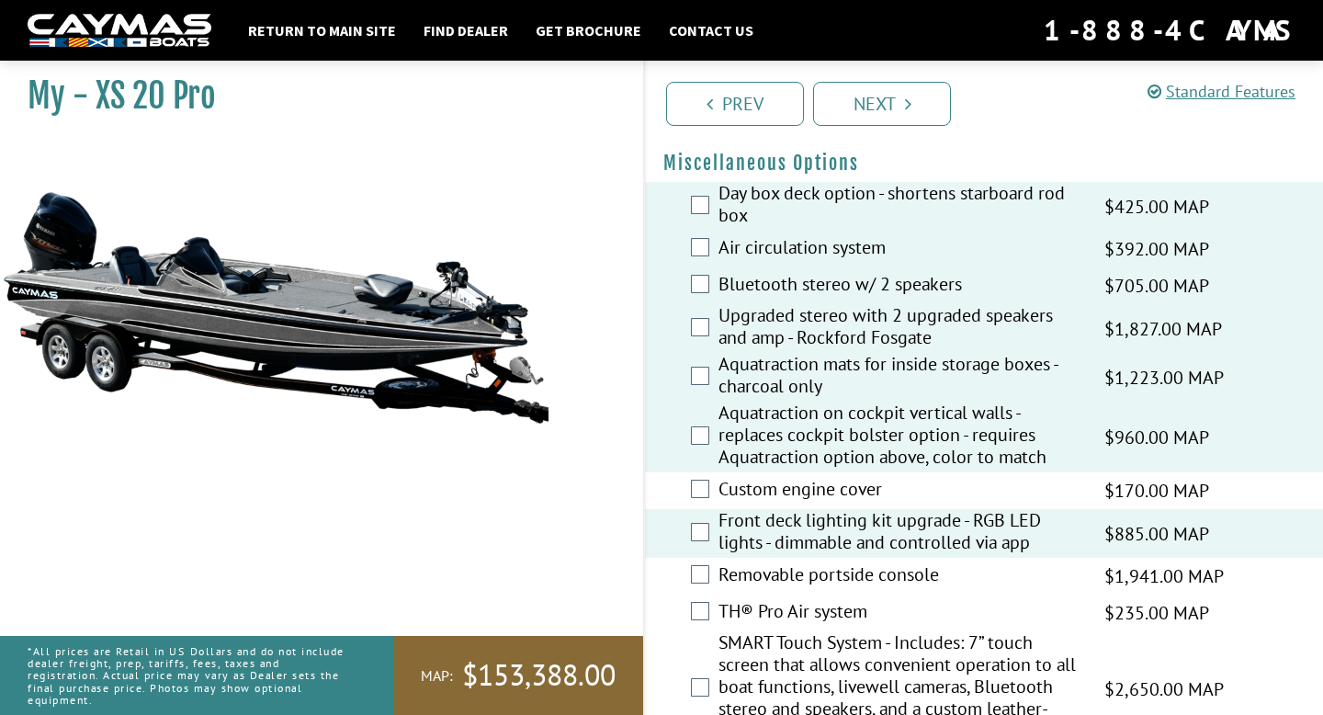
click at [756, 504] on label "Custom engine cover" at bounding box center [900, 491] width 363 height 27
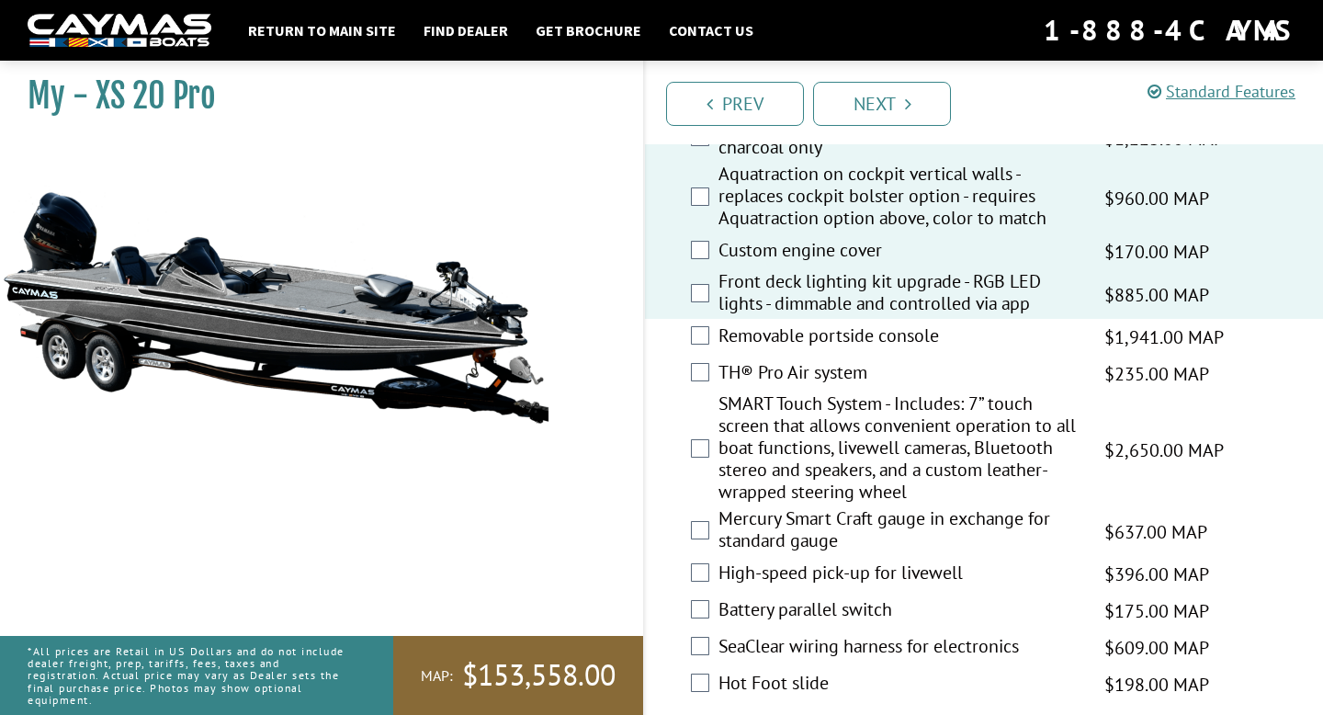
scroll to position [3235, 0]
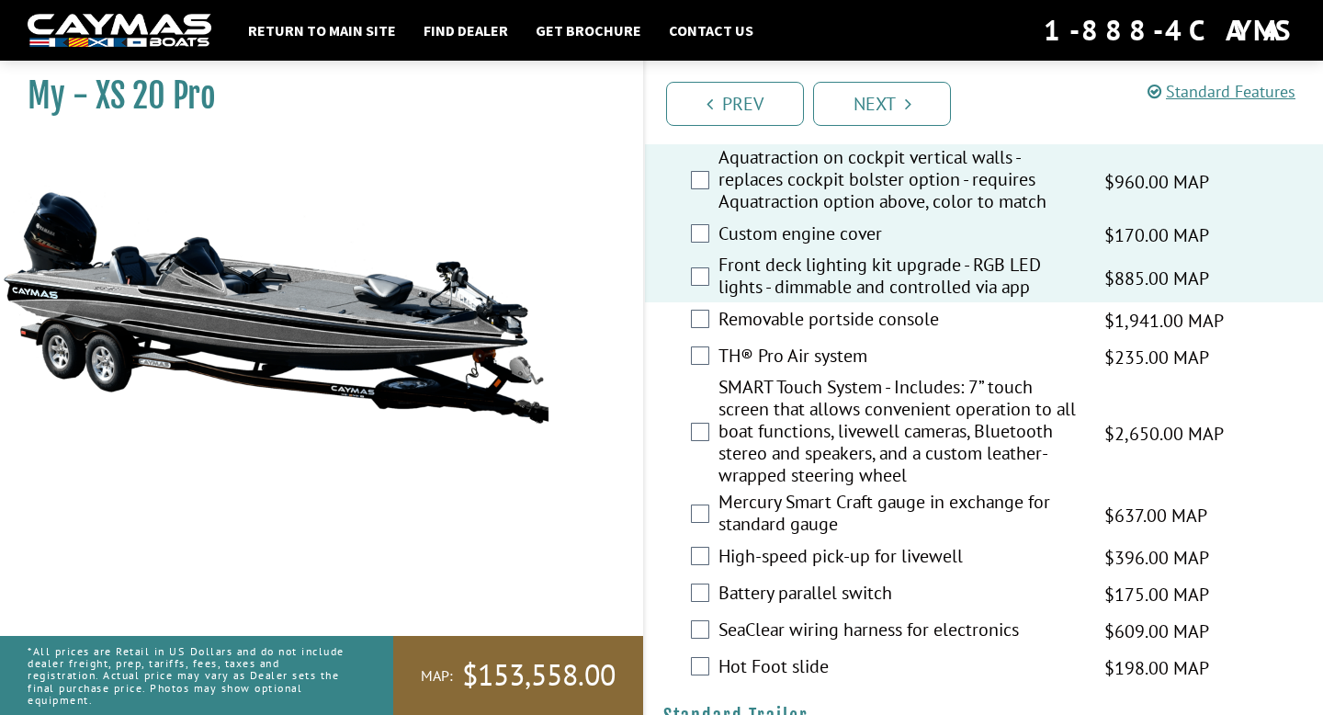
click at [762, 339] on div "Removable portside console $1,941.00 MAP $2,291.00 MSRP" at bounding box center [984, 320] width 678 height 37
click at [762, 332] on label "Removable portside console" at bounding box center [900, 321] width 363 height 27
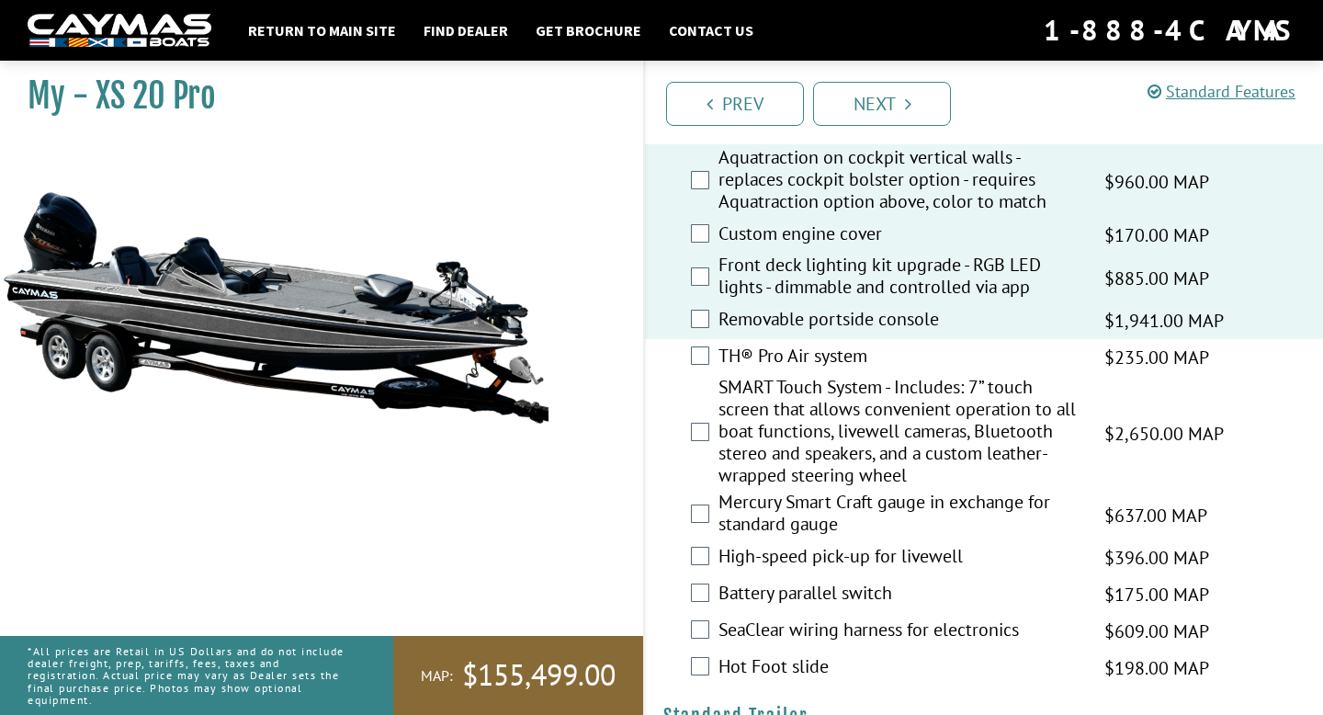
click at [762, 356] on label "TH® Pro Air system" at bounding box center [900, 358] width 363 height 27
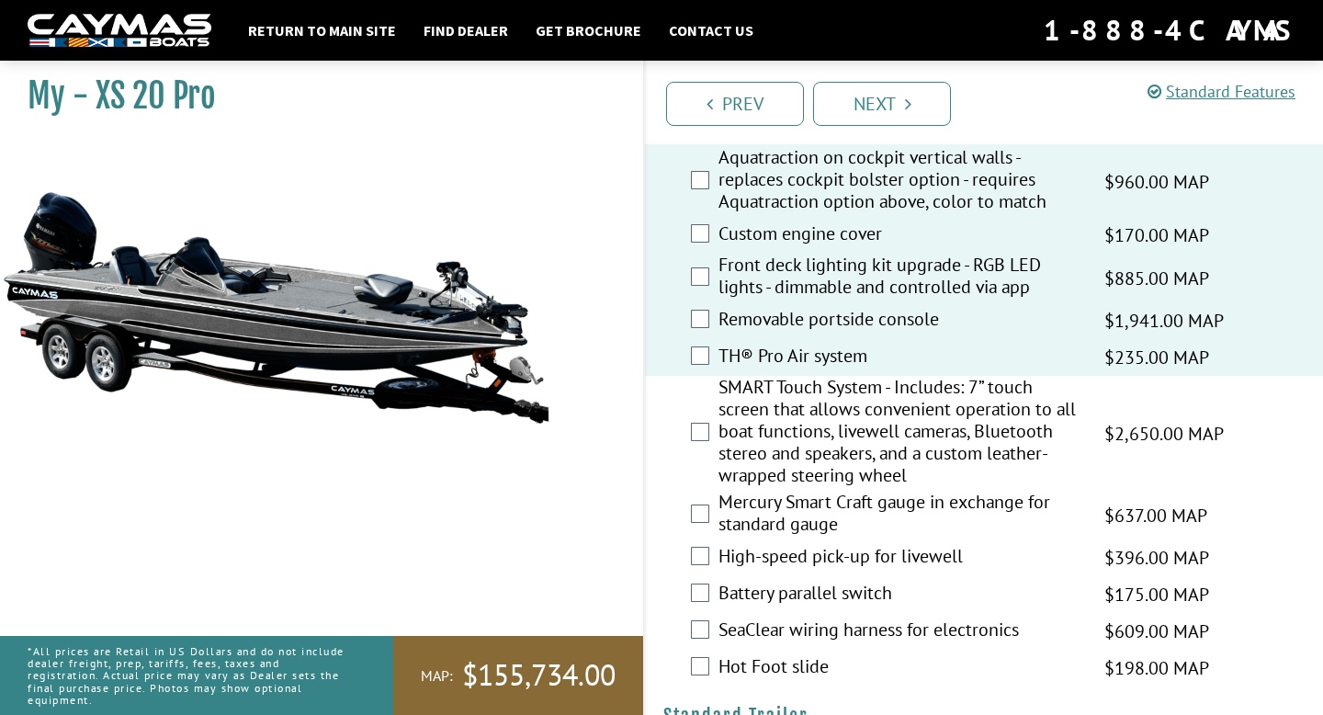
click at [762, 390] on label "SMART Touch System - Includes: 7” touch screen that allows convenient operation…" at bounding box center [900, 433] width 363 height 115
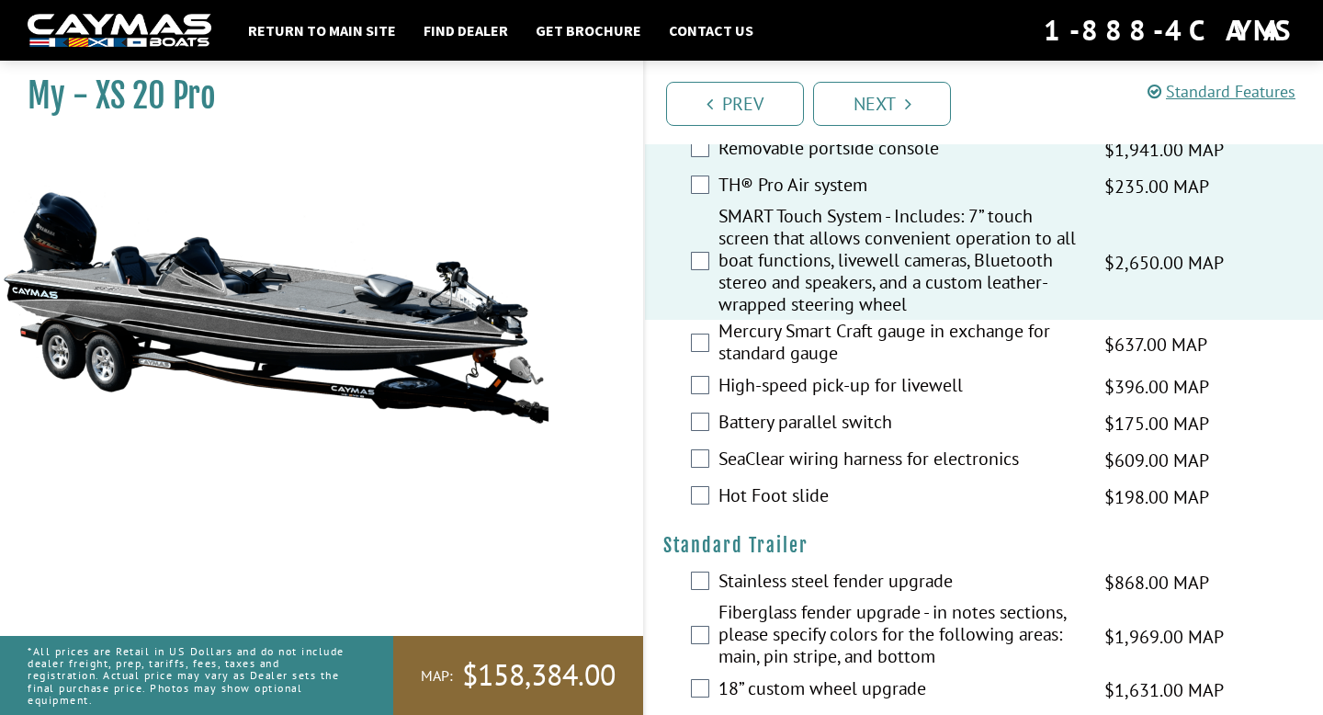
scroll to position [3430, 0]
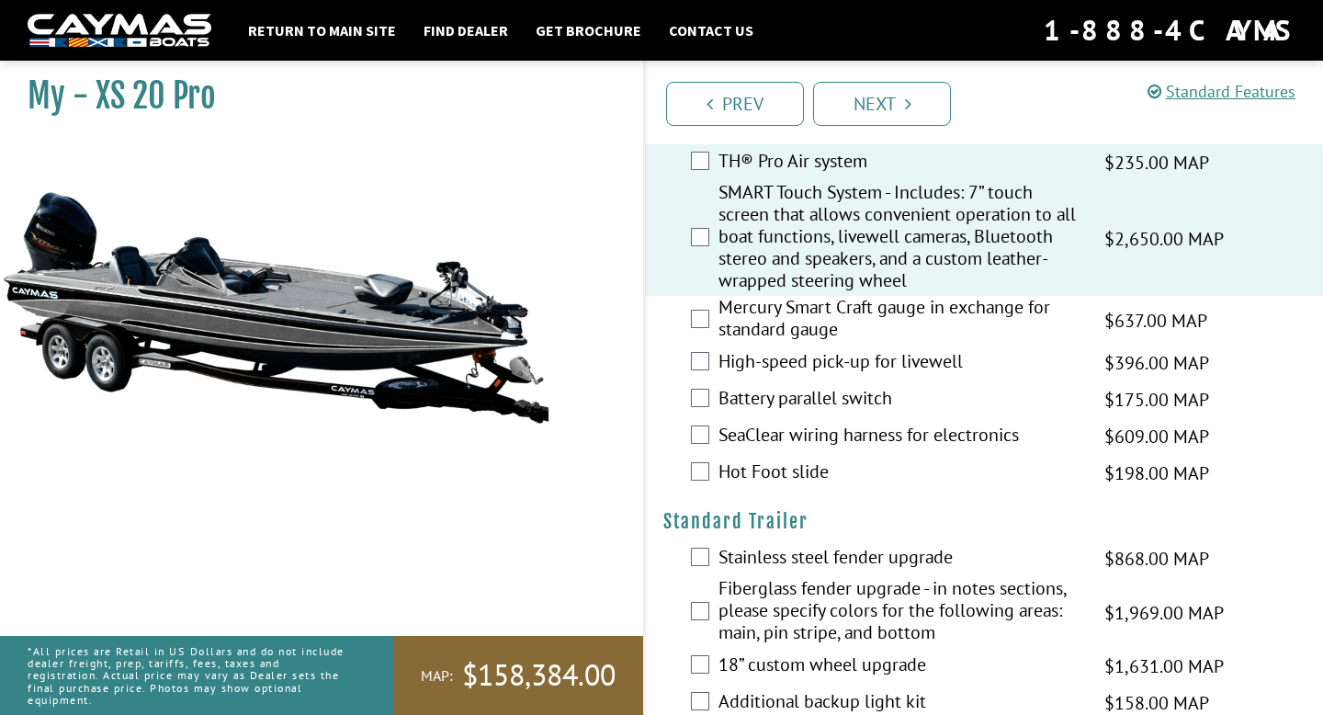
click at [767, 345] on label "Mercury Smart Craft gauge in exchange for standard gauge" at bounding box center [900, 320] width 363 height 49
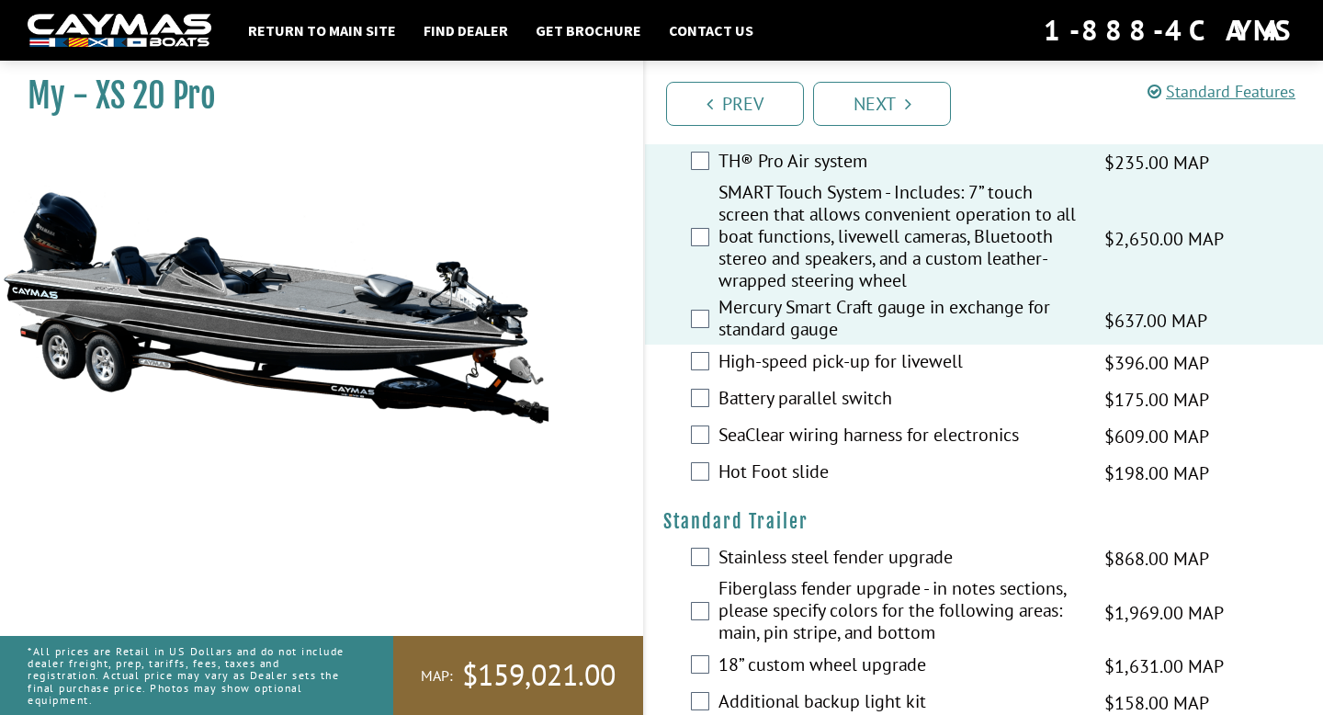
click at [767, 414] on label "Battery parallel switch" at bounding box center [900, 400] width 363 height 27
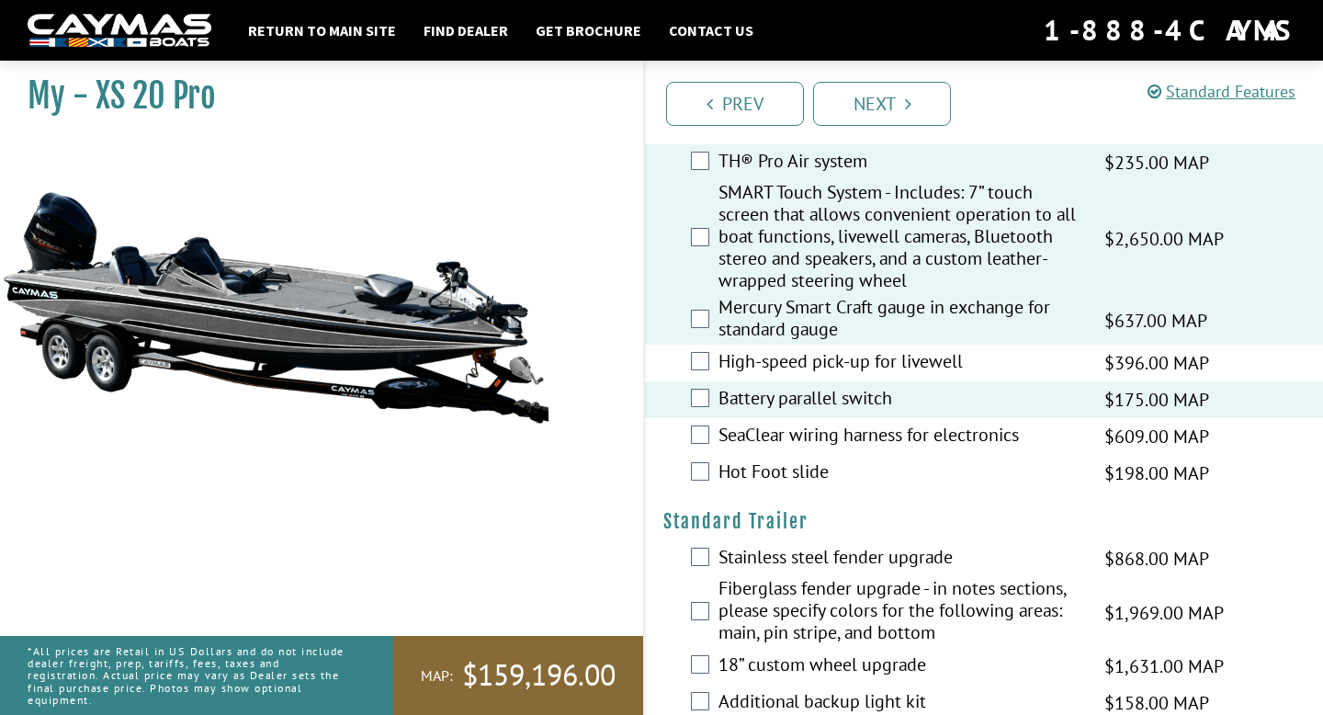
click at [767, 450] on label "SeaClear wiring harness for electronics" at bounding box center [900, 437] width 363 height 27
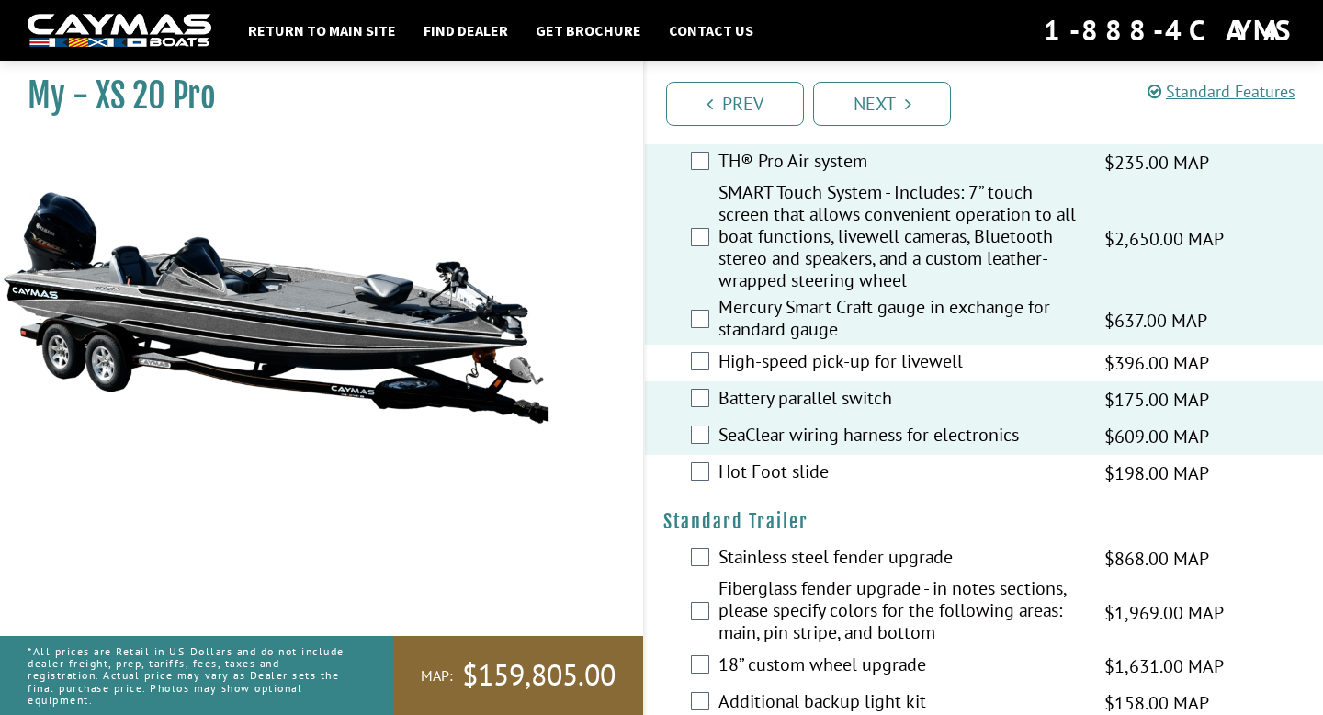
click at [756, 364] on label "High-speed pick-up for livewell" at bounding box center [900, 363] width 363 height 27
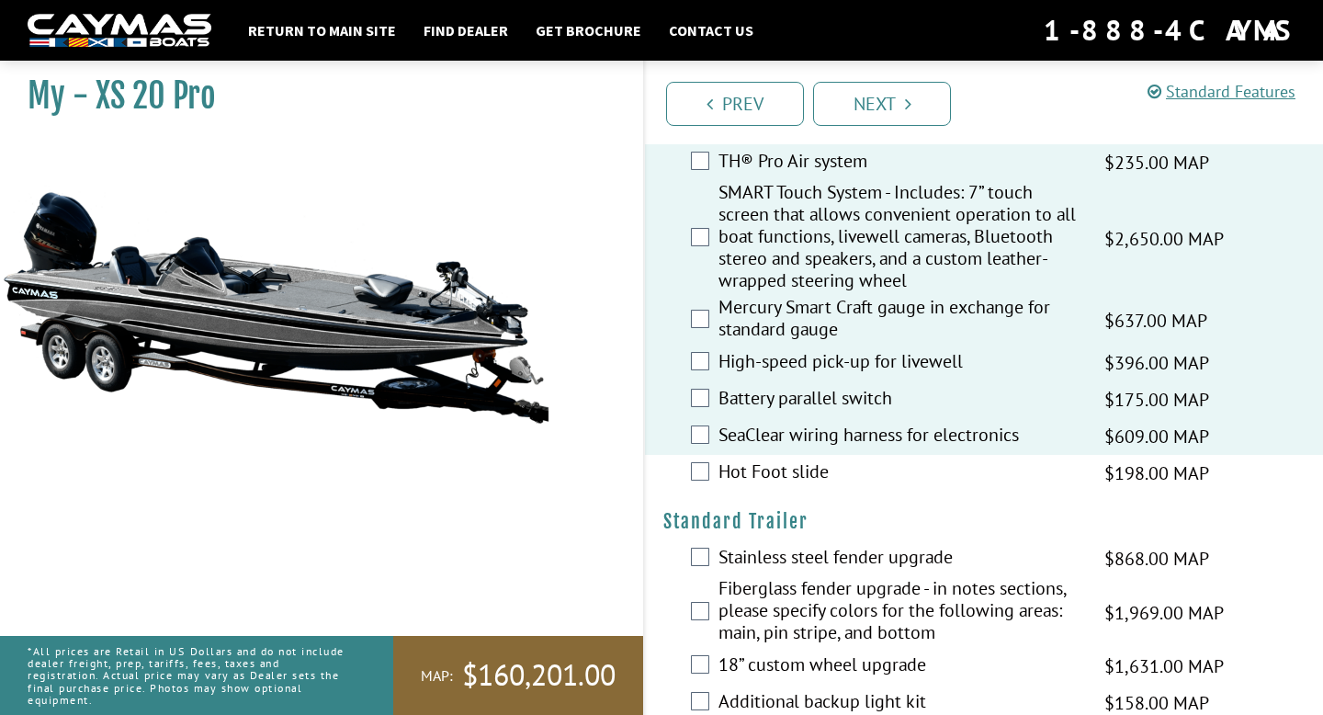
click at [757, 476] on label "Hot Foot slide" at bounding box center [900, 473] width 363 height 27
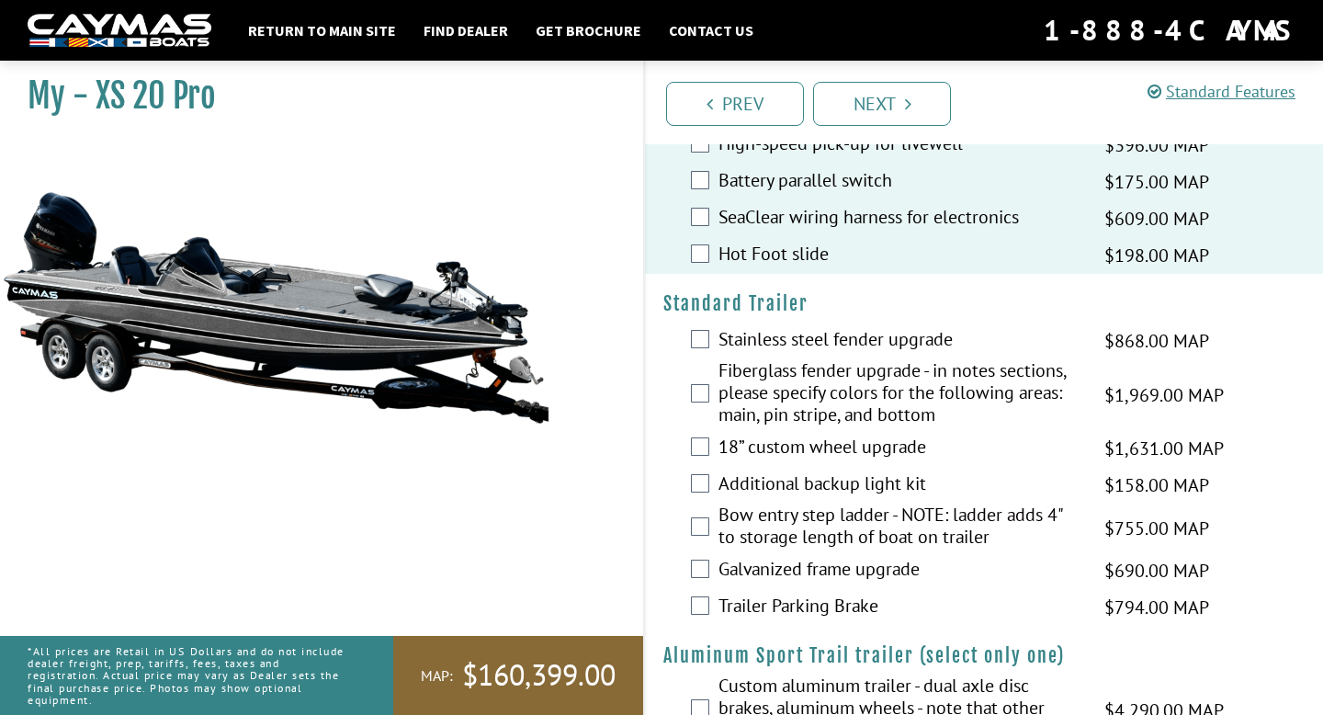
scroll to position [3681, 0]
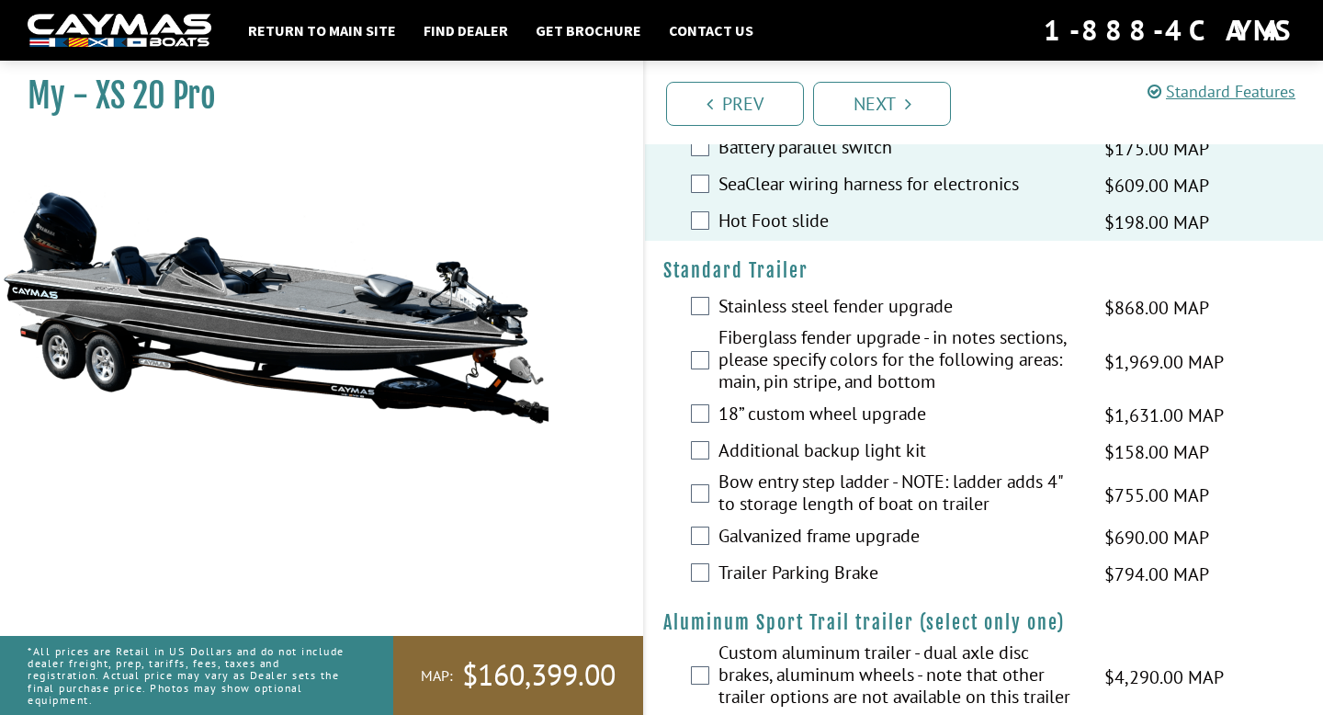
click at [758, 315] on label "Stainless steel fender upgrade" at bounding box center [900, 308] width 363 height 27
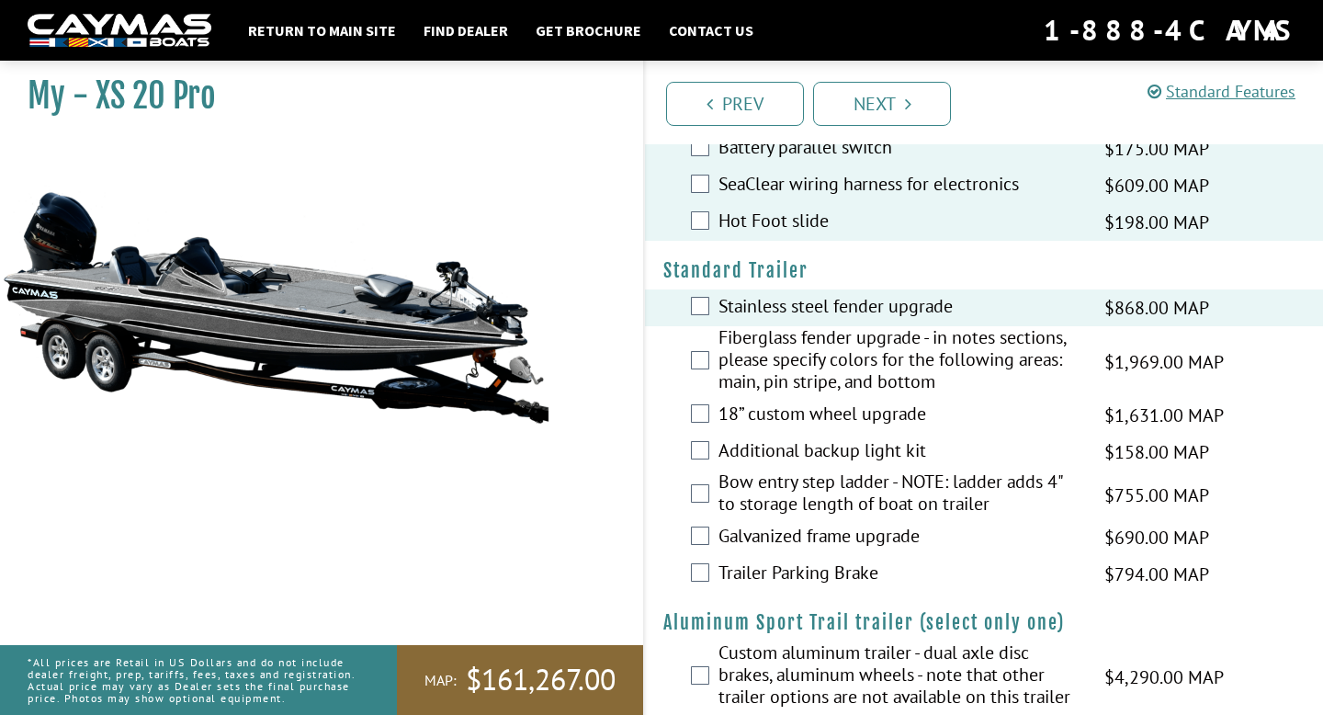
click at [758, 356] on label "Fiberglass fender upgrade - in notes sections, please specify colors for the fo…" at bounding box center [900, 361] width 363 height 71
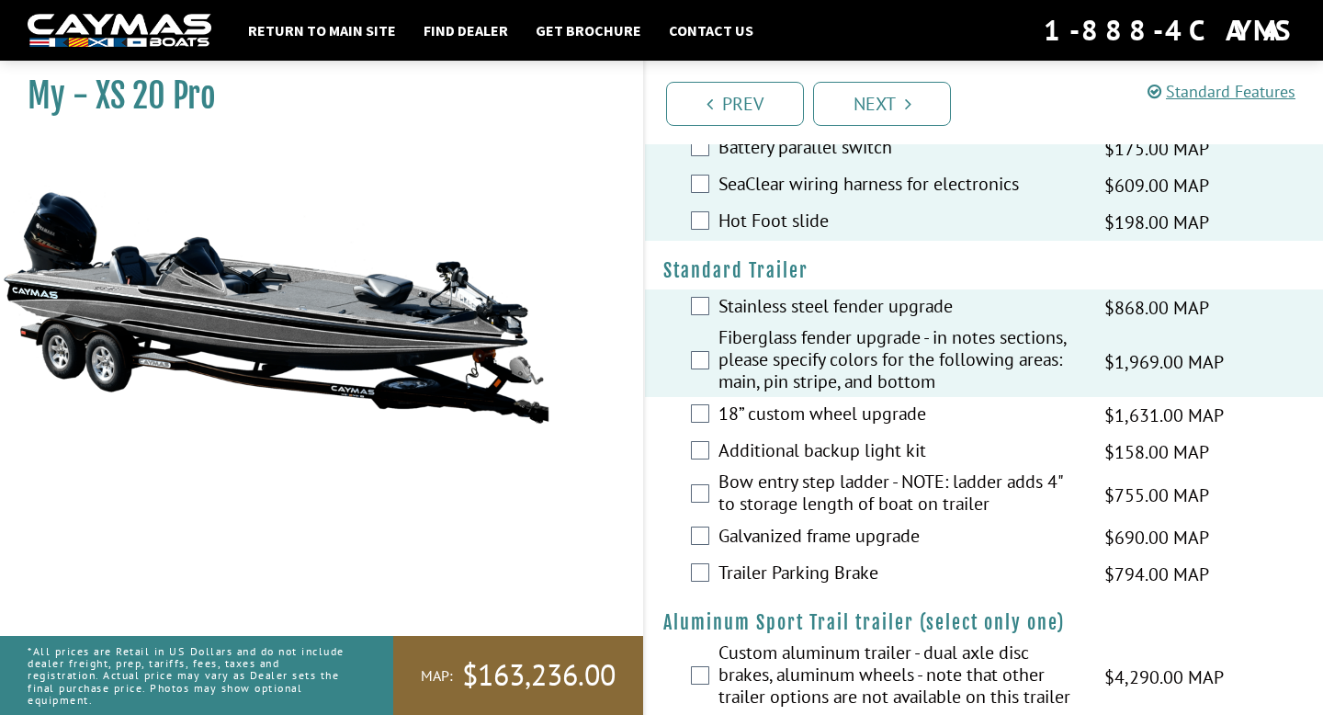
click at [751, 461] on label "Additional backup light kit" at bounding box center [900, 452] width 363 height 27
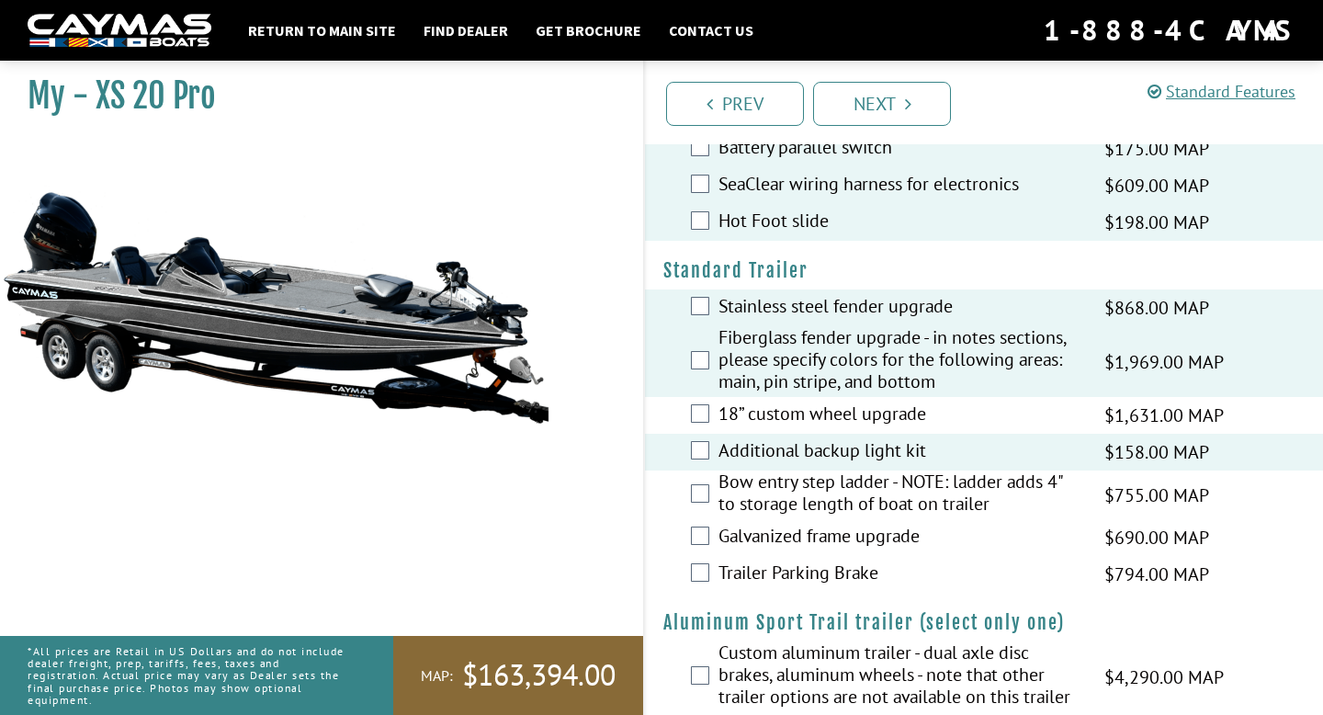
click at [768, 416] on label "18” custom wheel upgrade" at bounding box center [900, 416] width 363 height 27
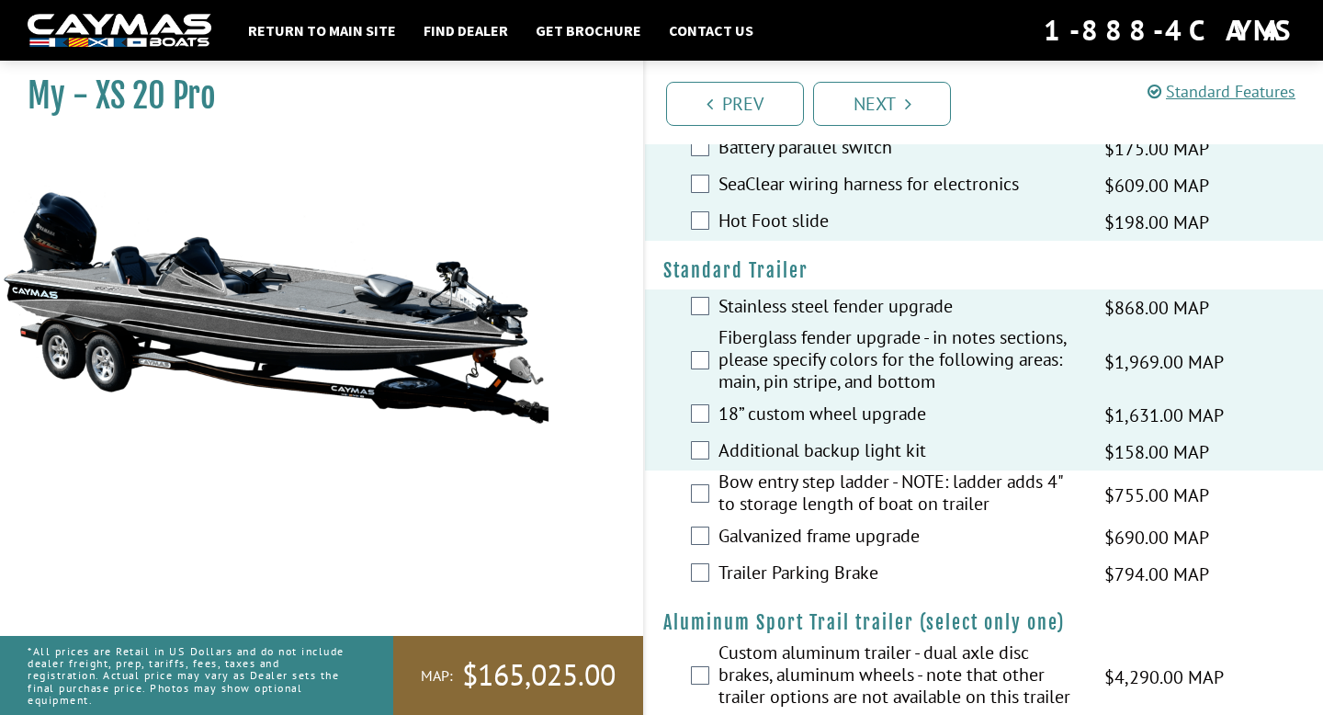
click at [771, 486] on label "Bow entry step ladder - NOTE: ladder adds 4" to storage length of boat on trail…" at bounding box center [900, 495] width 363 height 49
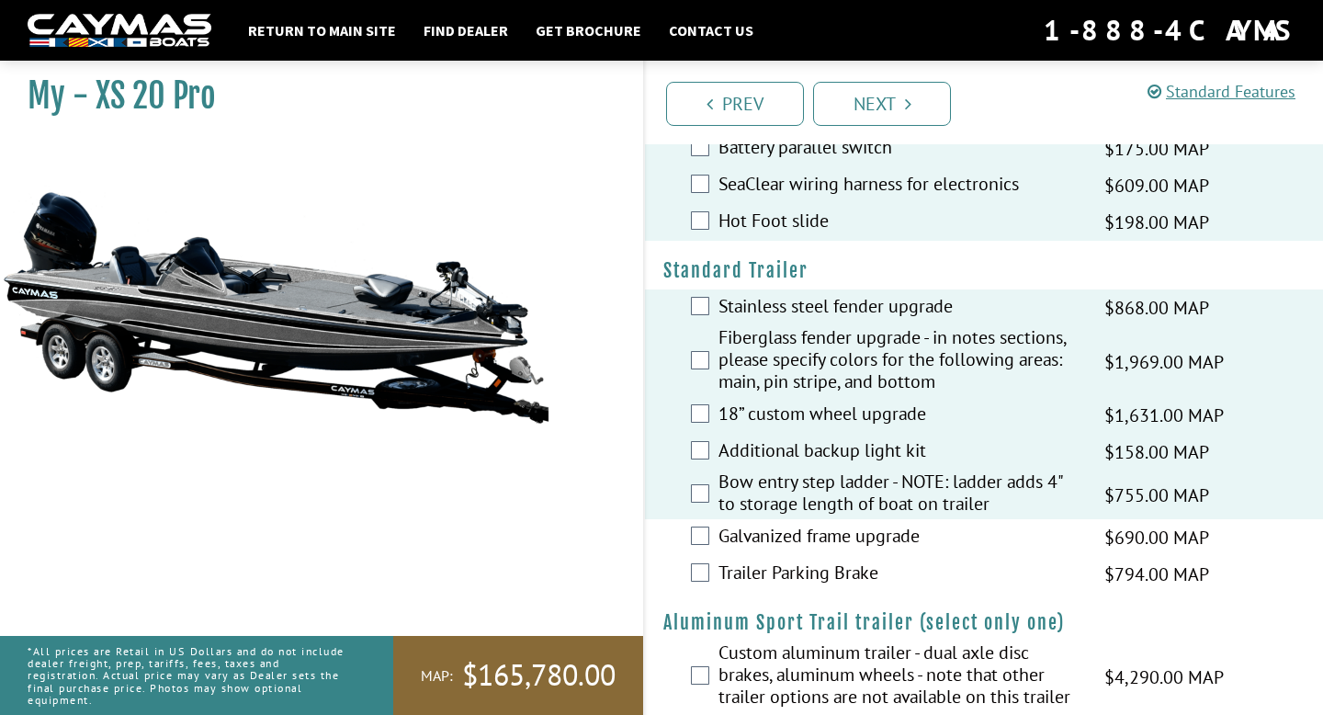
click at [785, 570] on div "Trailer Parking Brake $794.00 MAP $937.00 MSRP" at bounding box center [984, 574] width 678 height 37
click at [788, 550] on label "Galvanized frame upgrade" at bounding box center [900, 538] width 363 height 27
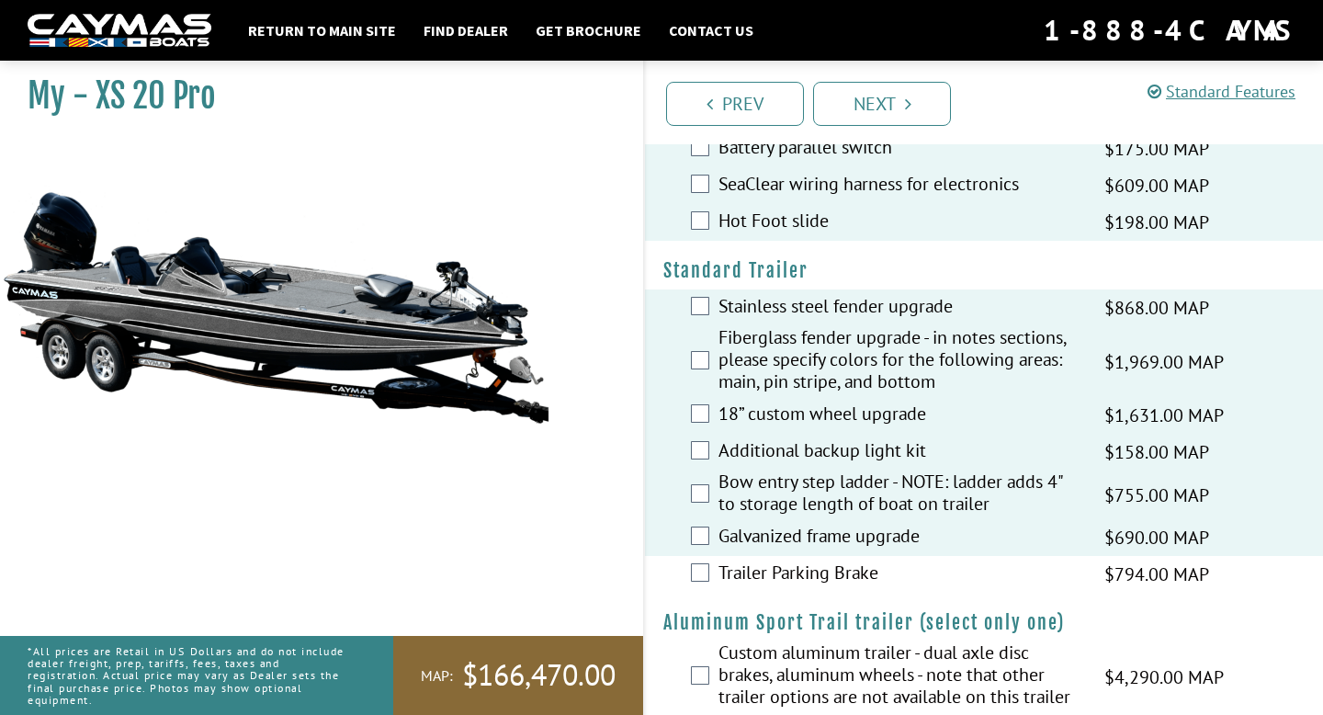
click at [788, 584] on label "Trailer Parking Brake" at bounding box center [900, 575] width 363 height 27
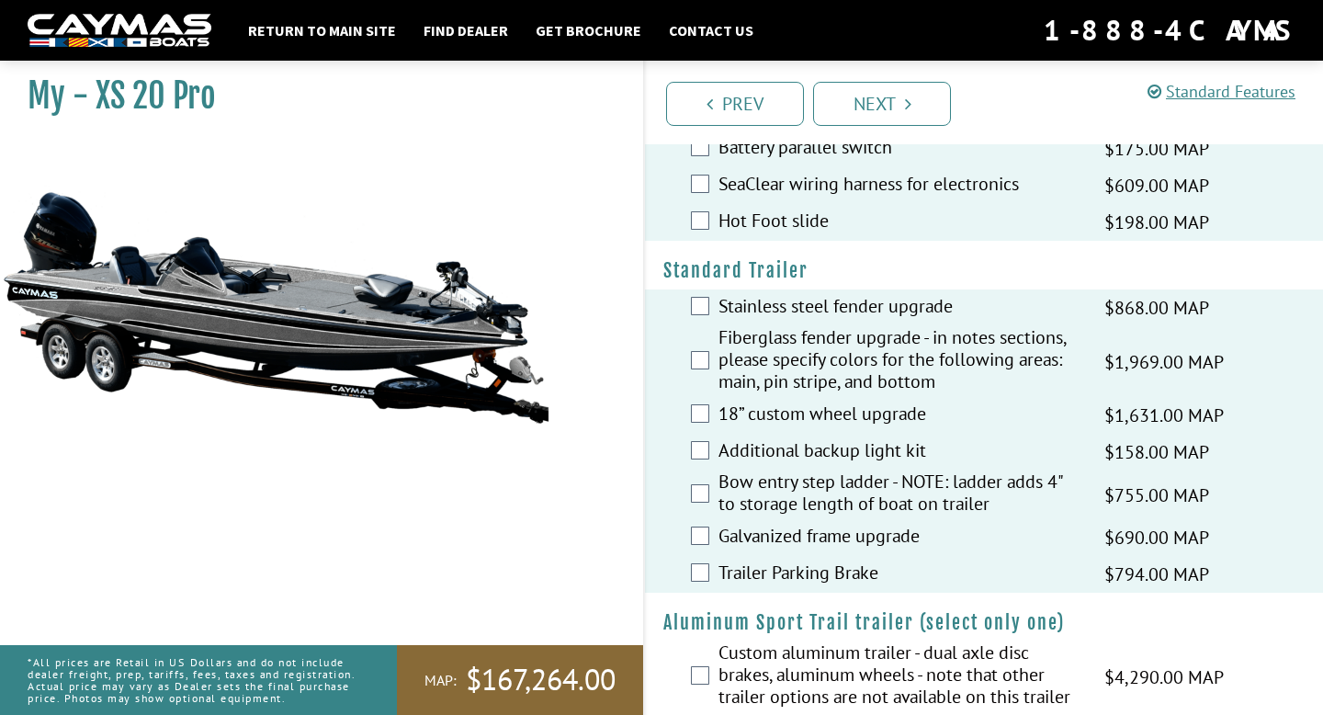
scroll to position [3889, 0]
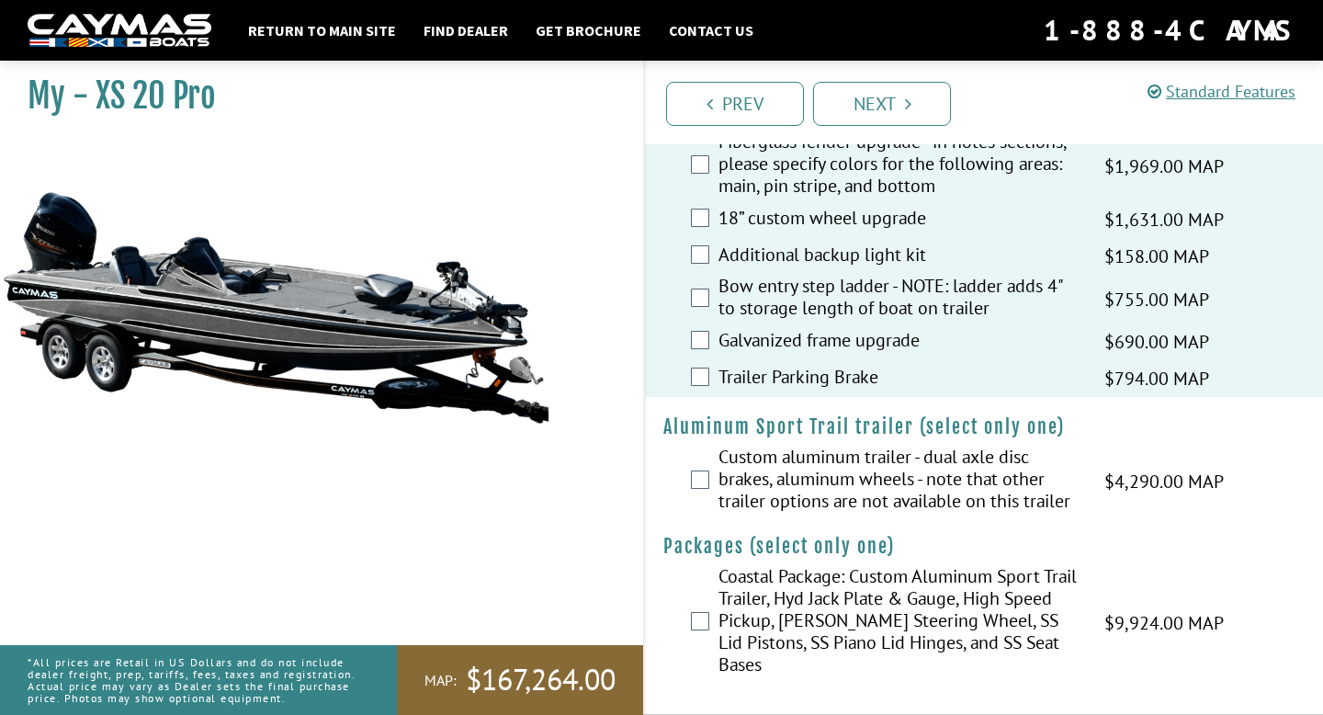
click at [801, 478] on label "Custom aluminum trailer - dual axle disc brakes, aluminum wheels - note that ot…" at bounding box center [900, 481] width 363 height 71
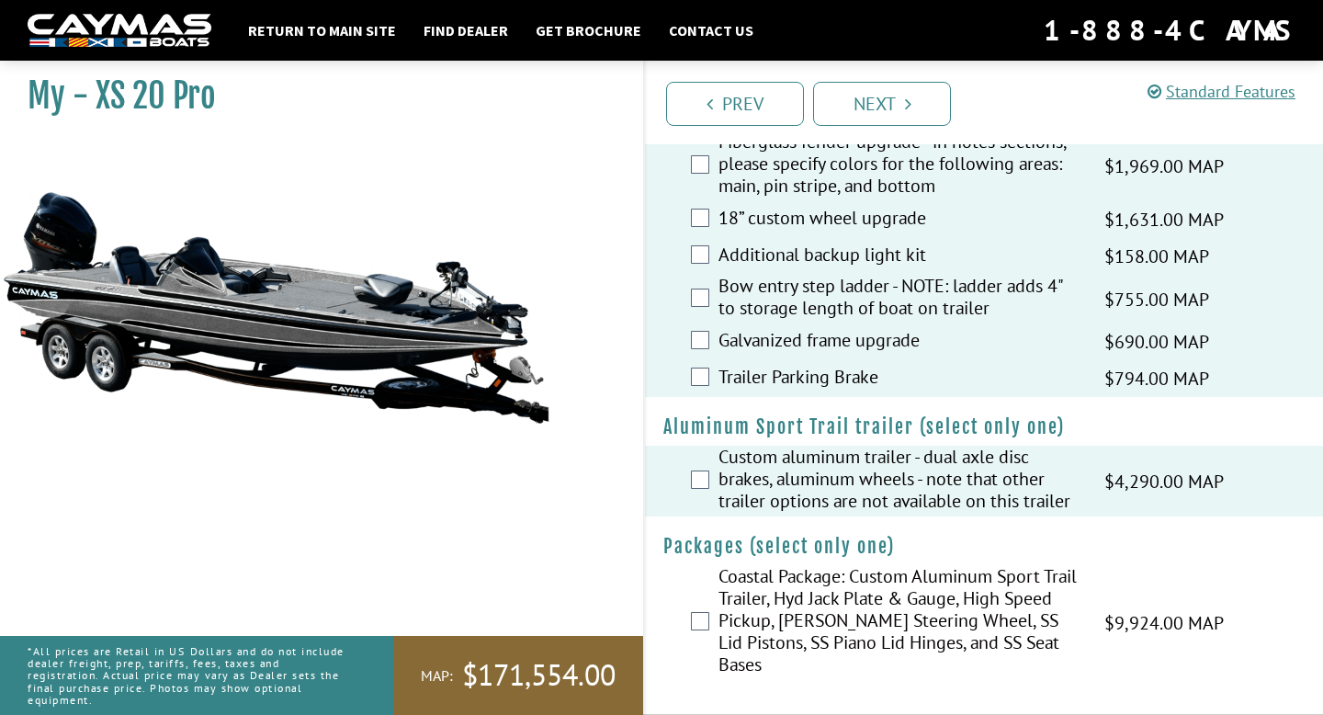
click at [813, 621] on label "Coastal Package: Custom Aluminum Sport Trail Trailer, Hyd Jack Plate & Gauge, H…" at bounding box center [900, 622] width 363 height 115
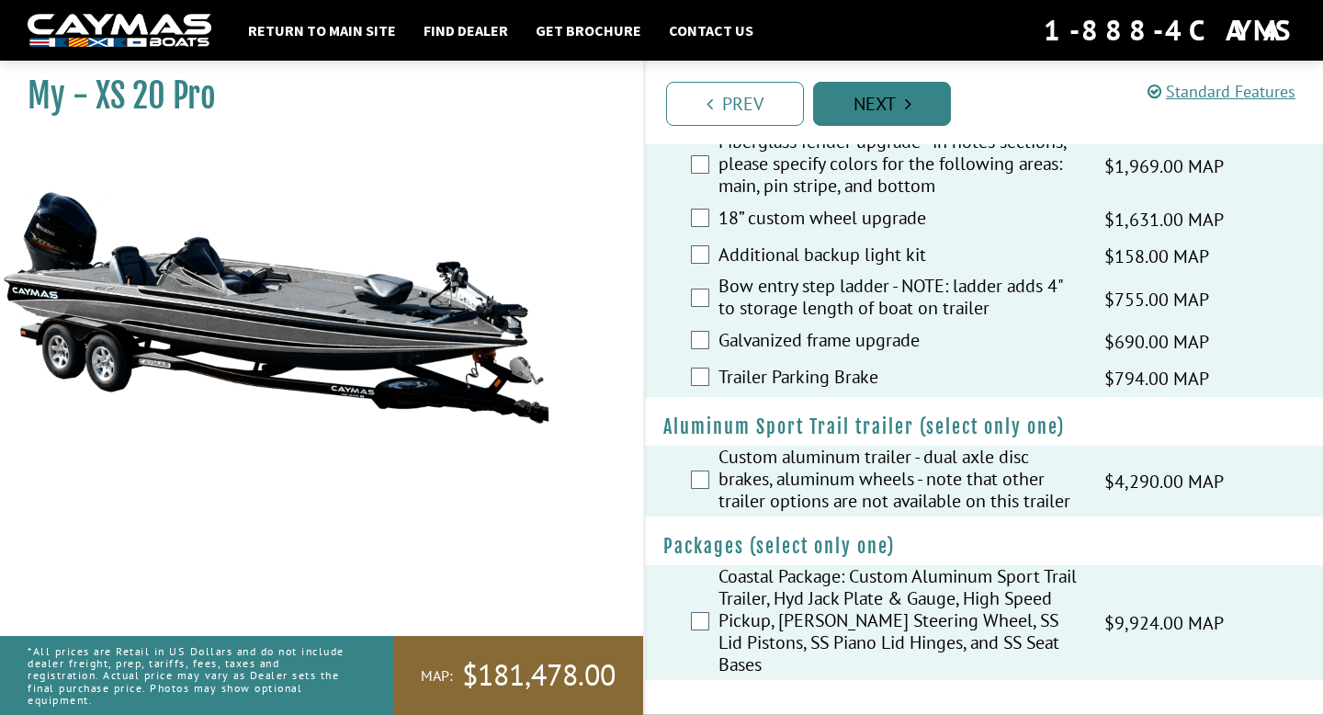
click at [878, 105] on link "Next" at bounding box center [882, 104] width 138 height 44
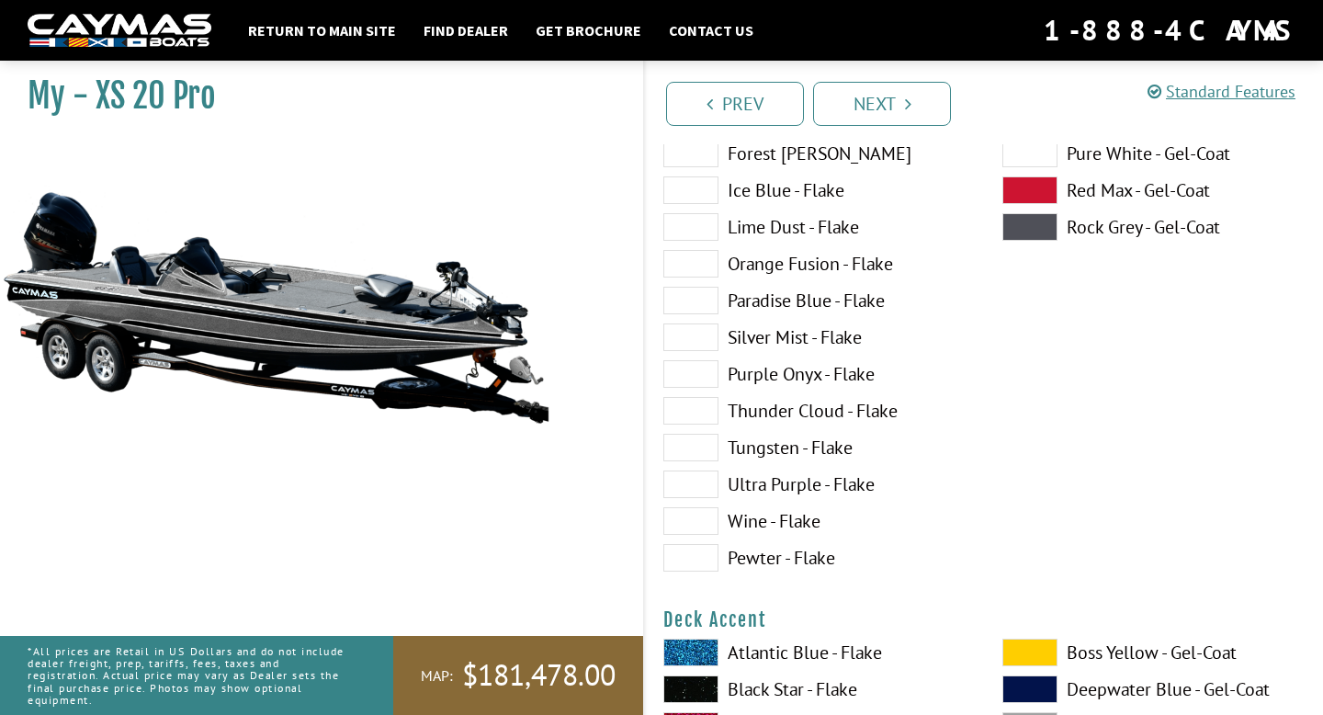
scroll to position [368, 0]
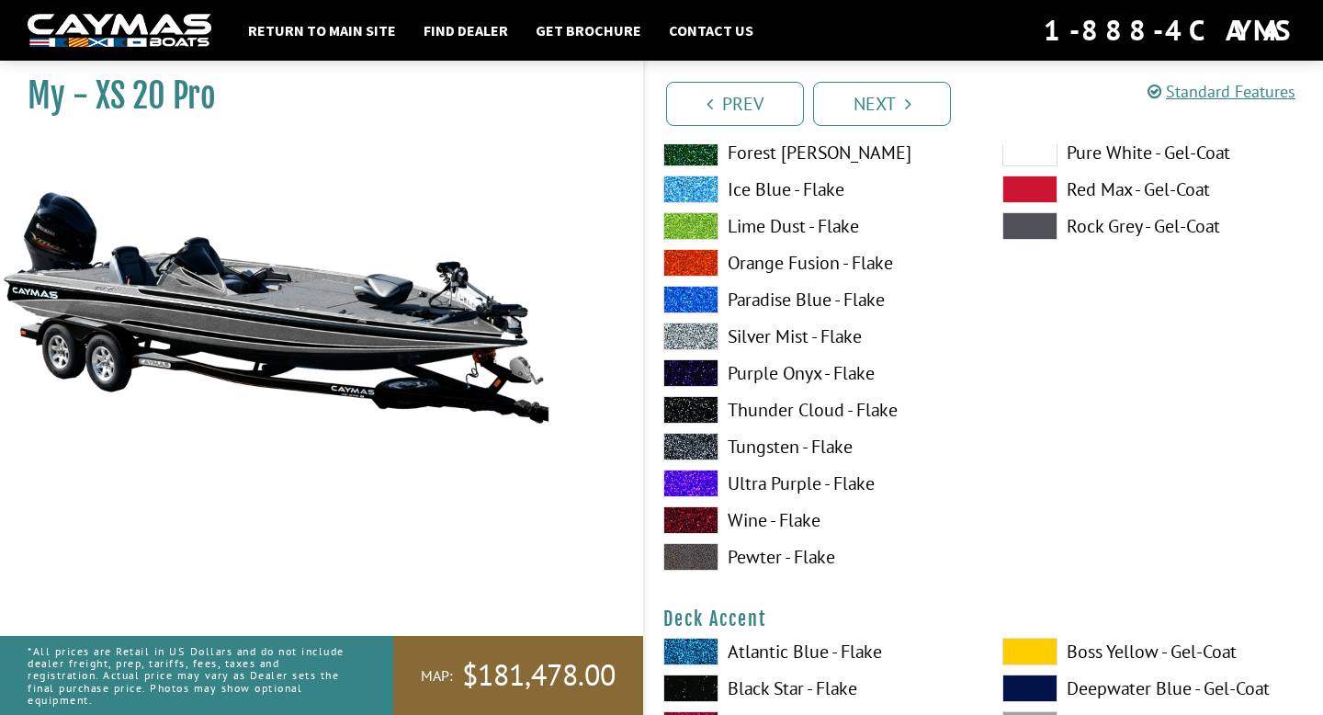
click at [783, 481] on label "Ultra Purple - Flake" at bounding box center [815, 484] width 302 height 28
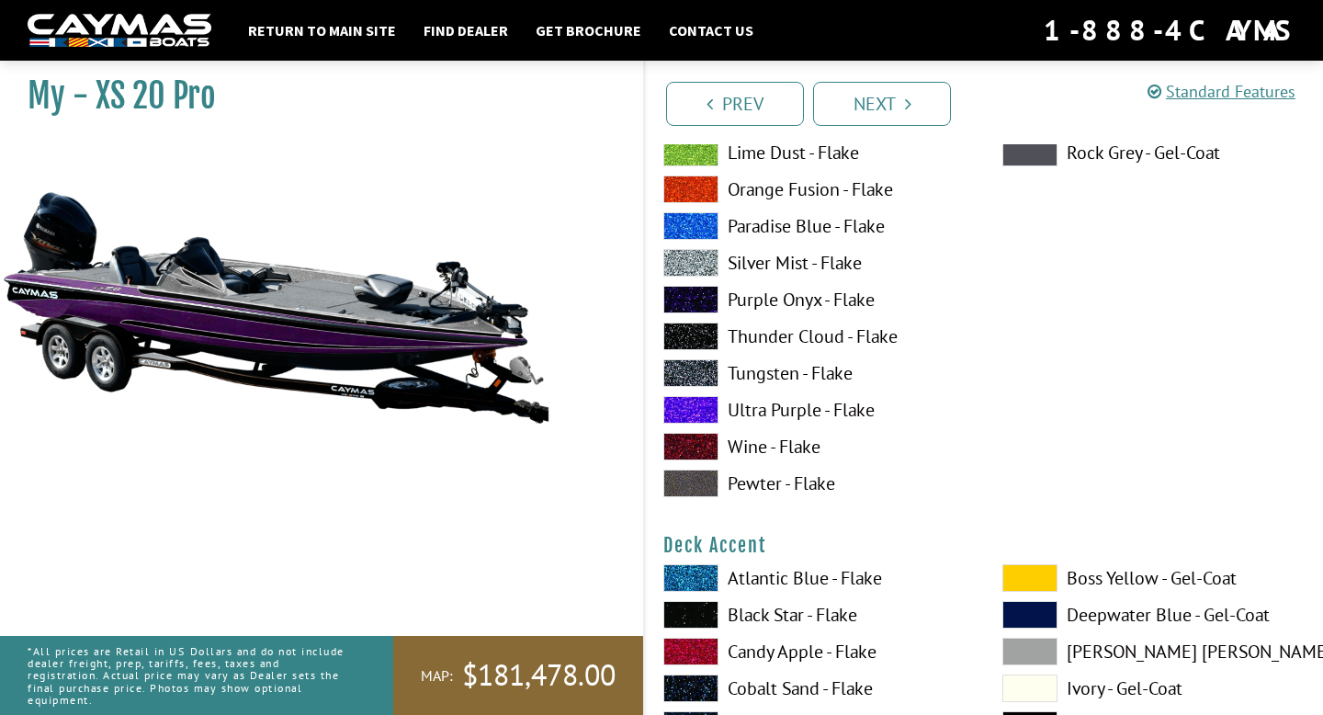
scroll to position [439, 0]
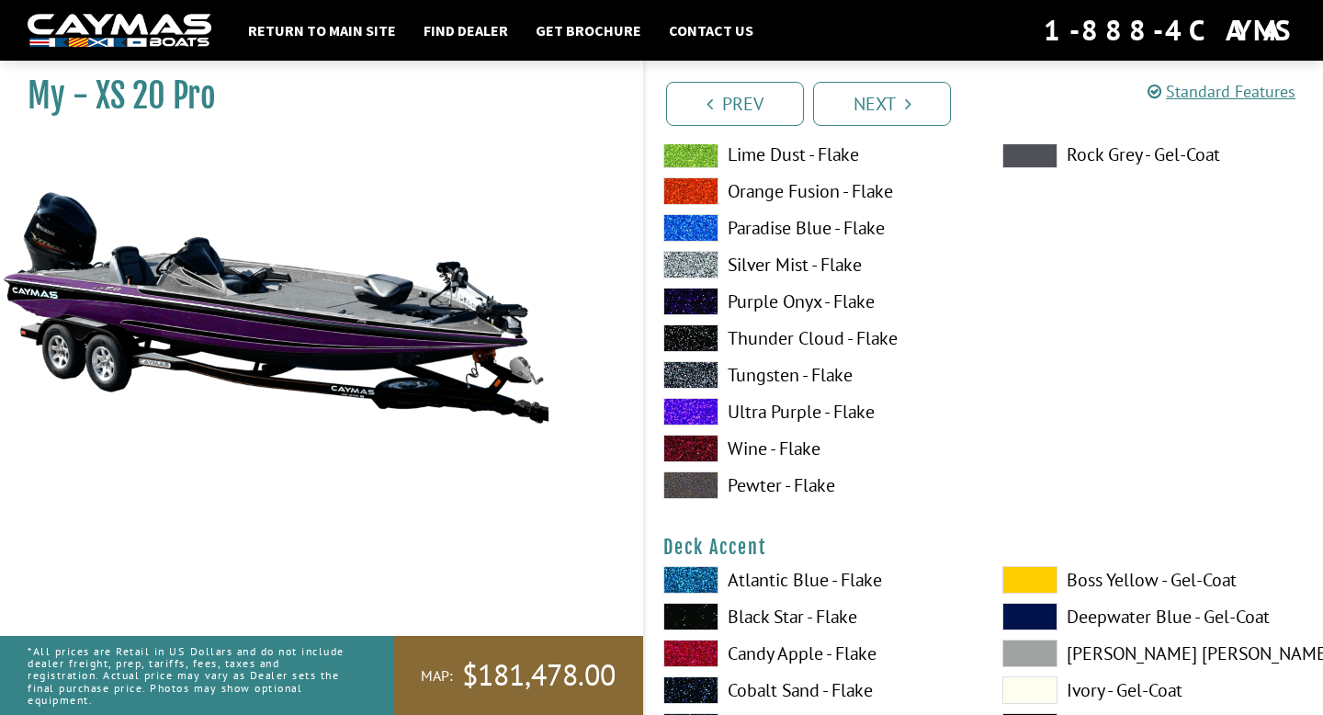
click at [777, 387] on label "Tungsten - Flake" at bounding box center [815, 375] width 302 height 28
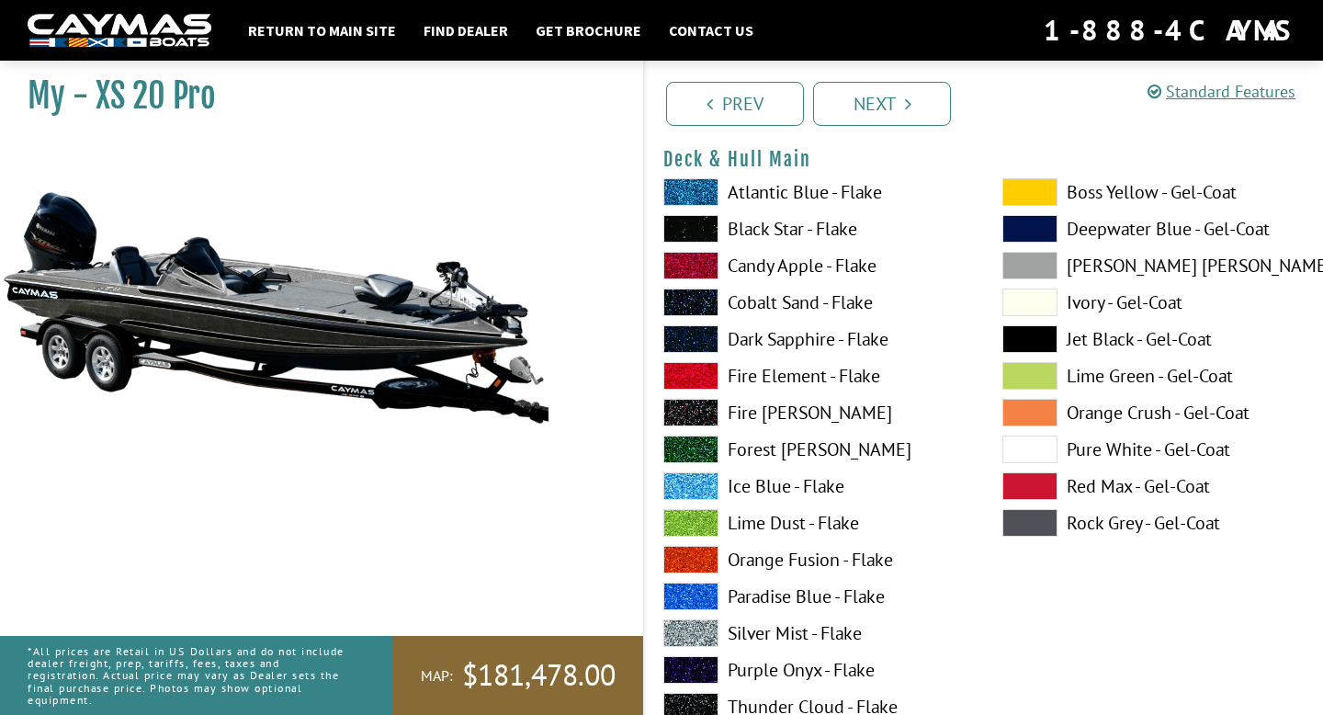
scroll to position [69, 0]
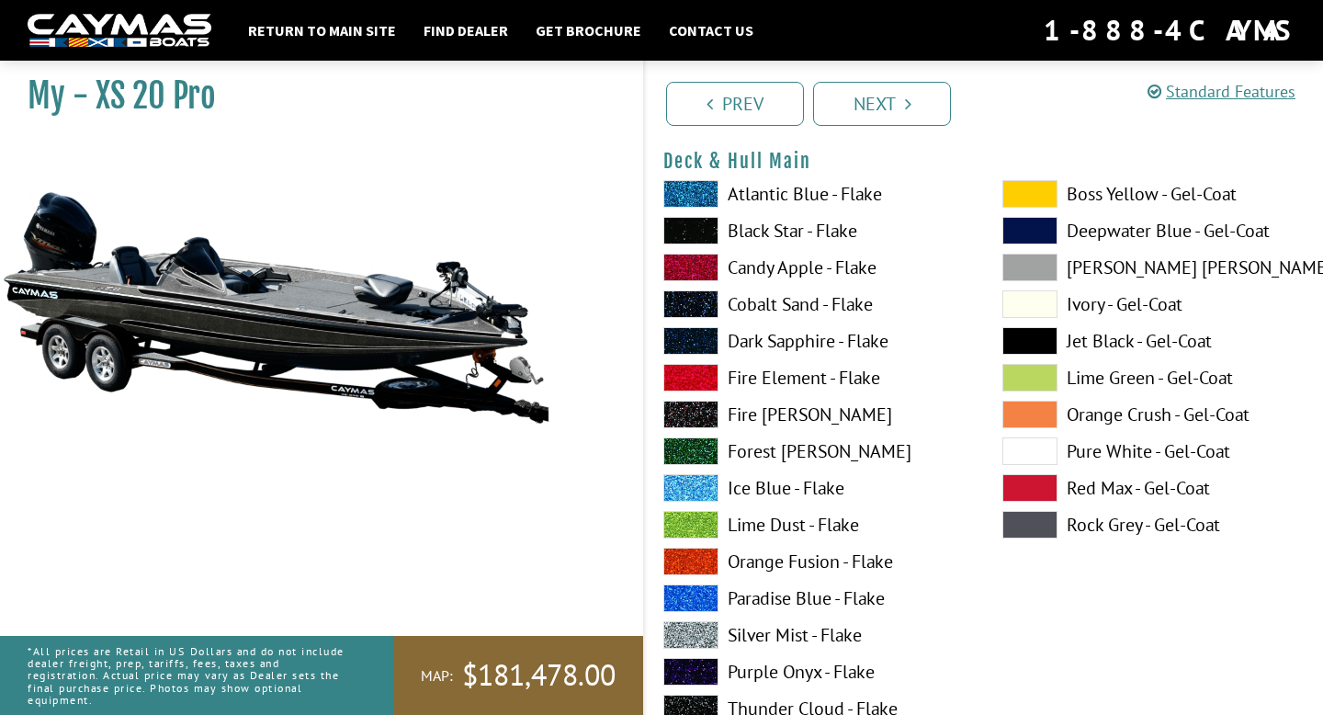
click at [1111, 260] on label "[PERSON_NAME] [PERSON_NAME] - Gel-Coat" at bounding box center [1154, 268] width 302 height 28
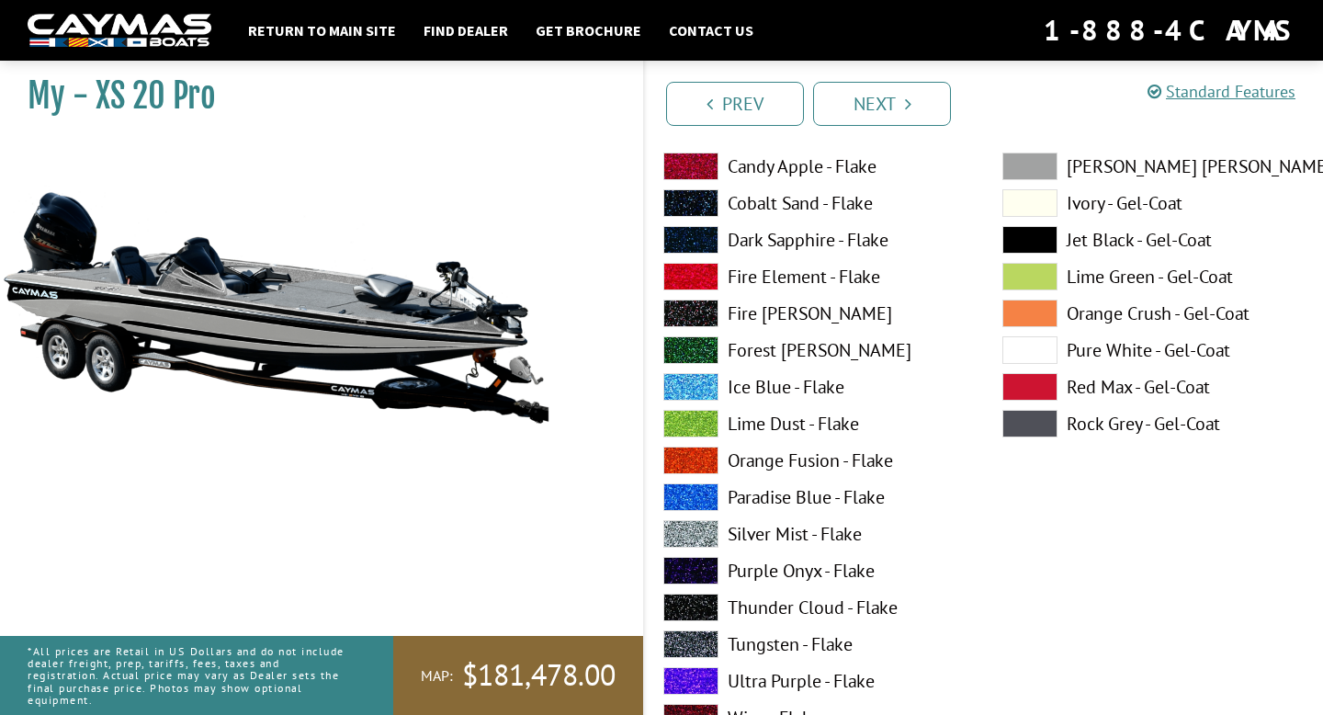
scroll to position [927, 0]
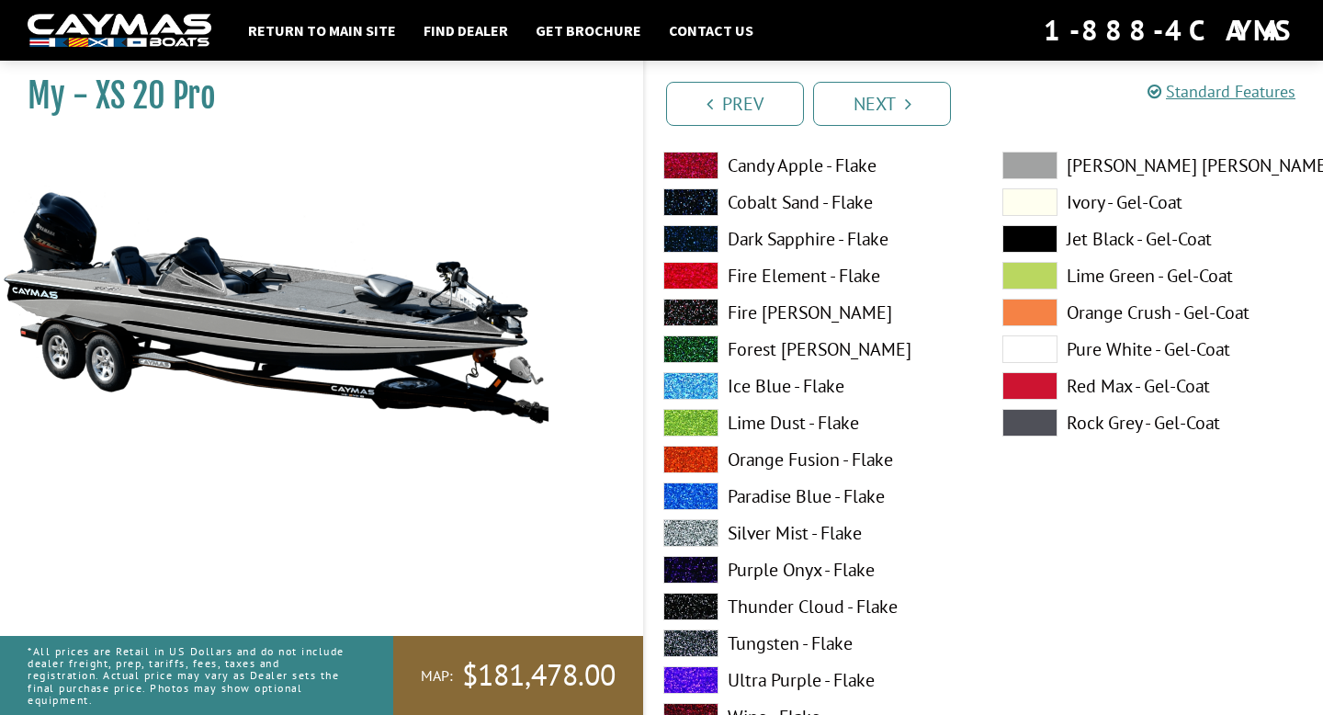
click at [816, 567] on label "Purple Onyx - Flake" at bounding box center [815, 570] width 302 height 28
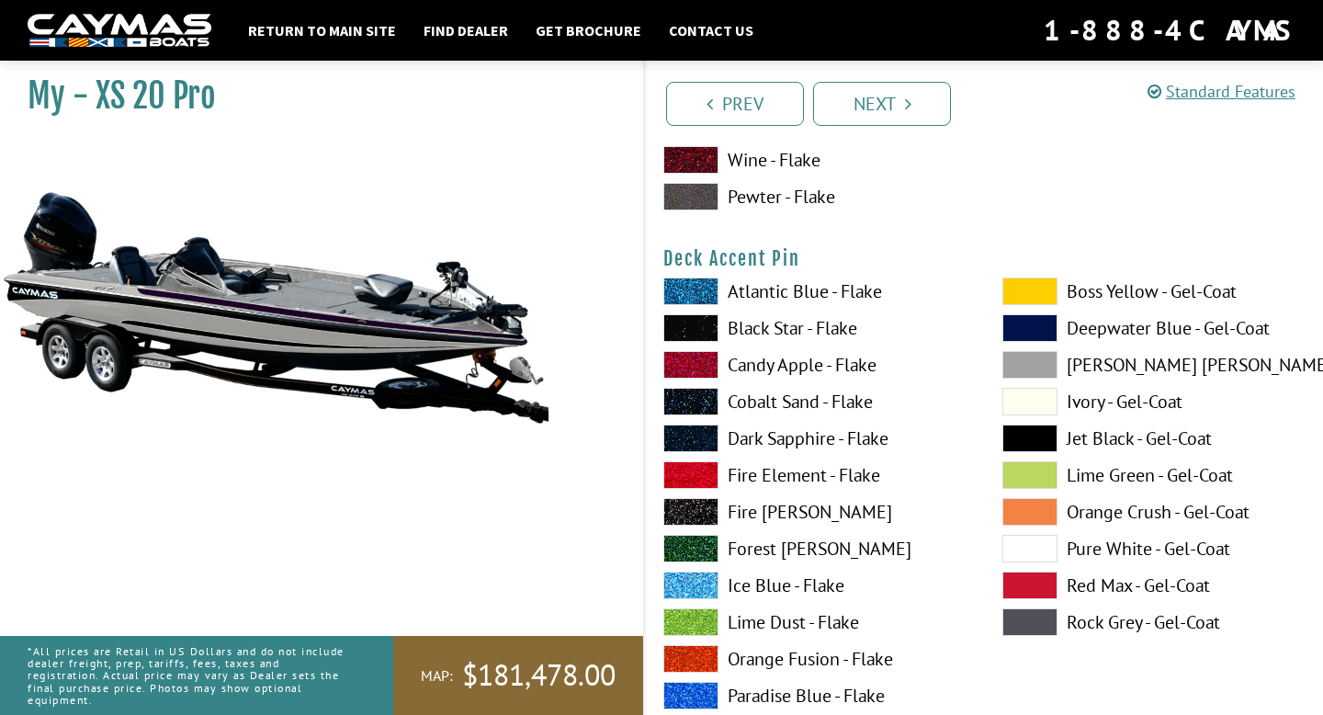
scroll to position [1499, 0]
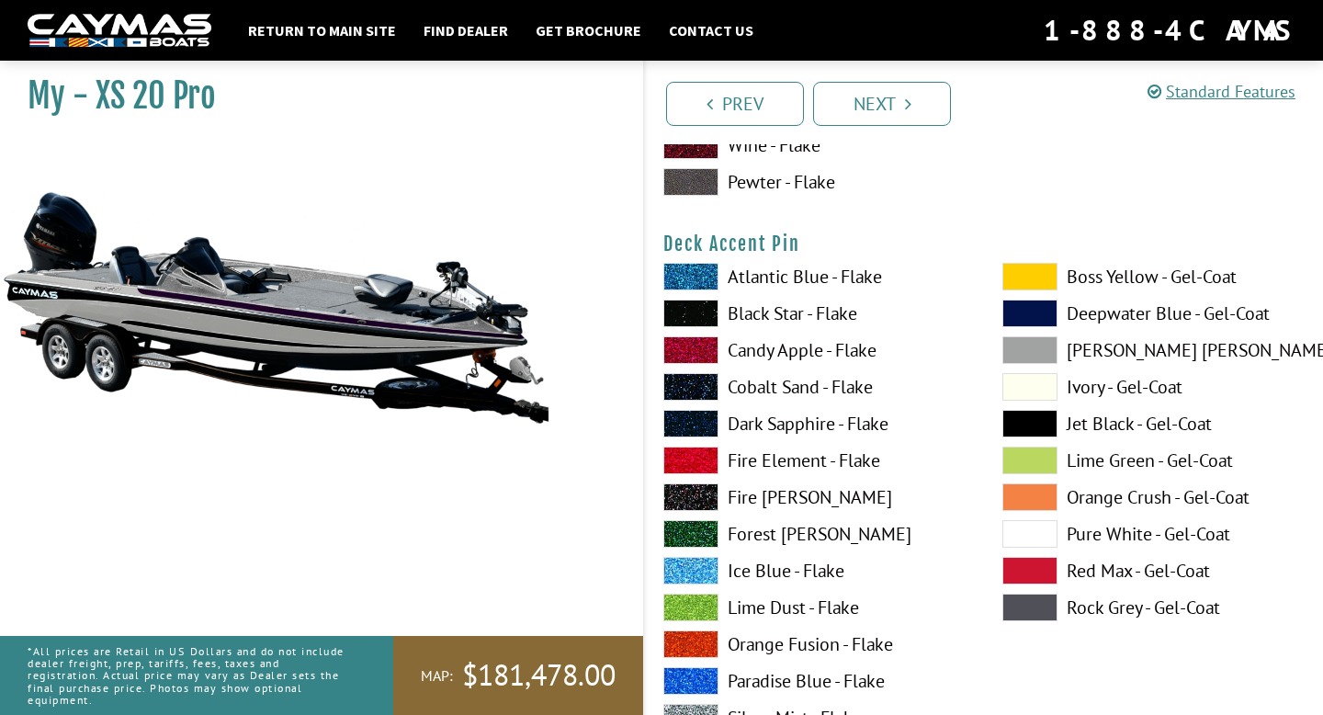
click at [1044, 420] on span at bounding box center [1030, 424] width 55 height 28
click at [1040, 619] on span at bounding box center [1030, 608] width 55 height 28
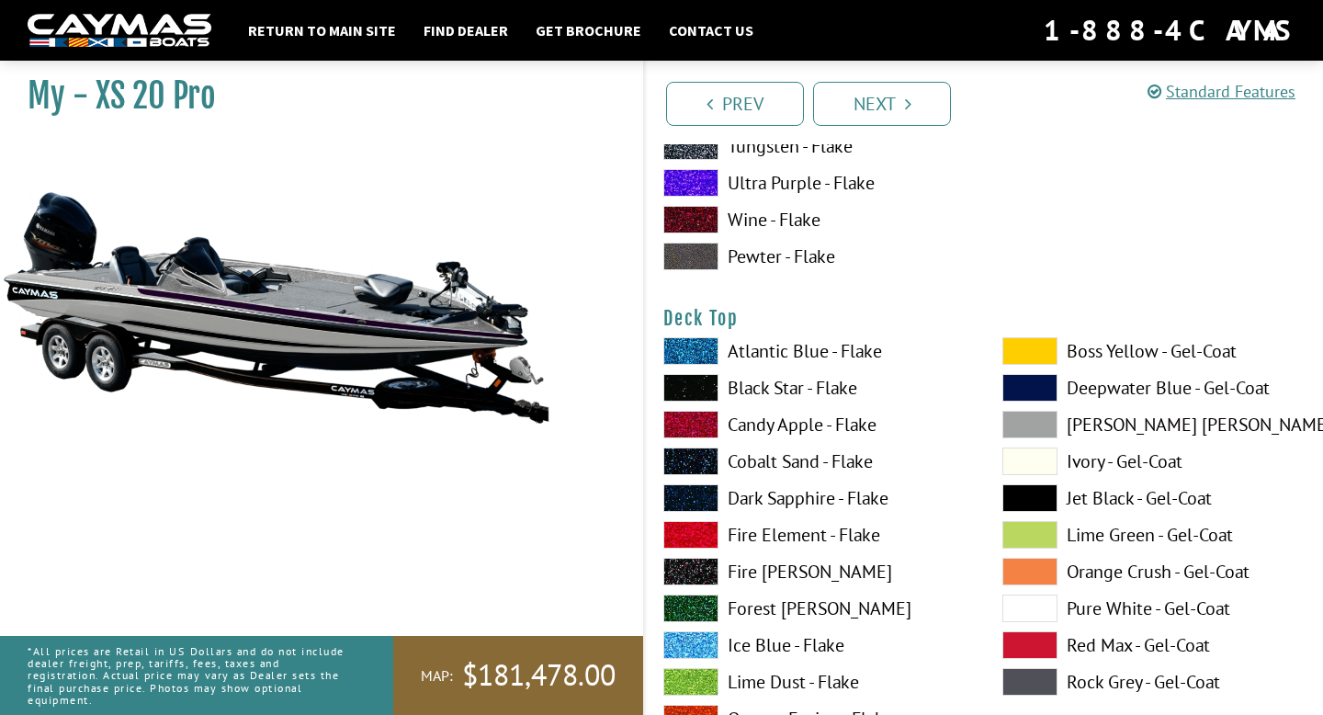
scroll to position [2182, 0]
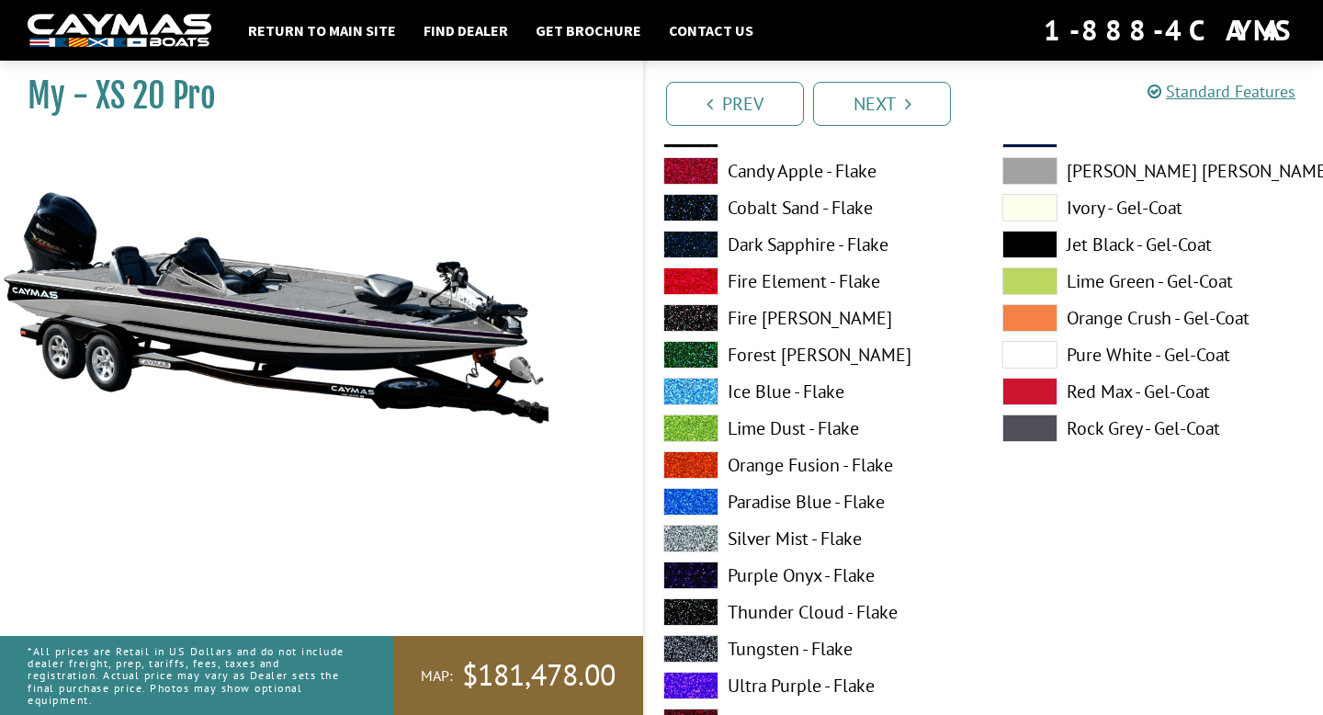
click at [819, 576] on label "Purple Onyx - Flake" at bounding box center [815, 576] width 302 height 28
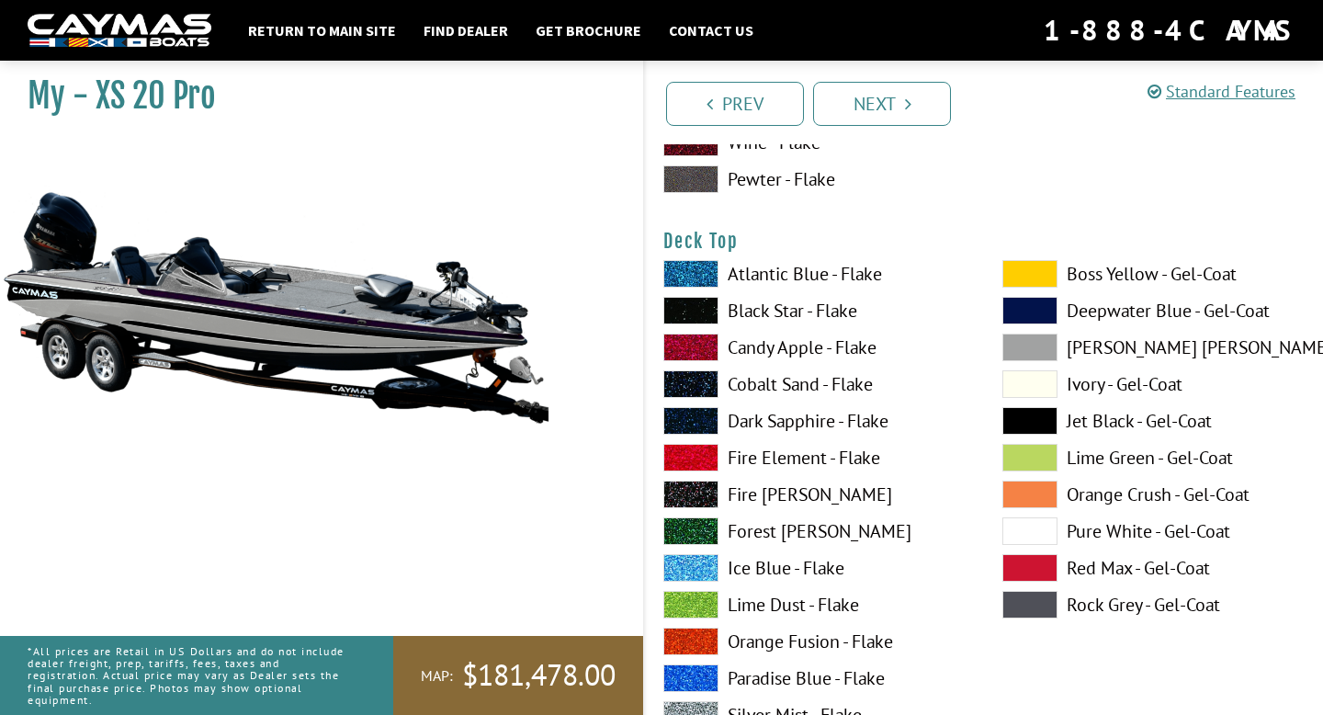
scroll to position [2284, 0]
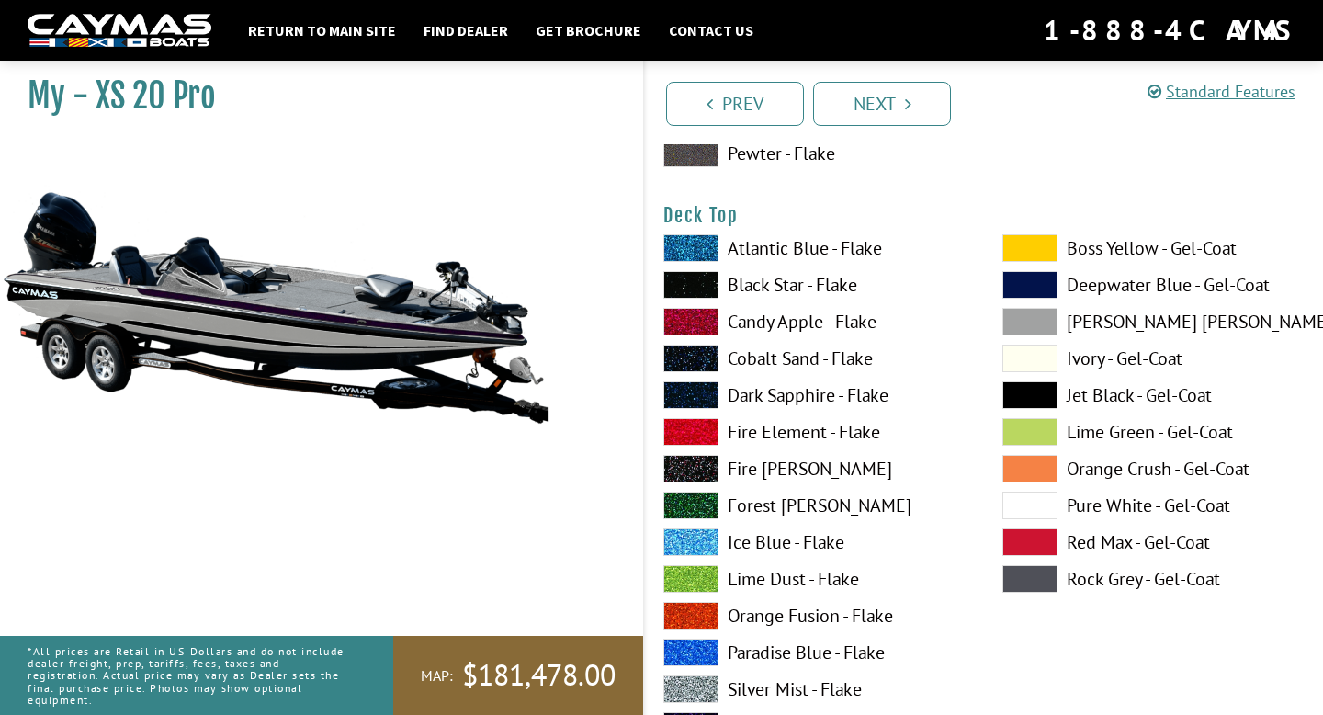
click at [1052, 385] on span at bounding box center [1030, 395] width 55 height 28
click at [1036, 582] on span at bounding box center [1030, 579] width 55 height 28
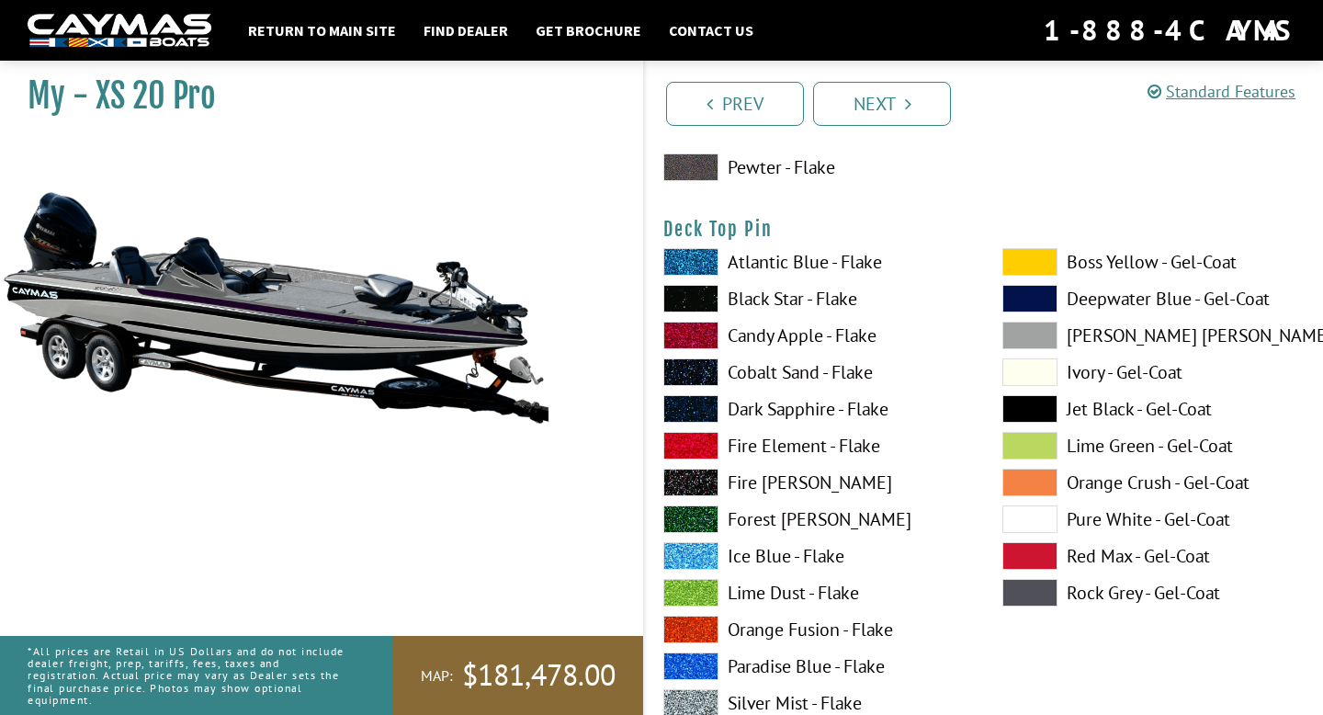
scroll to position [3029, 0]
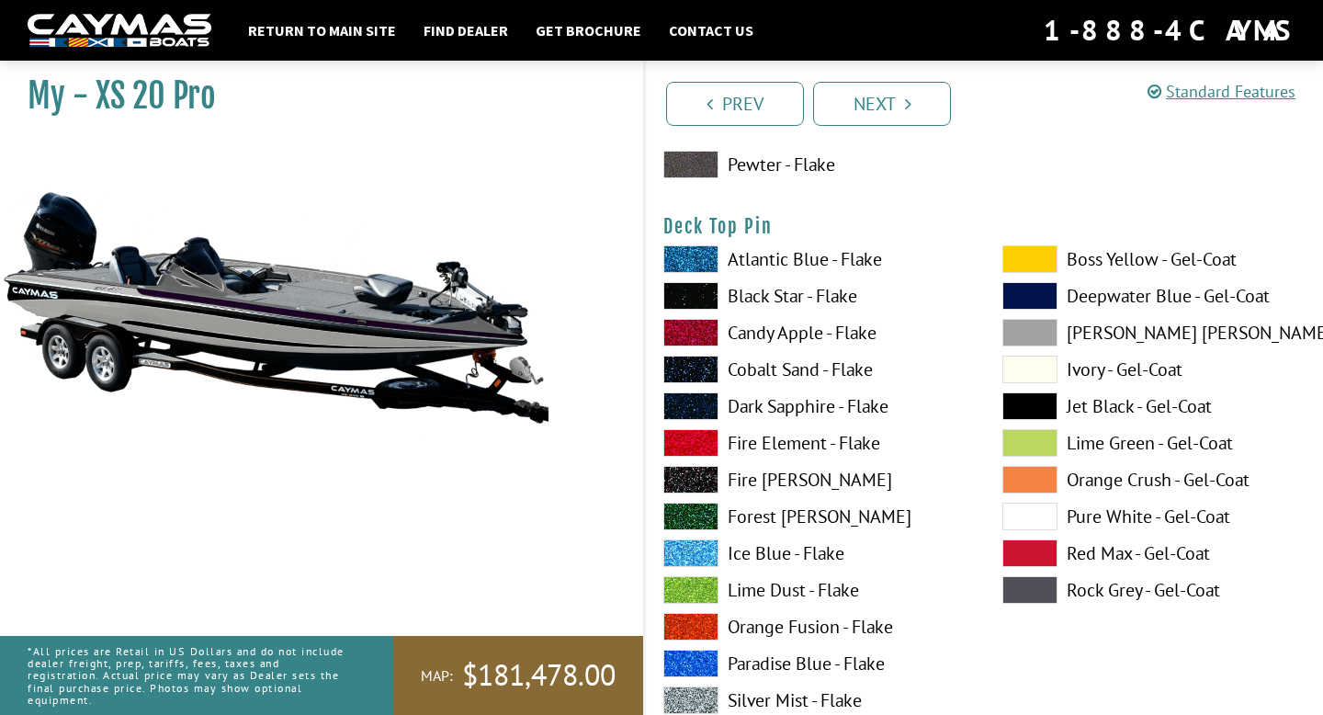
click at [1021, 409] on span at bounding box center [1030, 406] width 55 height 28
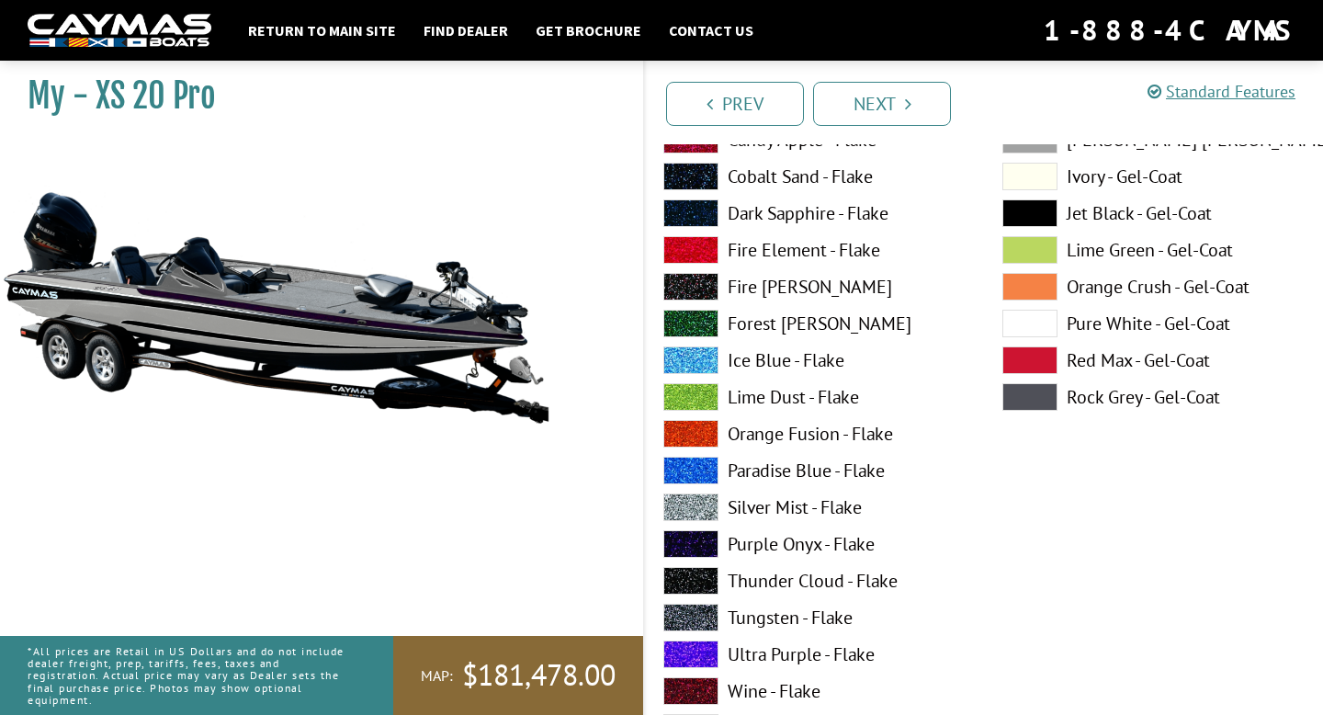
scroll to position [4196, 0]
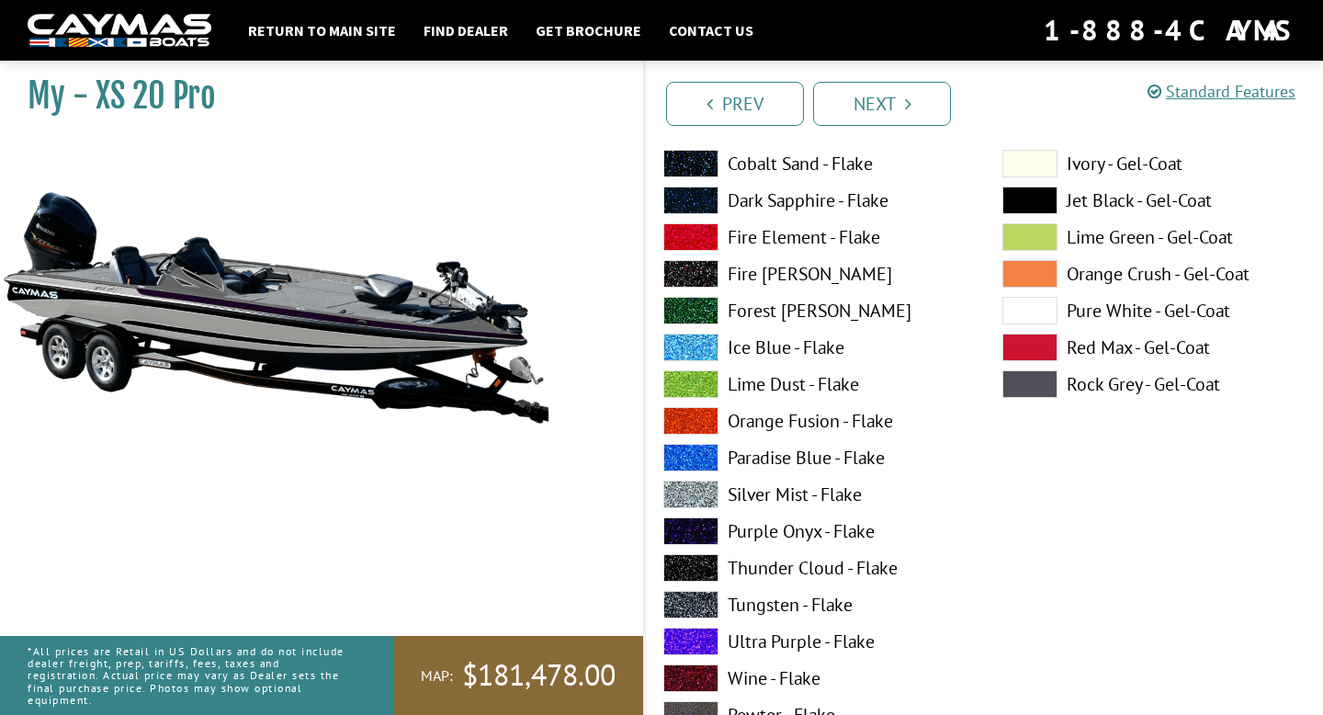
click at [712, 536] on span at bounding box center [691, 531] width 55 height 28
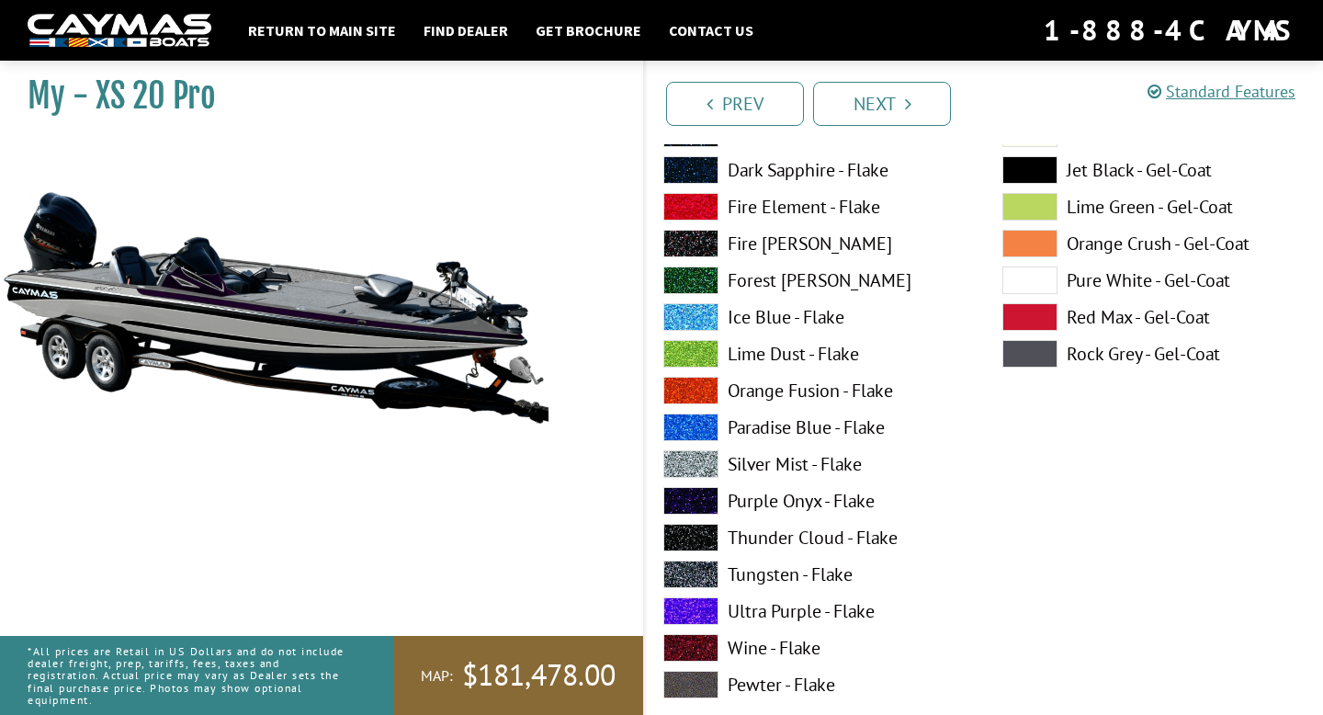
scroll to position [4988, 0]
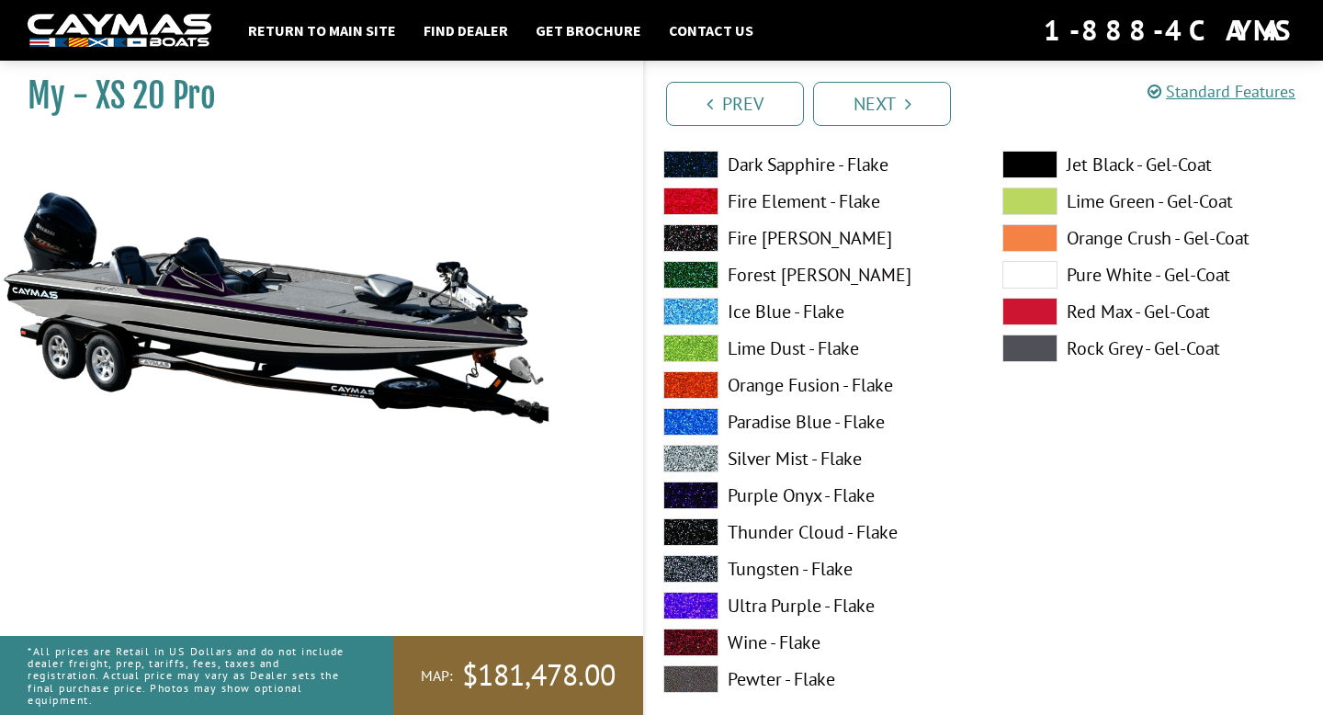
click at [1037, 350] on span at bounding box center [1030, 349] width 55 height 28
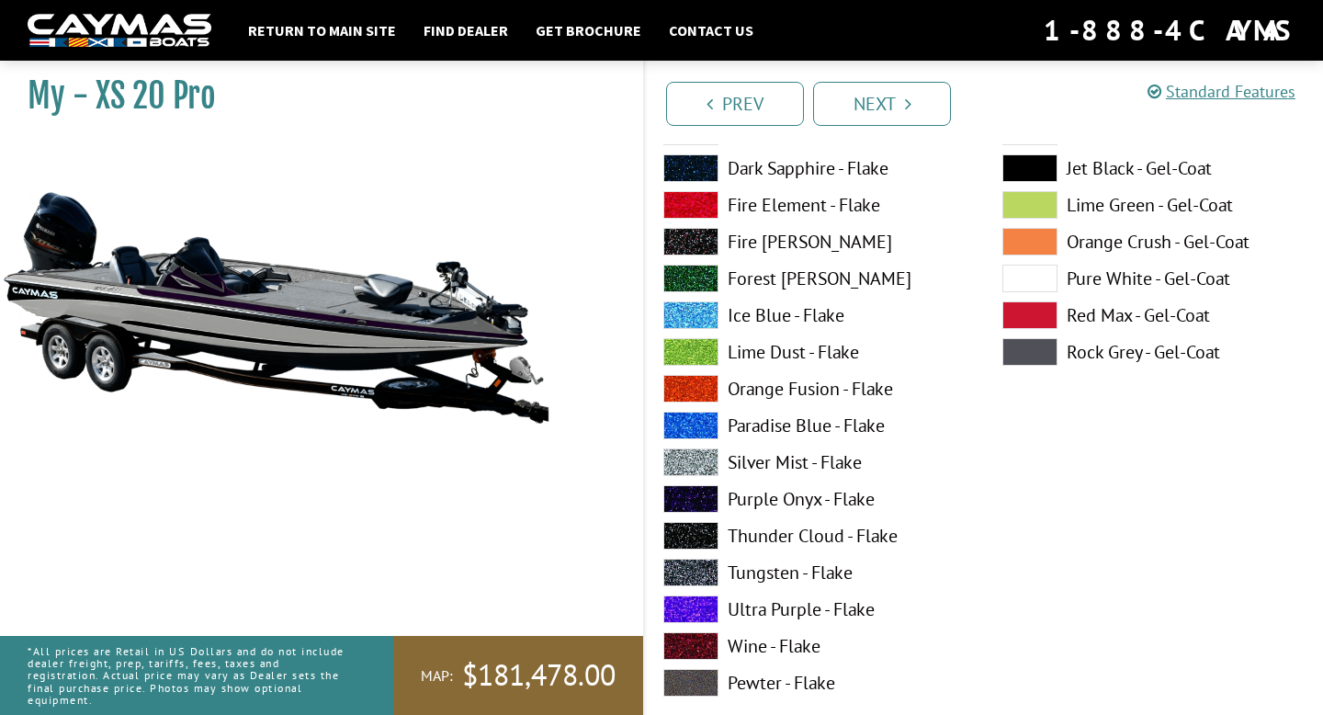
scroll to position [5781, 0]
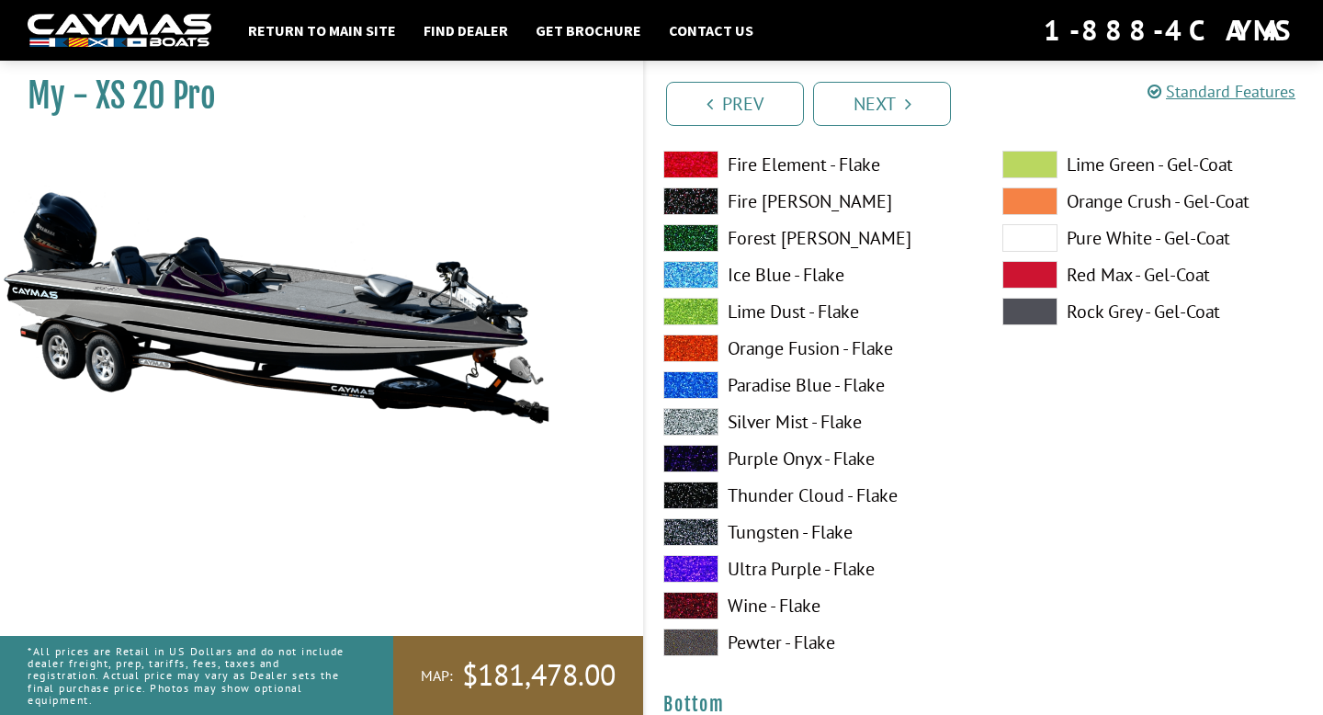
click at [856, 453] on label "Purple Onyx - Flake" at bounding box center [815, 459] width 302 height 28
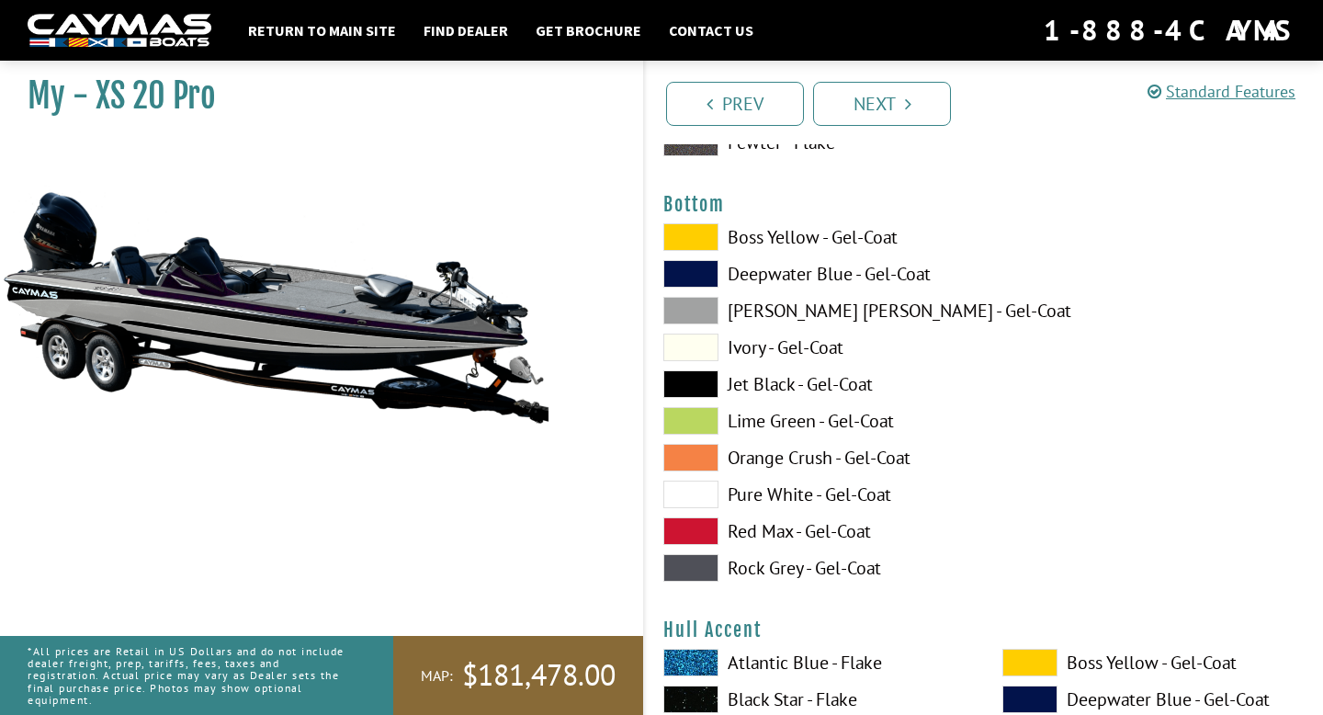
scroll to position [6266, 0]
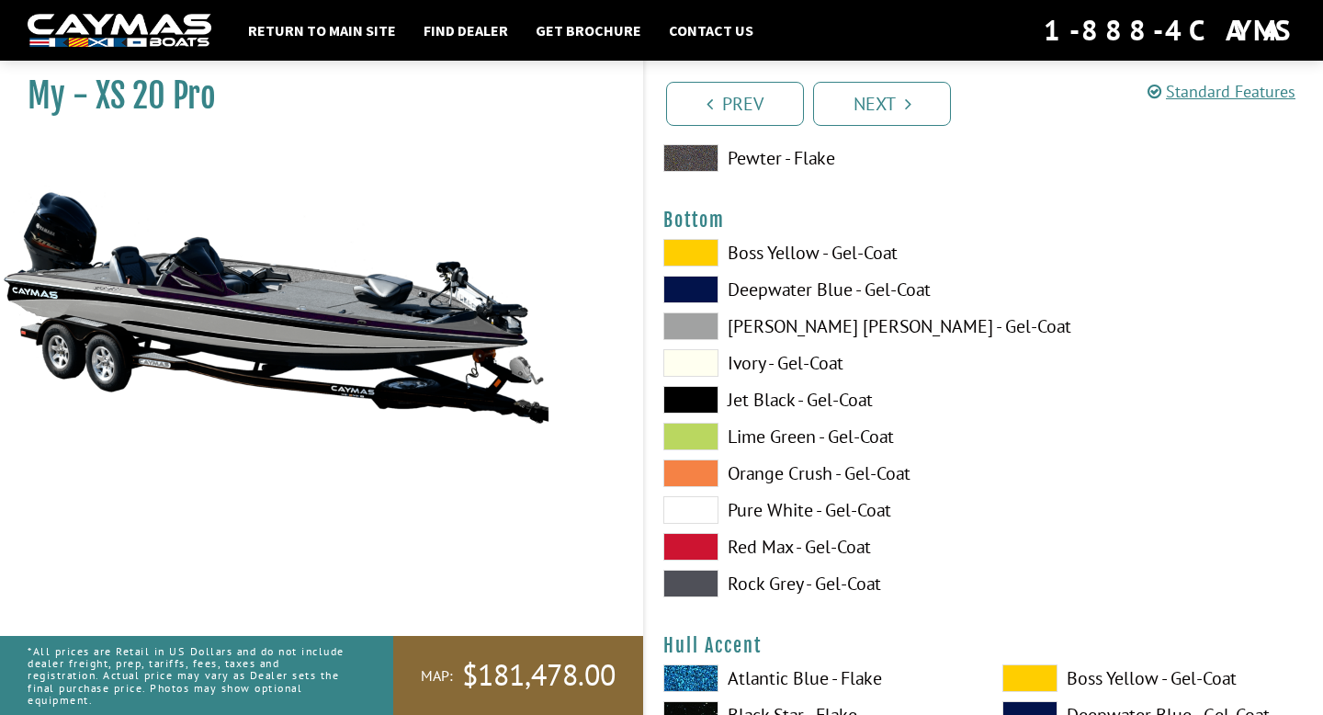
click at [745, 588] on label "Rock Grey - Gel-Coat" at bounding box center [815, 584] width 302 height 28
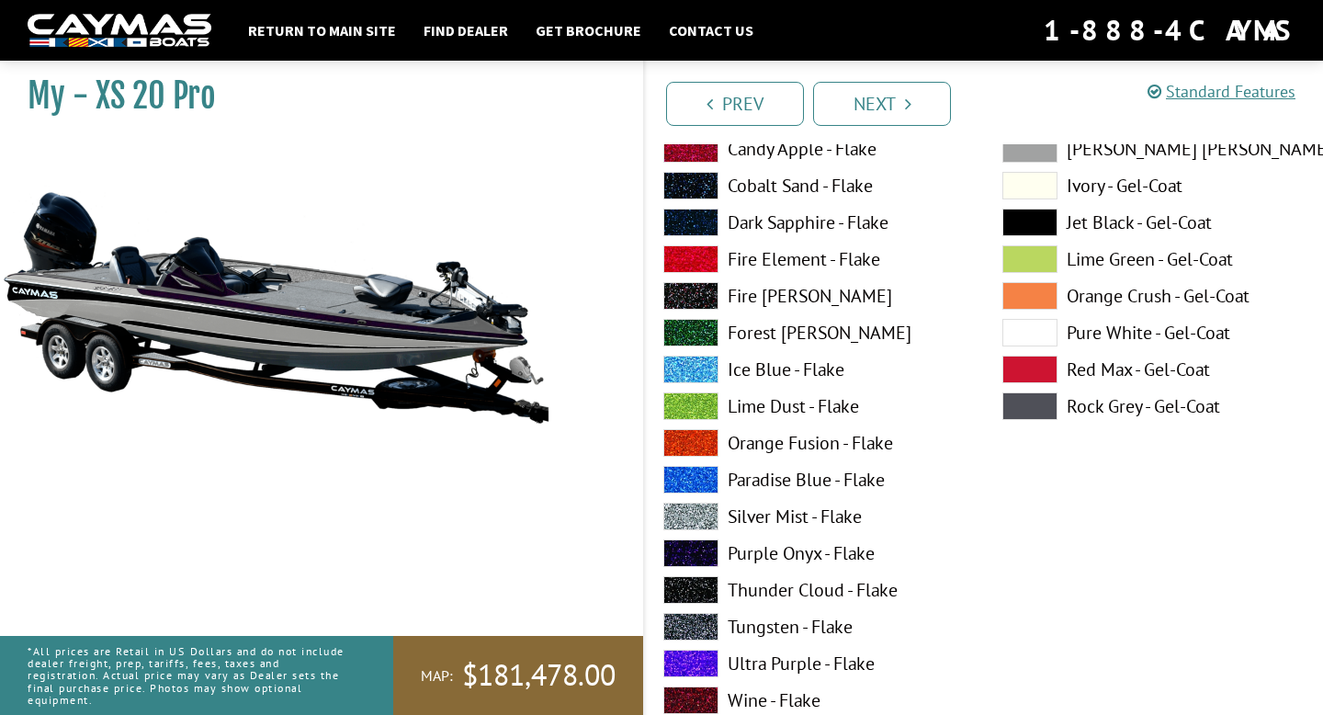
click at [797, 553] on label "Purple Onyx - Flake" at bounding box center [815, 553] width 302 height 28
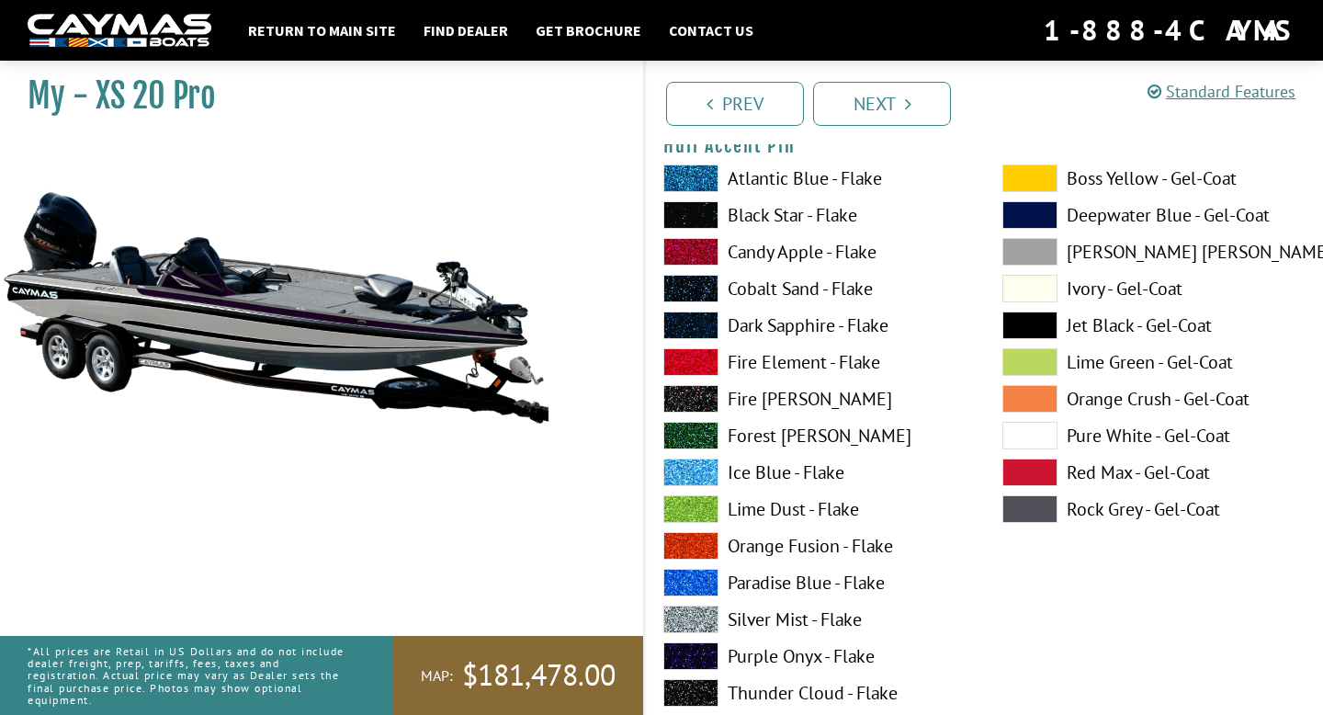
scroll to position [7527, 0]
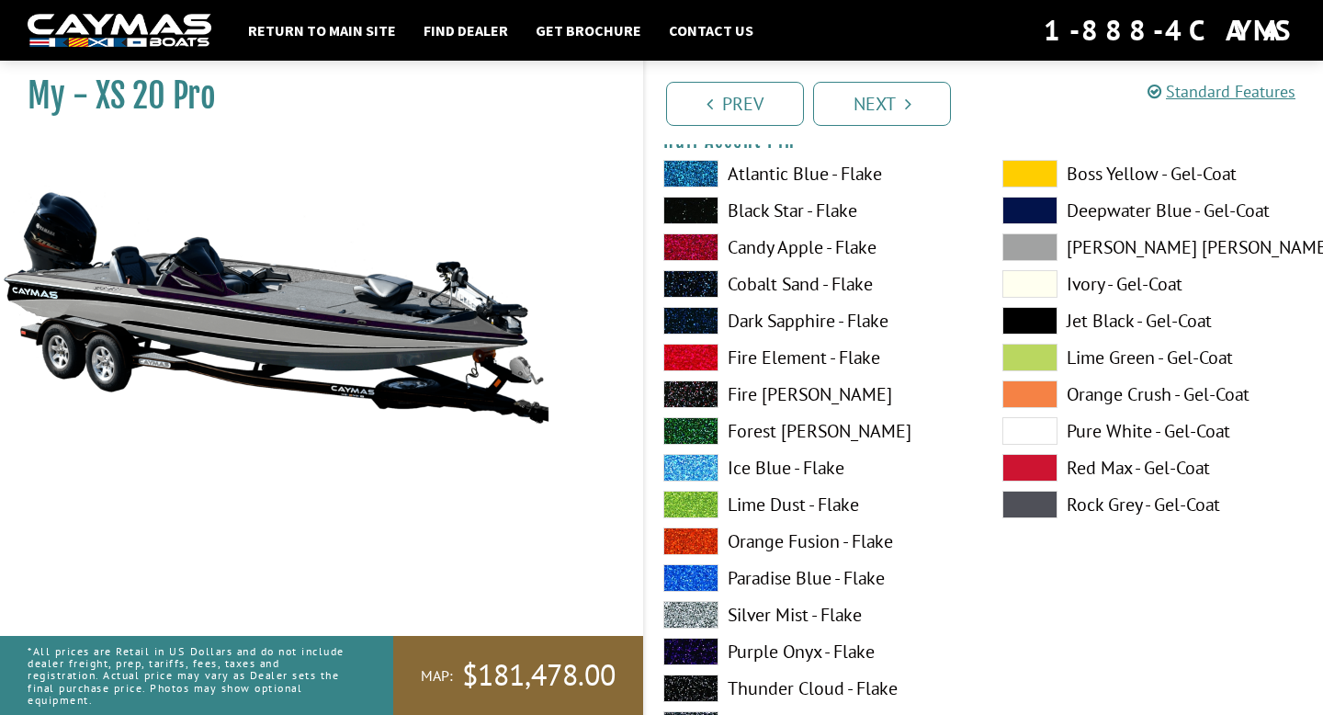
click at [780, 649] on label "Purple Onyx - Flake" at bounding box center [815, 652] width 302 height 28
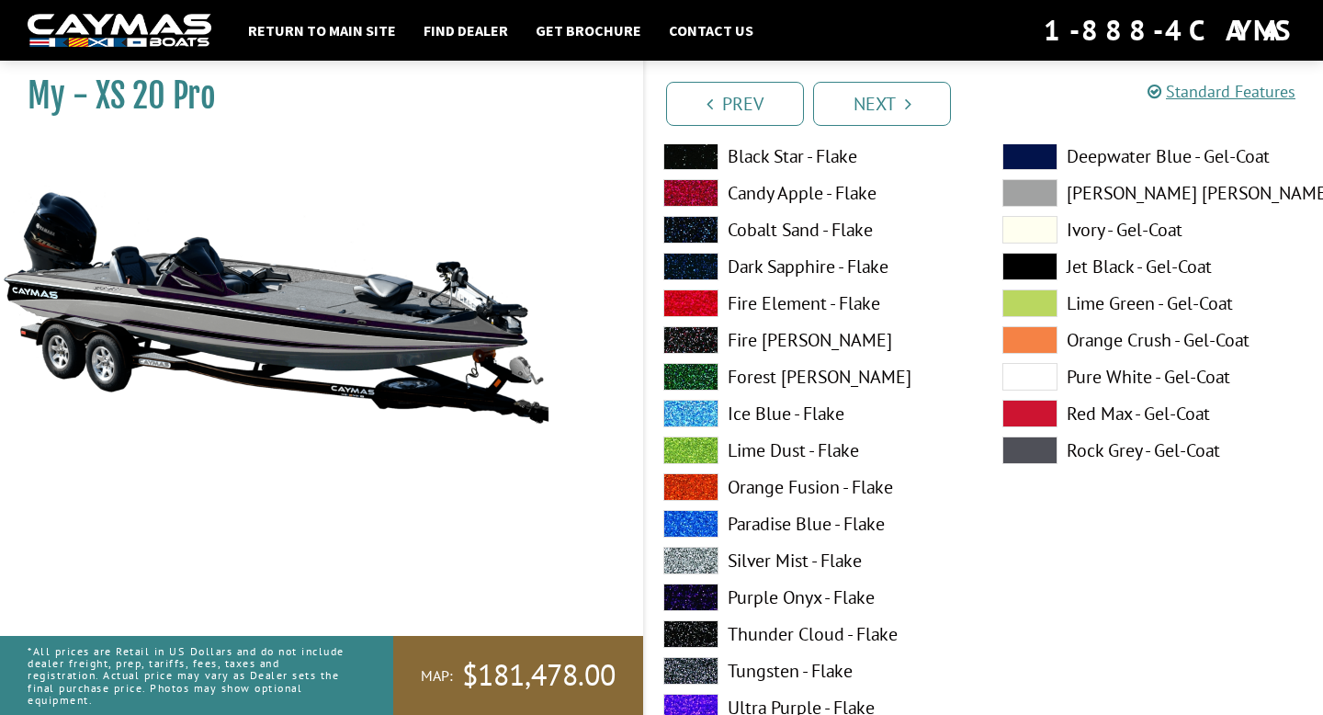
click at [777, 603] on label "Purple Onyx - Flake" at bounding box center [815, 598] width 302 height 28
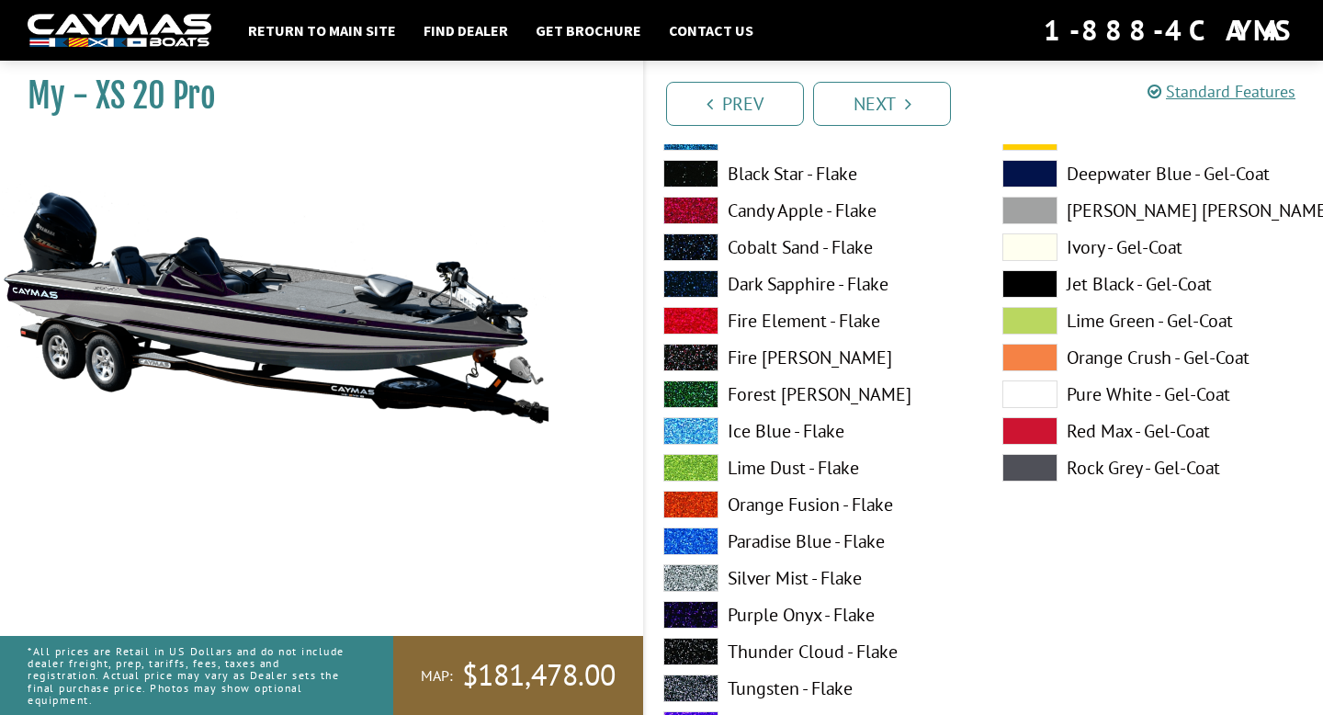
click at [777, 603] on label "Purple Onyx - Flake" at bounding box center [815, 615] width 302 height 28
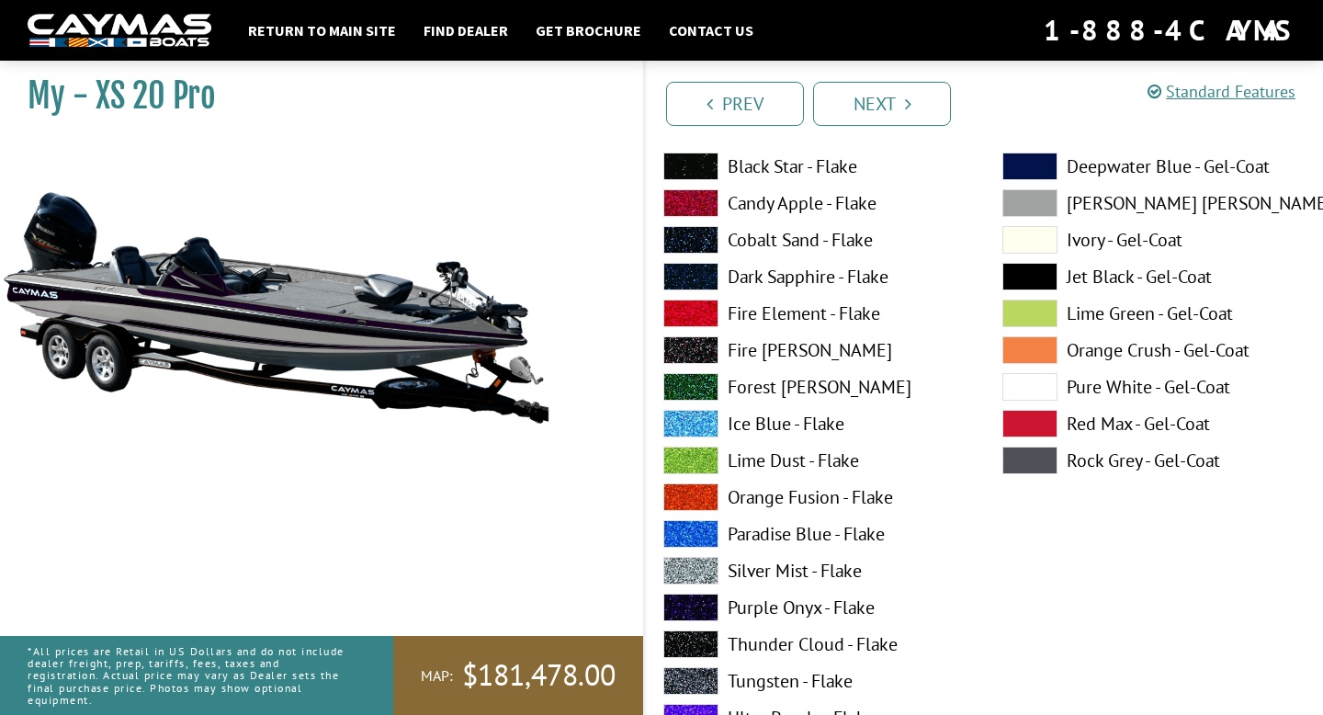
click at [775, 606] on label "Purple Onyx - Flake" at bounding box center [815, 608] width 302 height 28
click at [856, 110] on link "Next" at bounding box center [882, 104] width 138 height 44
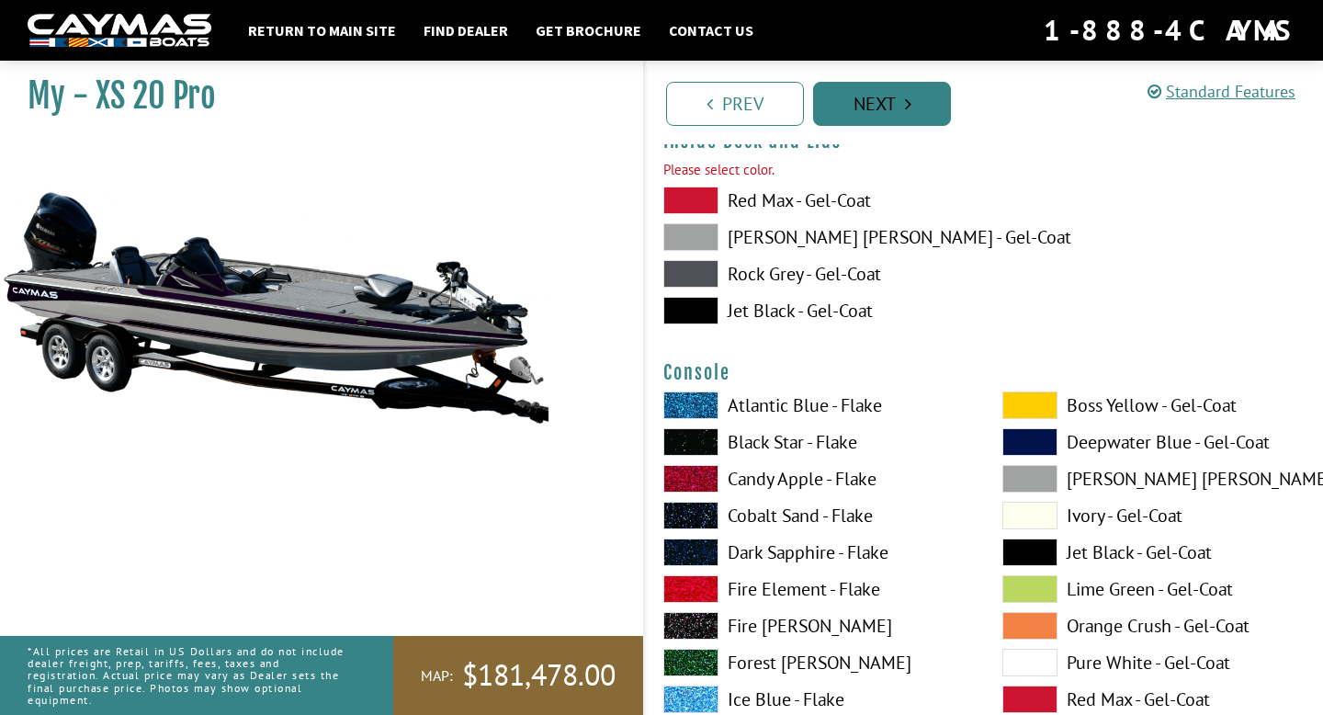
scroll to position [3848, 0]
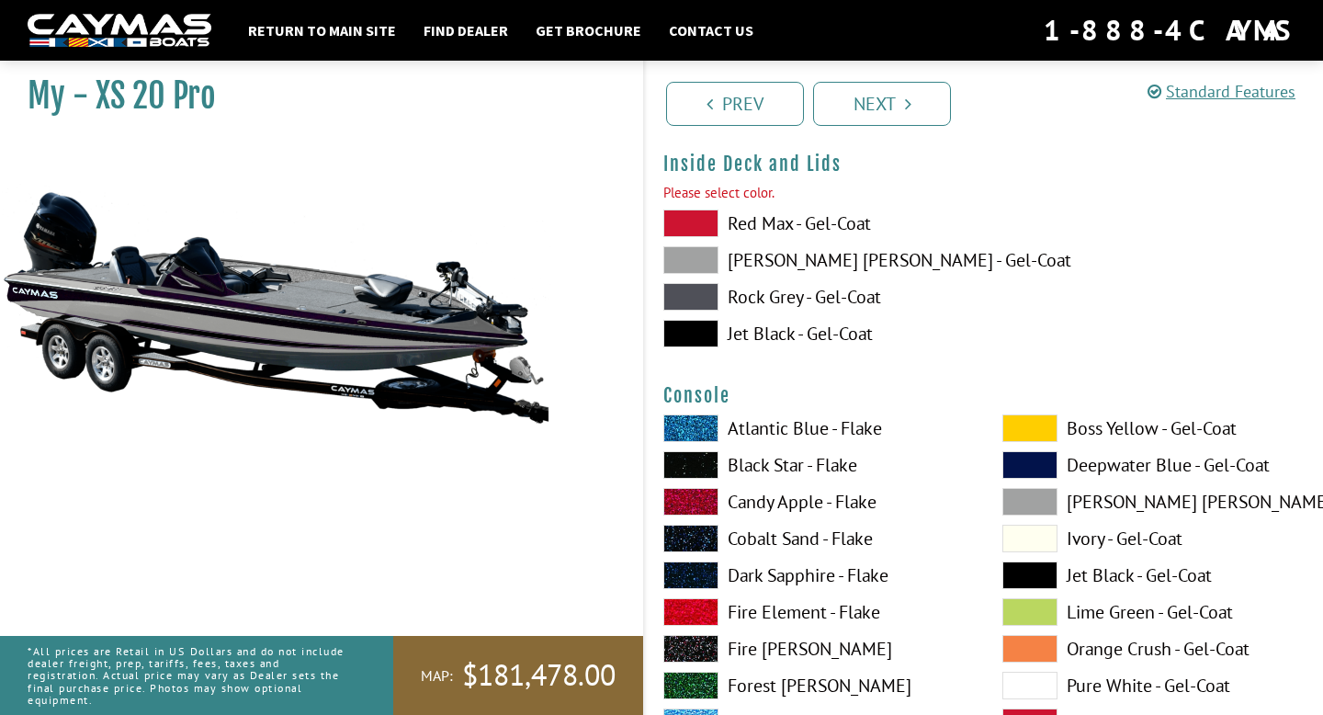
click at [796, 289] on label "Rock Grey - Gel-Coat" at bounding box center [815, 297] width 302 height 28
click at [892, 104] on link "Next" at bounding box center [882, 104] width 138 height 44
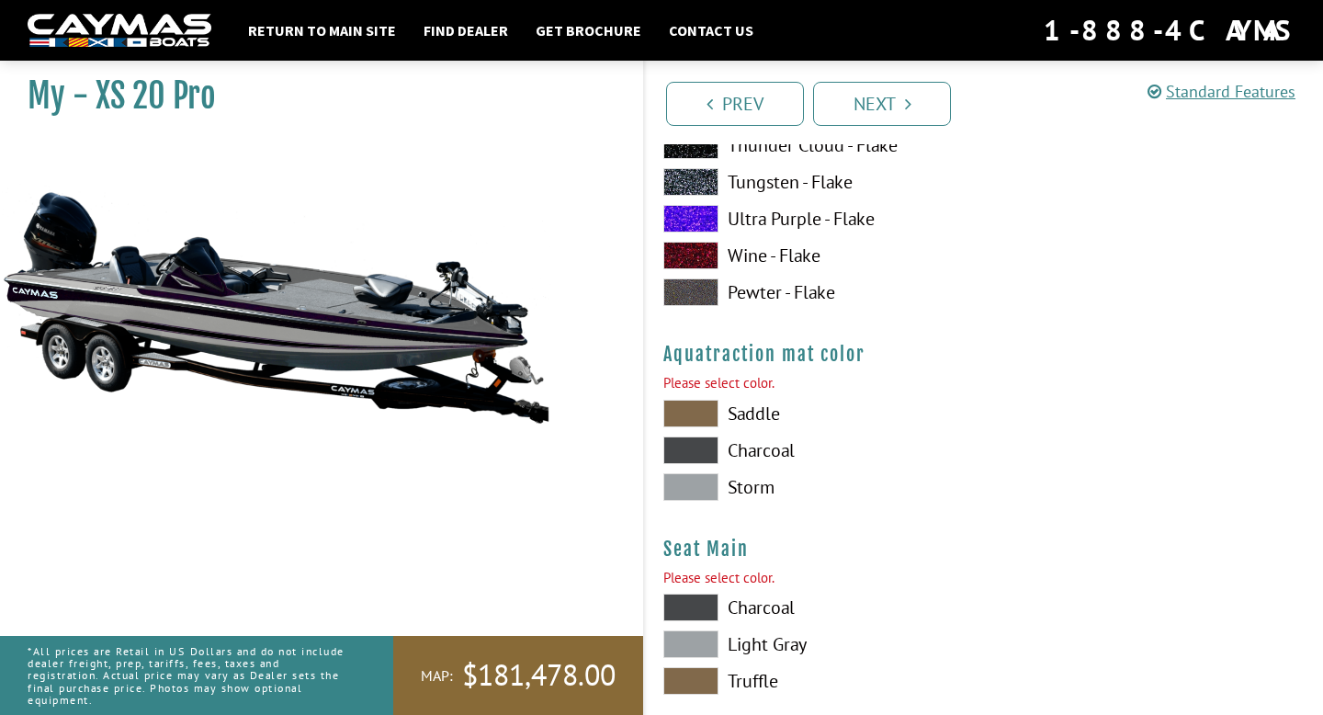
scroll to position [9579, 0]
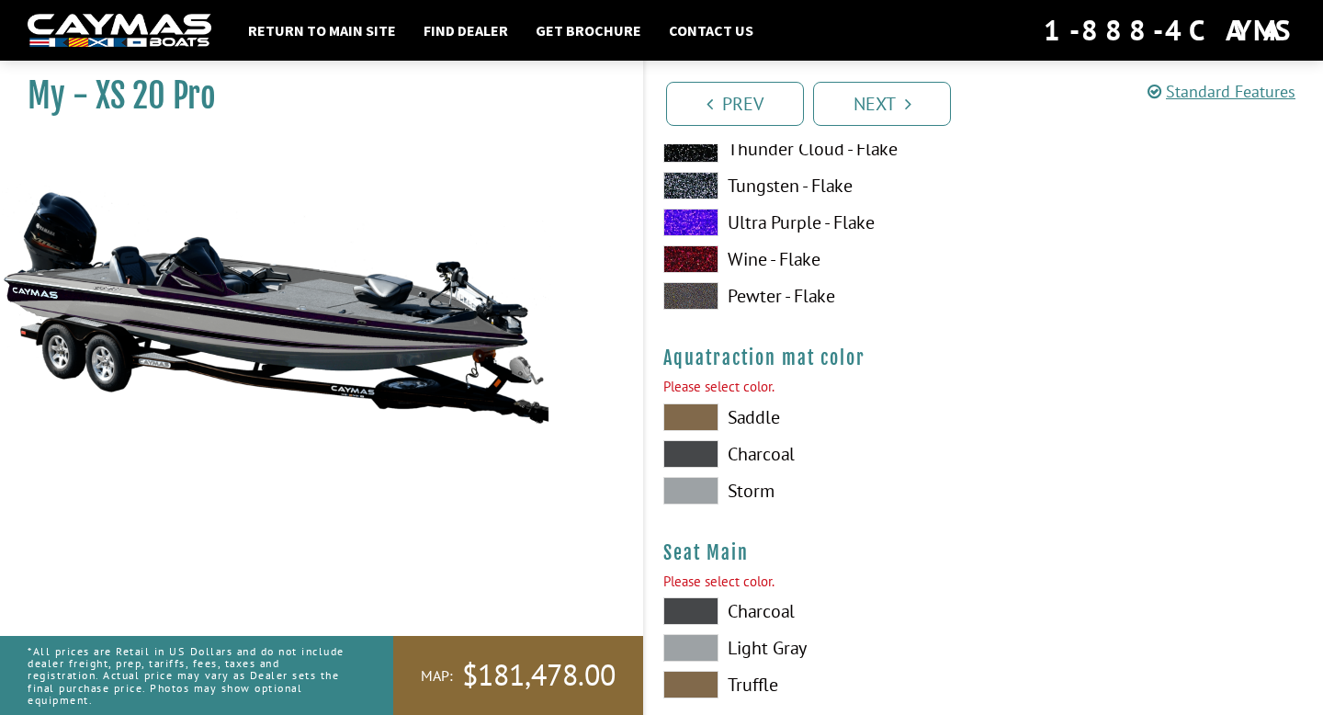
click at [747, 485] on label "Storm" at bounding box center [815, 491] width 302 height 28
click at [722, 636] on label "Light Gray" at bounding box center [815, 648] width 302 height 28
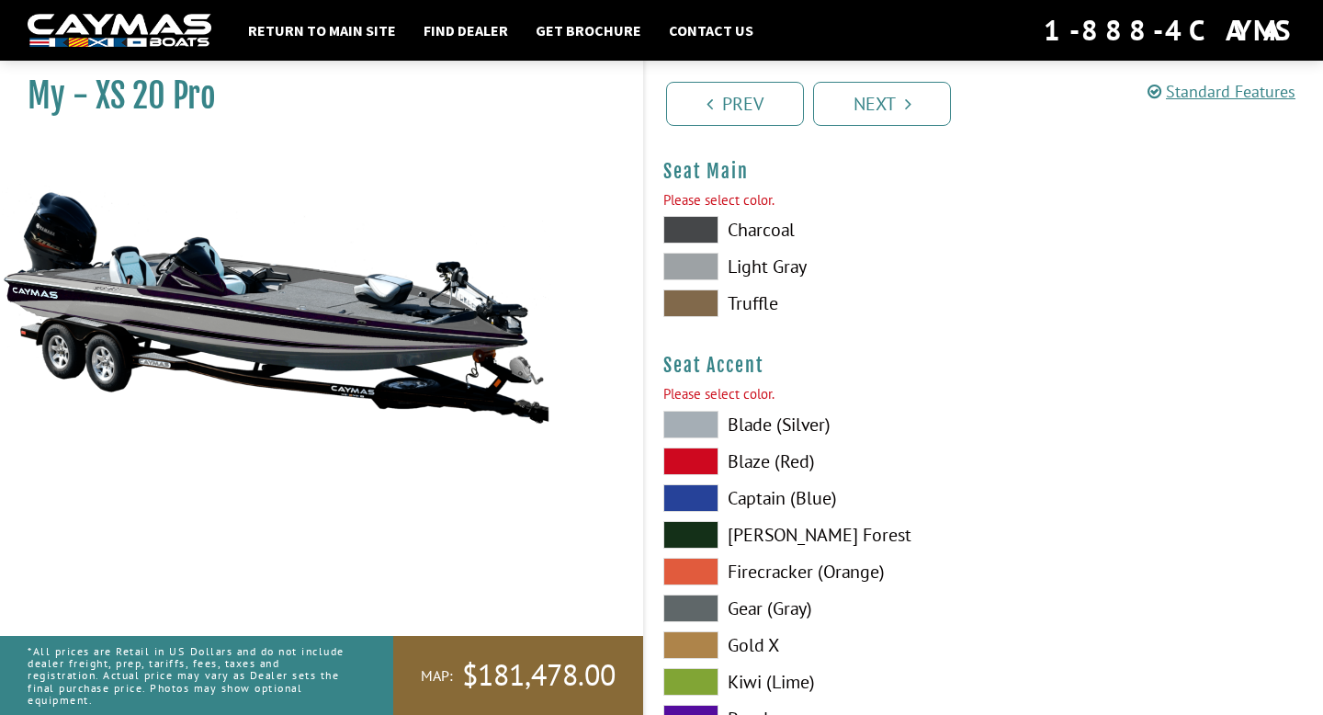
scroll to position [9986, 0]
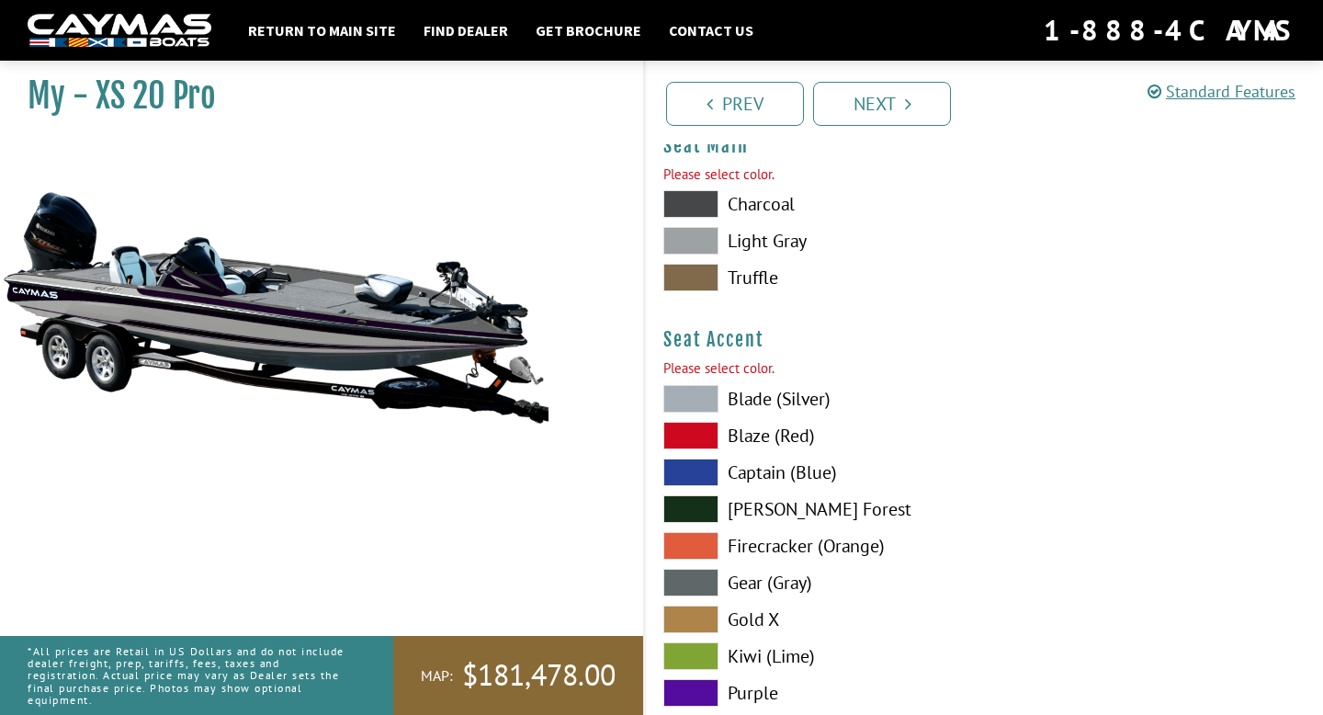
click at [708, 400] on span at bounding box center [691, 399] width 55 height 28
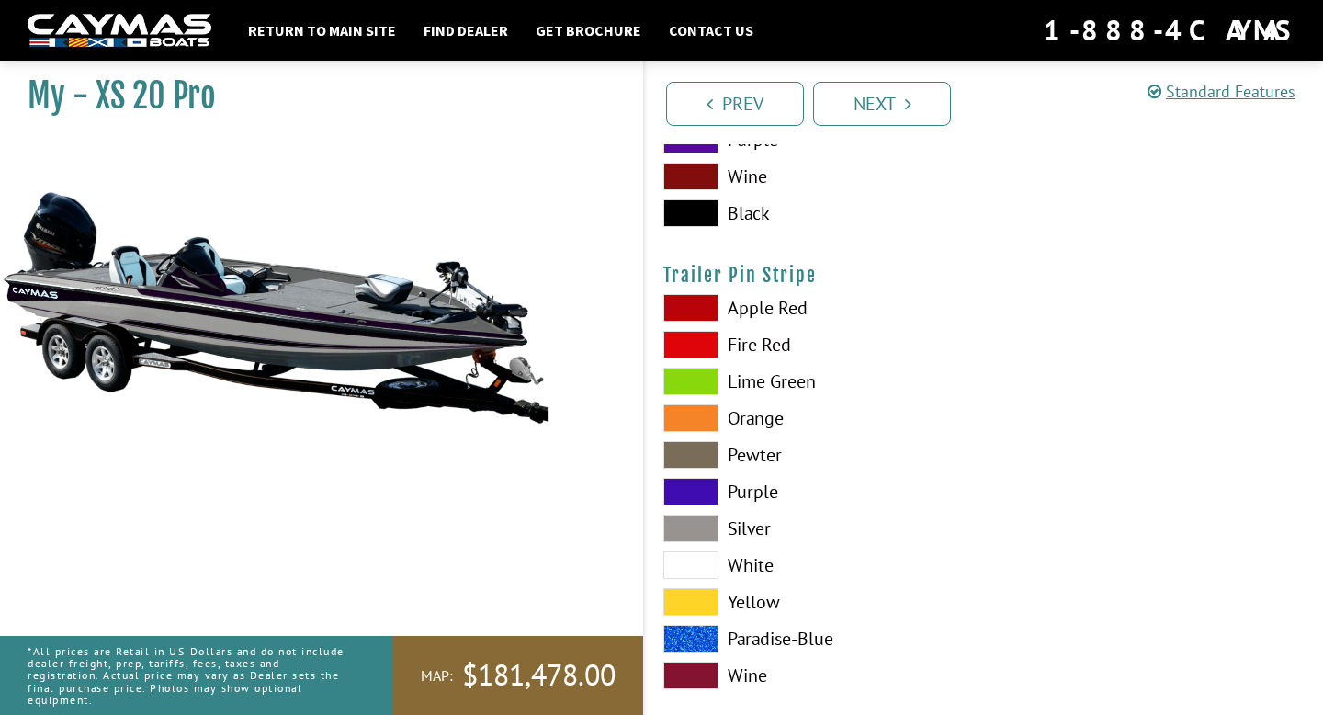
scroll to position [10566, 0]
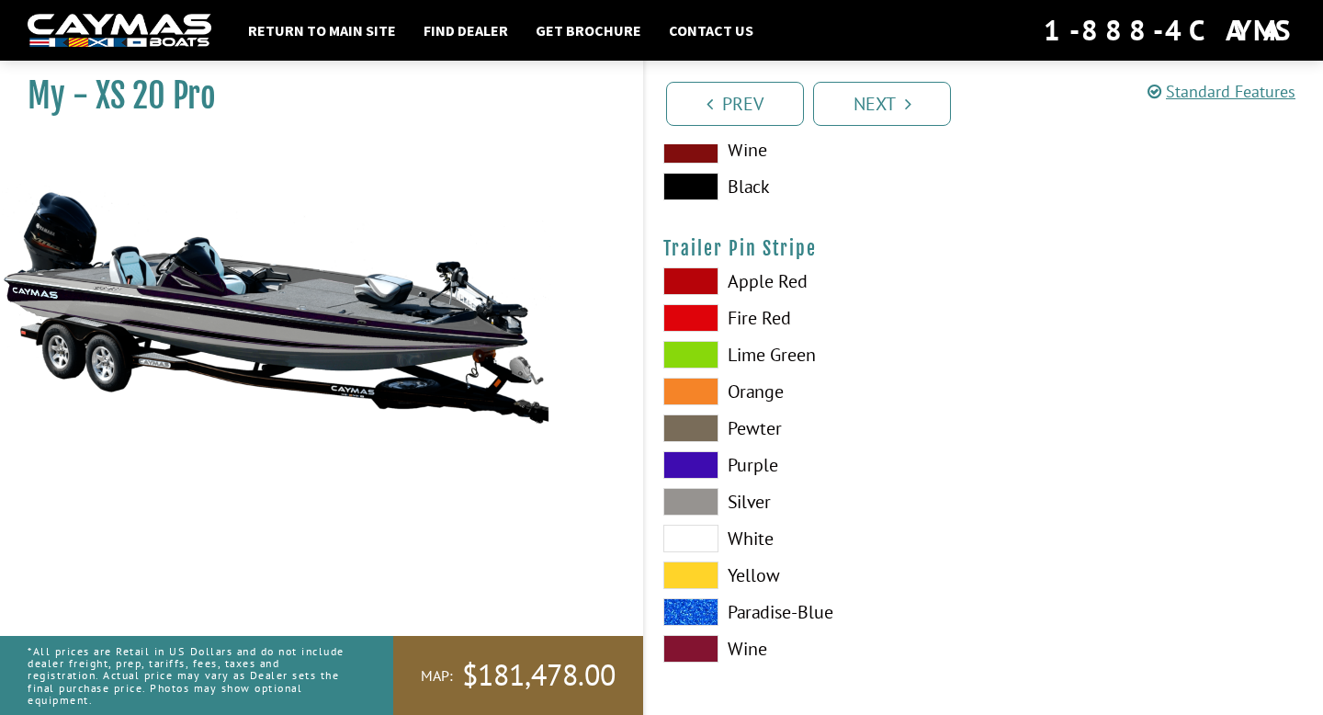
click at [697, 504] on span at bounding box center [691, 502] width 55 height 28
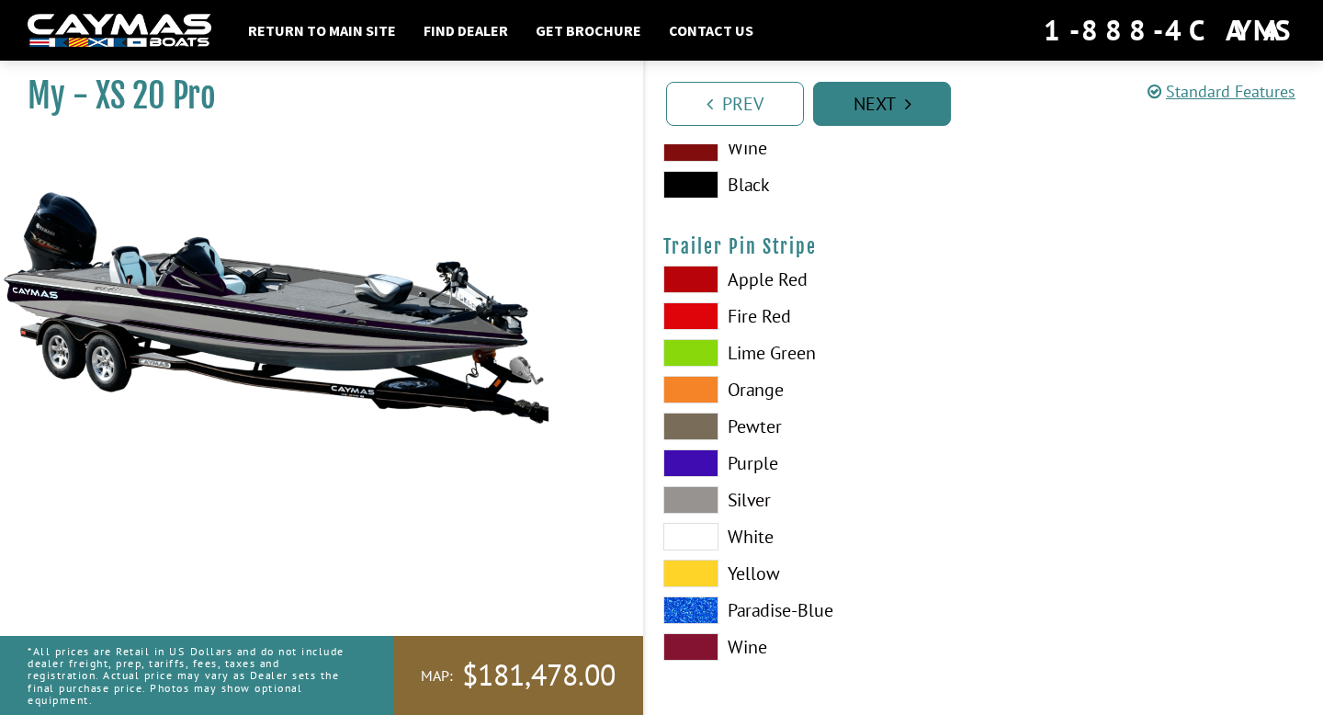
click at [866, 115] on link "Next" at bounding box center [882, 104] width 138 height 44
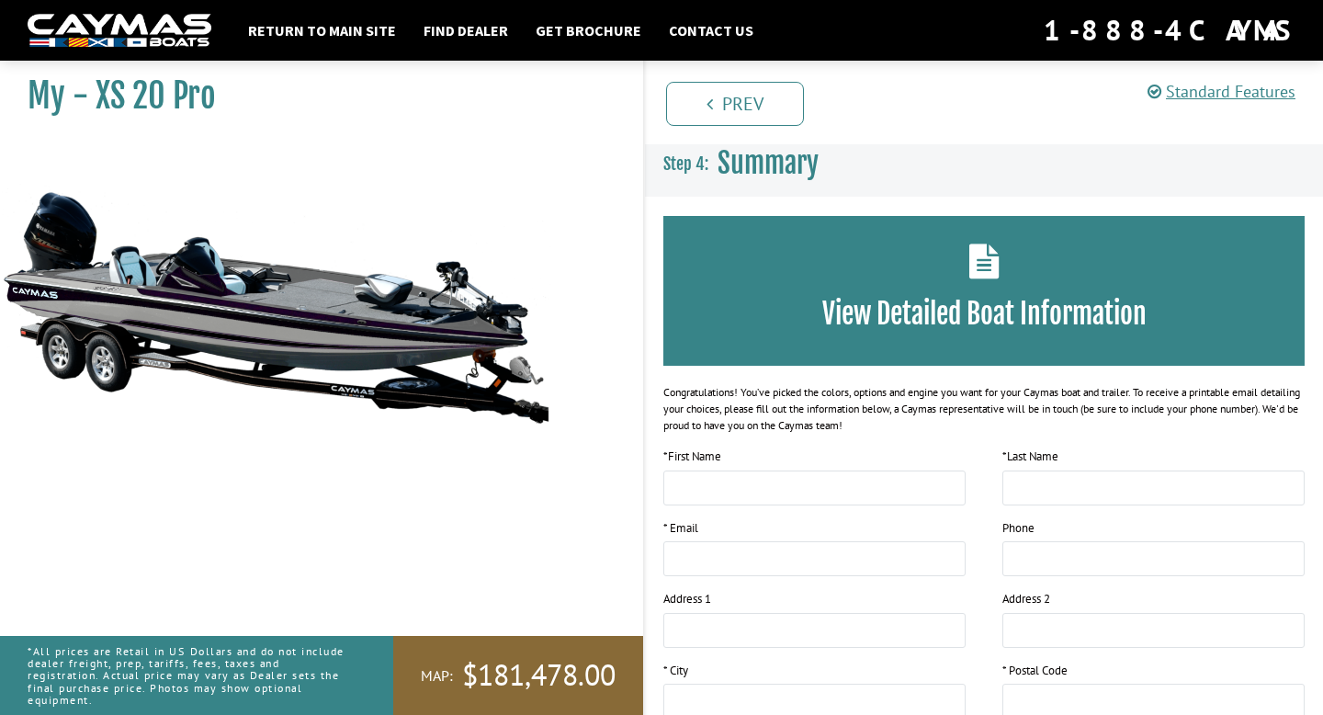
scroll to position [0, 0]
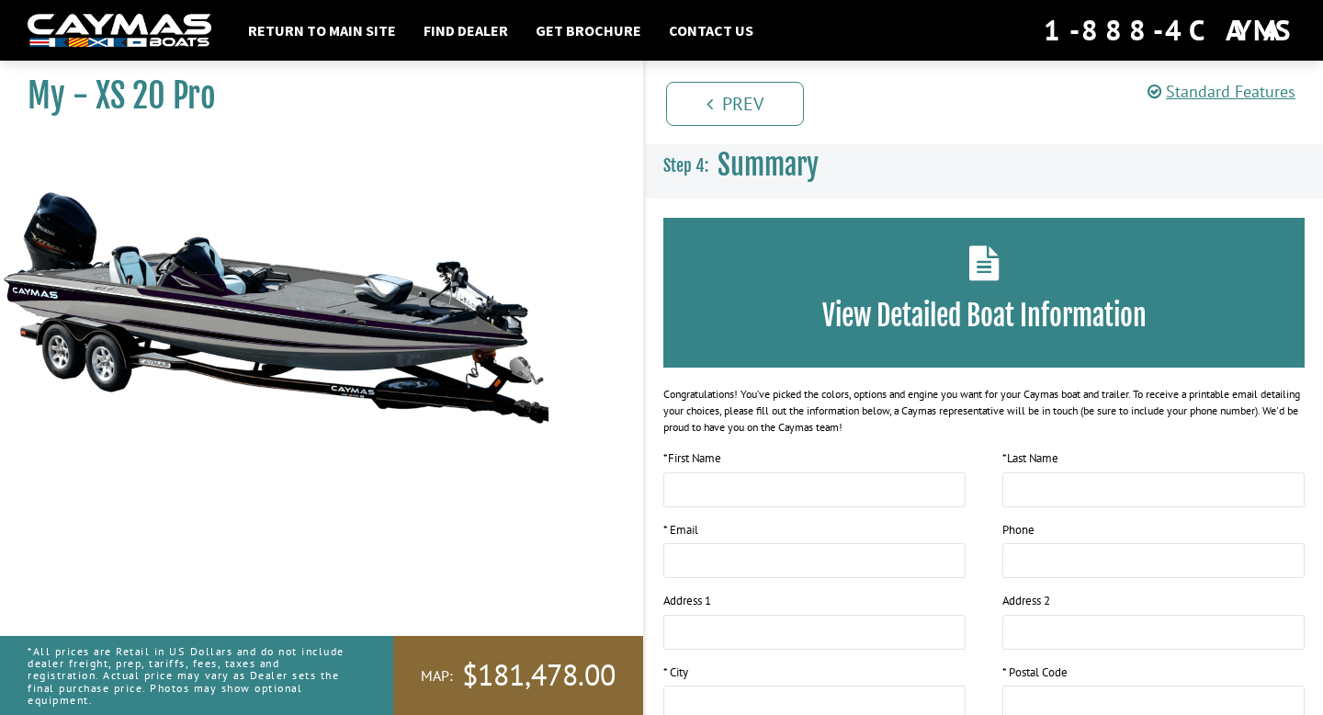
click at [855, 275] on div "View Detailed Boat Information" at bounding box center [984, 293] width 641 height 150
